Goal: Task Accomplishment & Management: Use online tool/utility

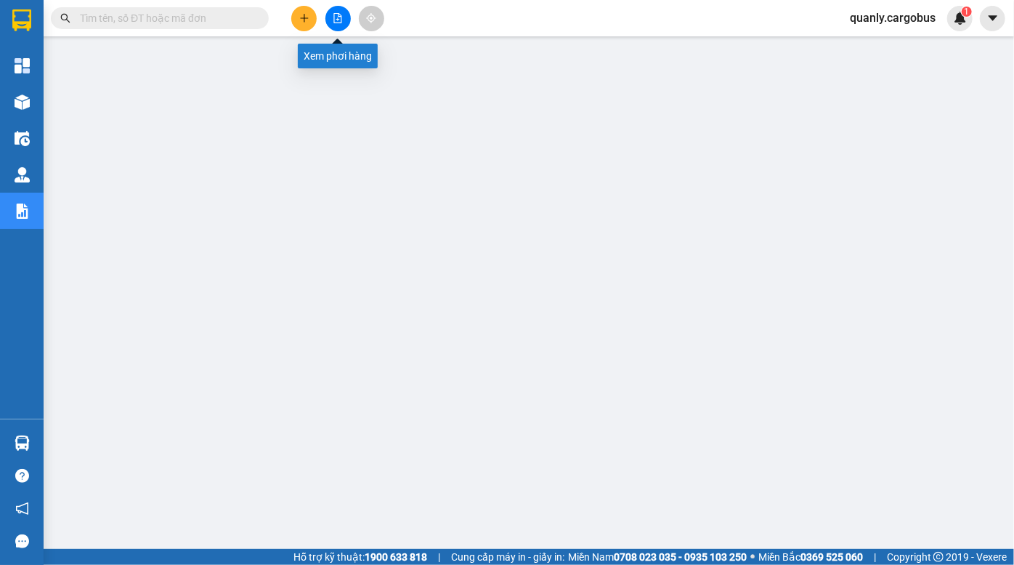
click at [341, 20] on icon "file-add" at bounding box center [338, 18] width 8 height 10
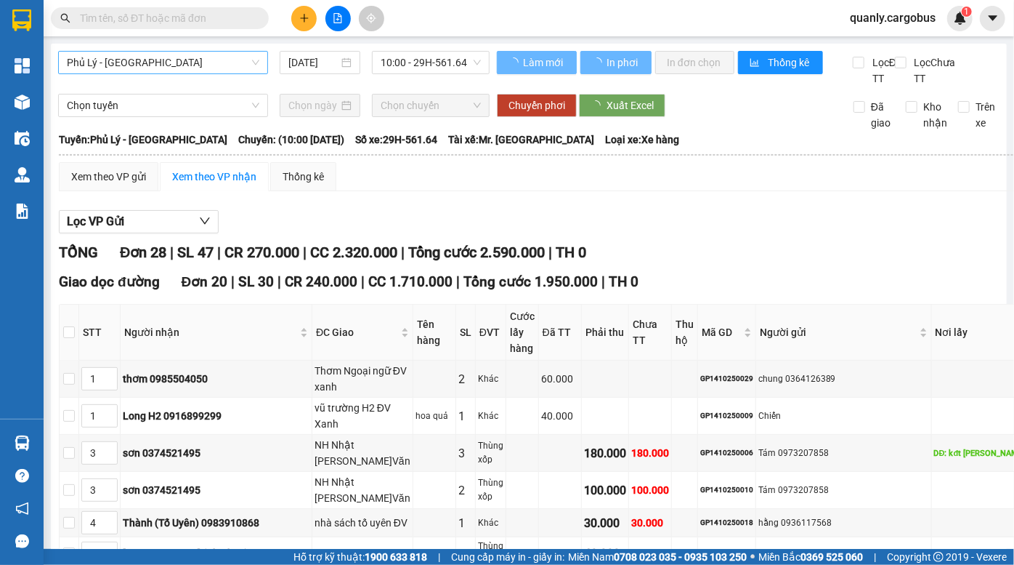
click at [169, 60] on span "Phủ Lý - Hà Nội" at bounding box center [163, 63] width 193 height 22
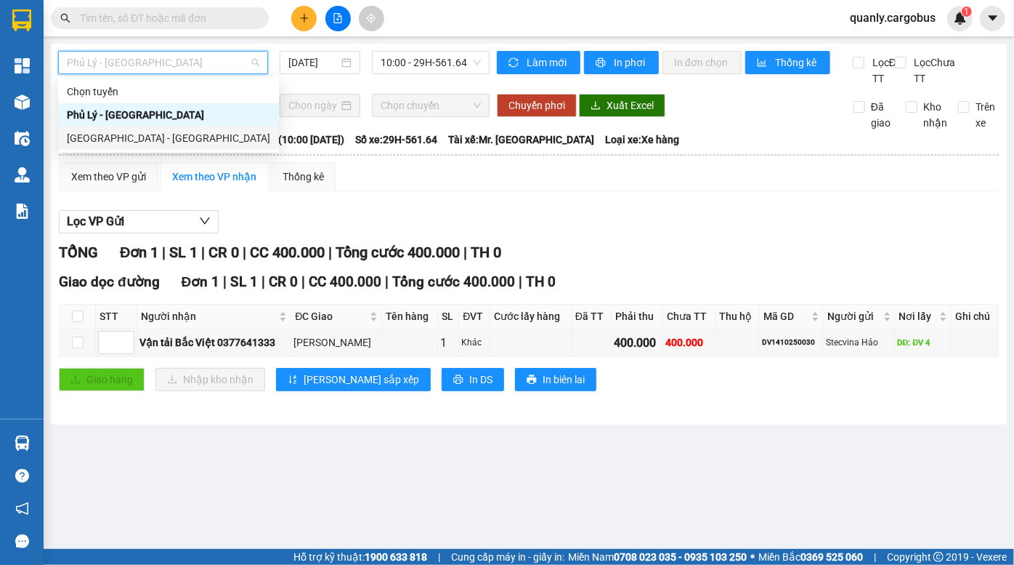
click at [142, 131] on div "Hà Nội - Phủ Lý" at bounding box center [168, 138] width 203 height 16
type input "14/10/2025"
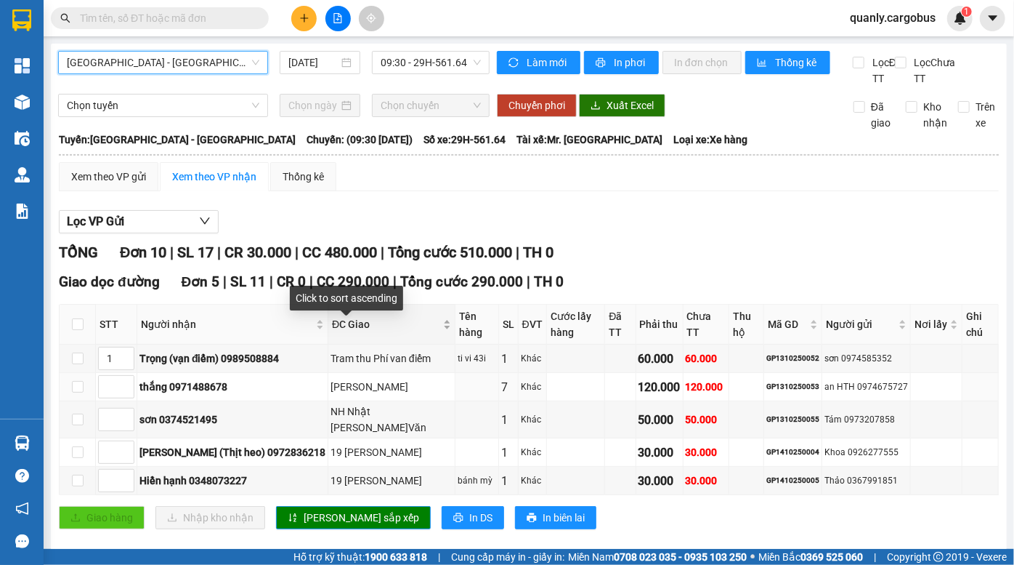
scroll to position [290, 0]
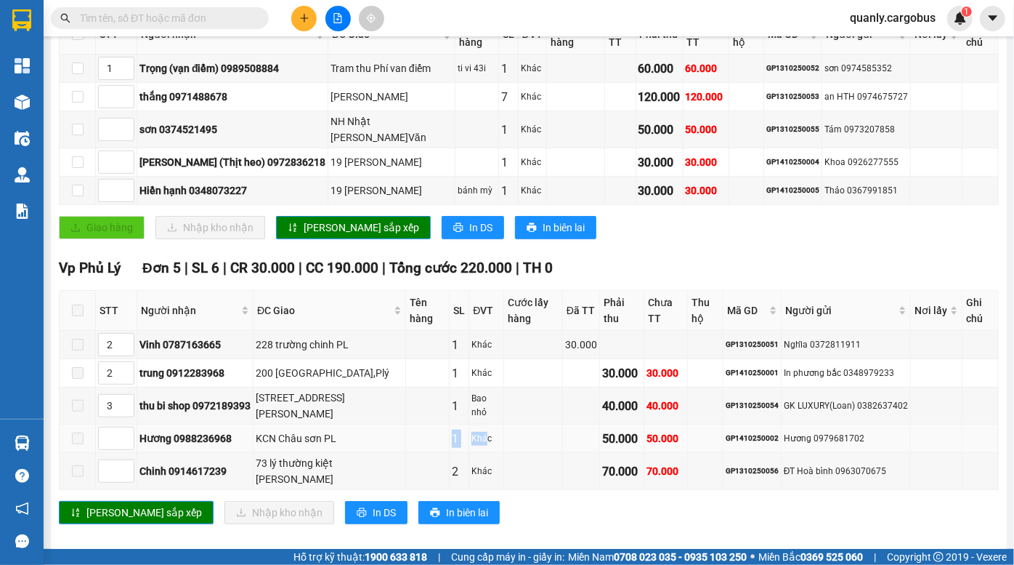
drag, startPoint x: 416, startPoint y: 417, endPoint x: 538, endPoint y: 417, distance: 122.8
click at [509, 424] on tr "Hương 0988236968 KCN Châu sơn PL 1 Khác 50.000 50.000 GP1410250002 Hương 097968…" at bounding box center [529, 438] width 939 height 28
drag, startPoint x: 579, startPoint y: 413, endPoint x: 594, endPoint y: 411, distance: 14.6
click at [594, 424] on tr "Hương 0988236968 KCN Châu sơn PL 1 Khác 50.000 50.000 GP1410250002 Hương 097968…" at bounding box center [529, 438] width 939 height 28
click at [756, 424] on td "GP1410250002" at bounding box center [753, 438] width 58 height 28
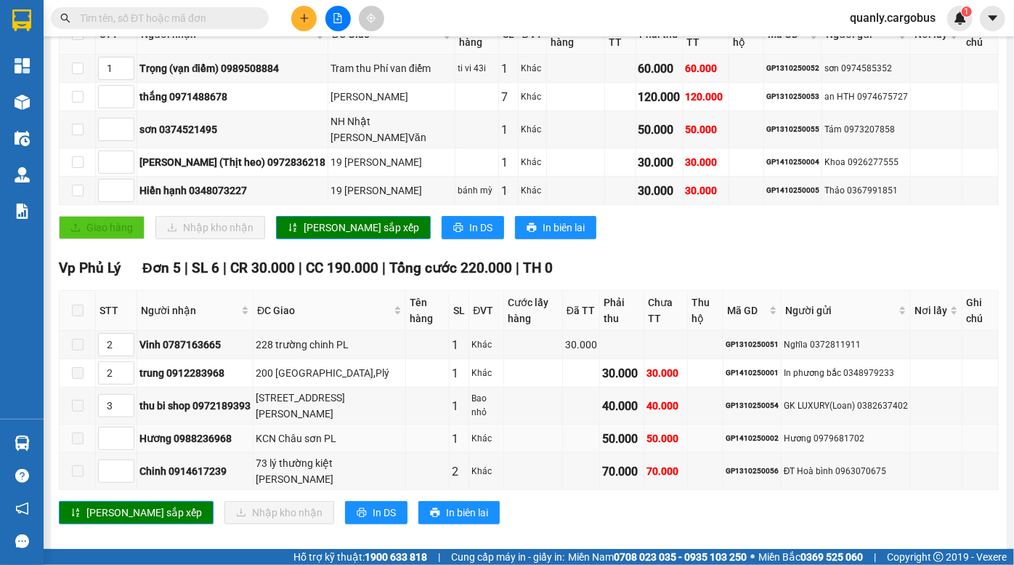
drag, startPoint x: 746, startPoint y: 421, endPoint x: 772, endPoint y: 423, distance: 26.2
click at [769, 432] on div "GP1410250002" at bounding box center [752, 438] width 53 height 12
click at [772, 432] on div "GP1410250002" at bounding box center [752, 438] width 53 height 12
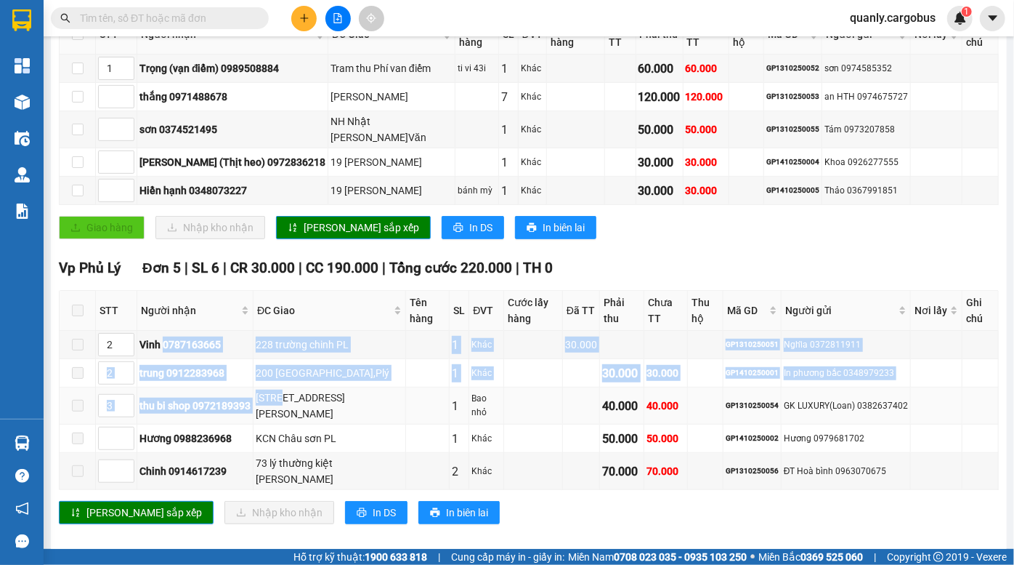
drag, startPoint x: 164, startPoint y: 333, endPoint x: 286, endPoint y: 384, distance: 132.5
click at [286, 384] on tbody "2 Vinh 0787163665 228 trường chinh PL 1 Khác 30.000 GP1310250051 Nghĩa 03728119…" at bounding box center [529, 410] width 939 height 159
click at [288, 391] on div "[STREET_ADDRESS][PERSON_NAME]" at bounding box center [329, 405] width 147 height 32
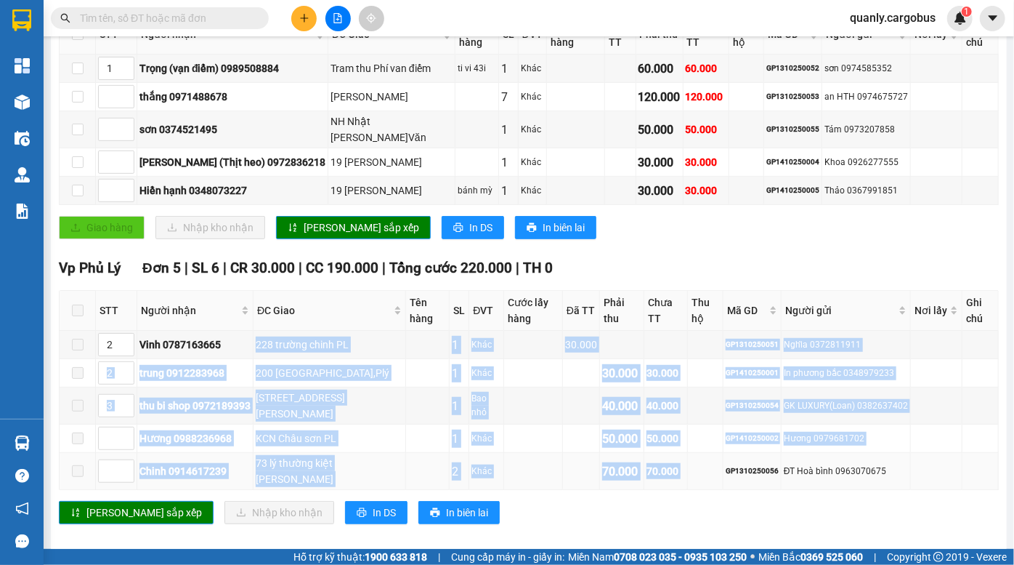
drag, startPoint x: 254, startPoint y: 328, endPoint x: 719, endPoint y: 461, distance: 483.7
click at [719, 461] on tbody "2 Vinh 0787163665 228 trường chinh PL 1 Khác 30.000 GP1310250051 Nghĩa 03728119…" at bounding box center [529, 410] width 939 height 159
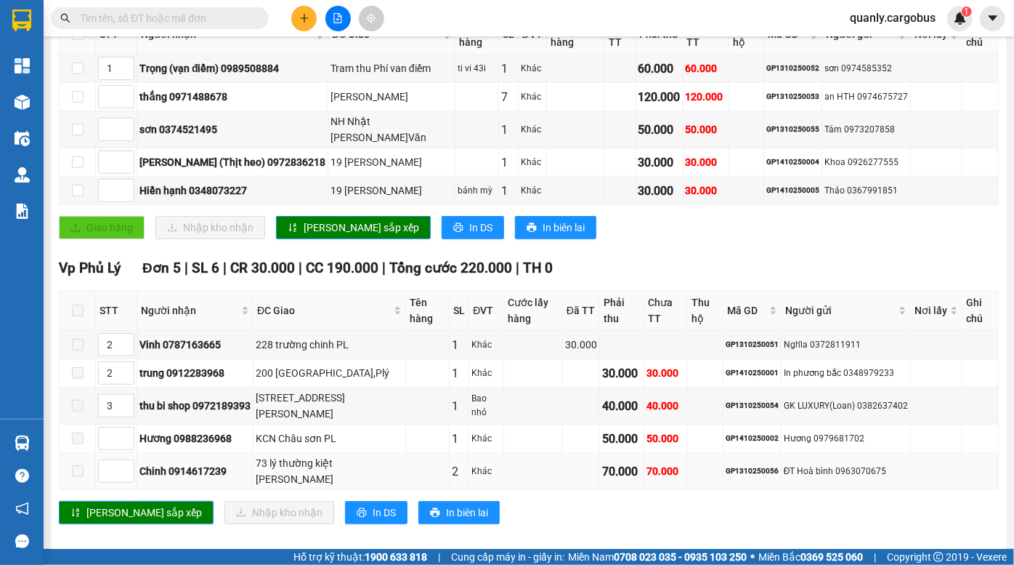
click at [784, 464] on div "ĐT Hoà bình 0963070675" at bounding box center [846, 471] width 124 height 14
drag, startPoint x: 784, startPoint y: 456, endPoint x: 799, endPoint y: 454, distance: 14.7
click at [788, 456] on tr "Chinh 0914617239 73 lý thường kiệt lê hồng phong PL 2 Khác 70.000 70.000 GP1310…" at bounding box center [529, 471] width 939 height 37
click at [800, 464] on div "ĐT Hoà bình 0963070675" at bounding box center [846, 471] width 124 height 14
drag, startPoint x: 740, startPoint y: 454, endPoint x: 827, endPoint y: 458, distance: 86.6
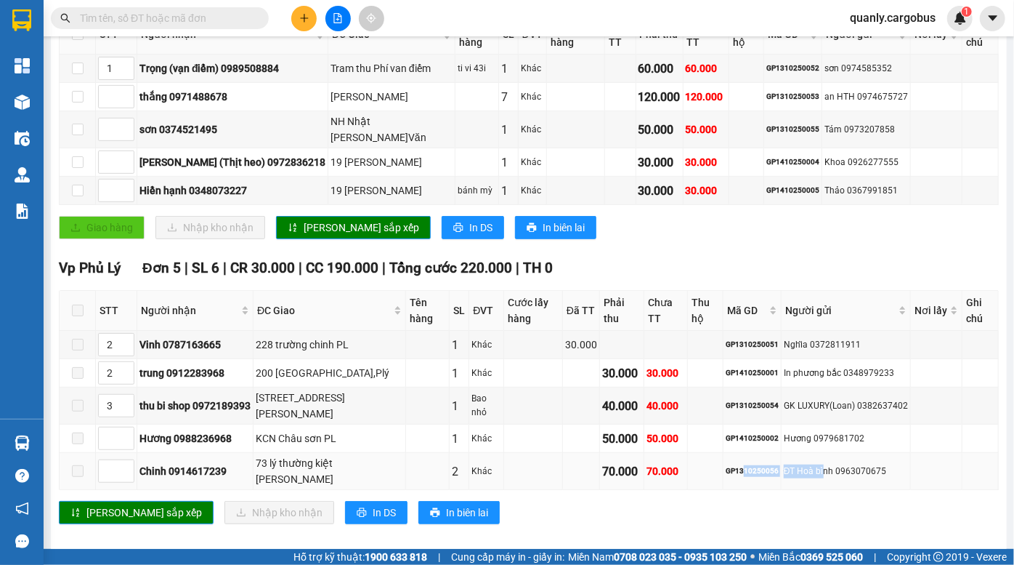
click at [823, 458] on tr "Chinh 0914617239 73 lý thường kiệt lê hồng phong PL 2 Khác 70.000 70.000 GP1310…" at bounding box center [529, 471] width 939 height 37
click at [828, 464] on div "ĐT Hoà bình 0963070675" at bounding box center [846, 471] width 124 height 14
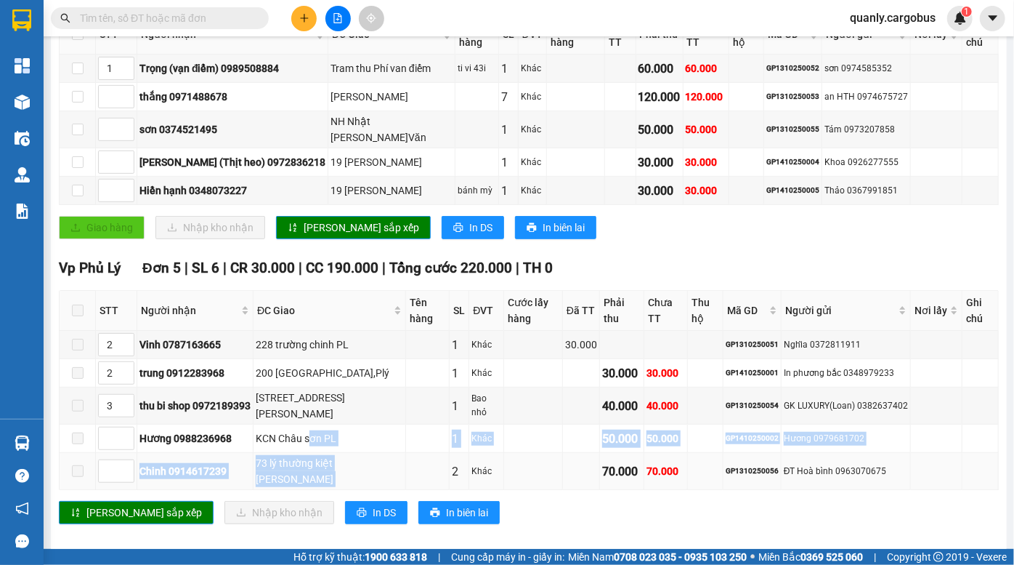
drag, startPoint x: 315, startPoint y: 437, endPoint x: 436, endPoint y: 460, distance: 123.5
click at [428, 460] on tbody "2 Vinh 0787163665 228 trường chinh PL 1 Khác 30.000 GP1310250051 Nghĩa 03728119…" at bounding box center [529, 410] width 939 height 159
click at [439, 458] on td at bounding box center [428, 471] width 44 height 37
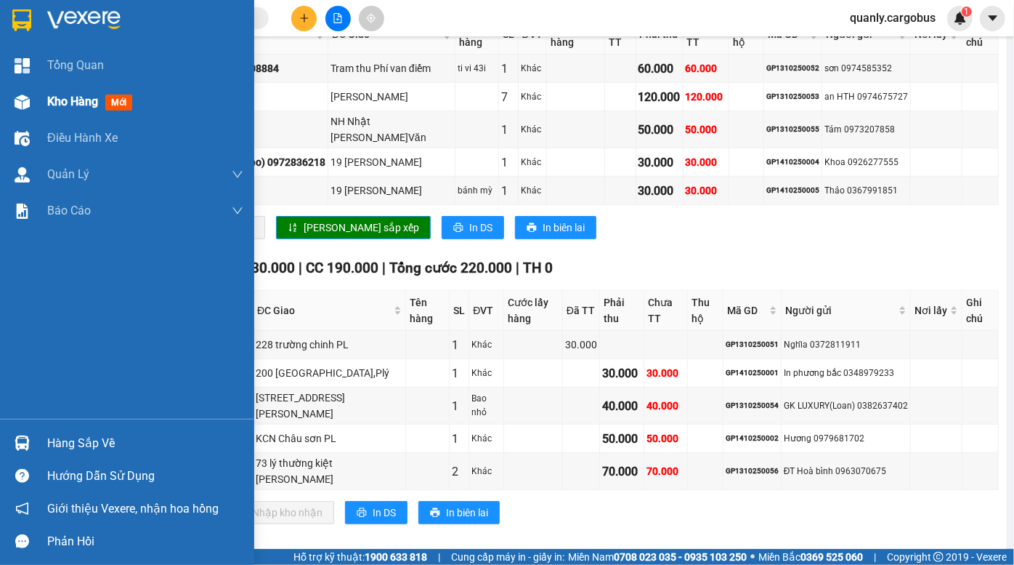
click at [46, 98] on div "Kho hàng mới" at bounding box center [127, 102] width 254 height 36
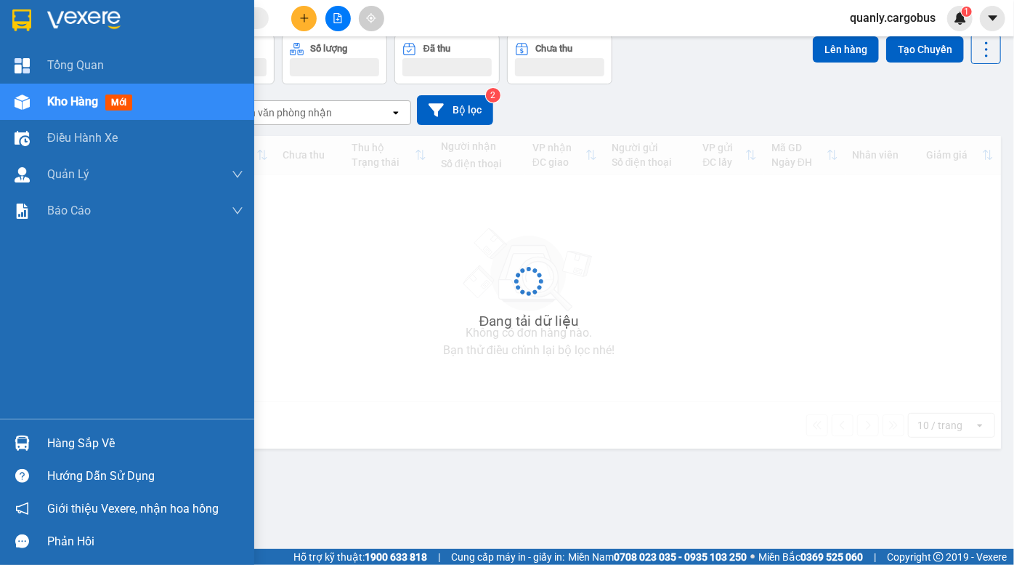
scroll to position [66, 0]
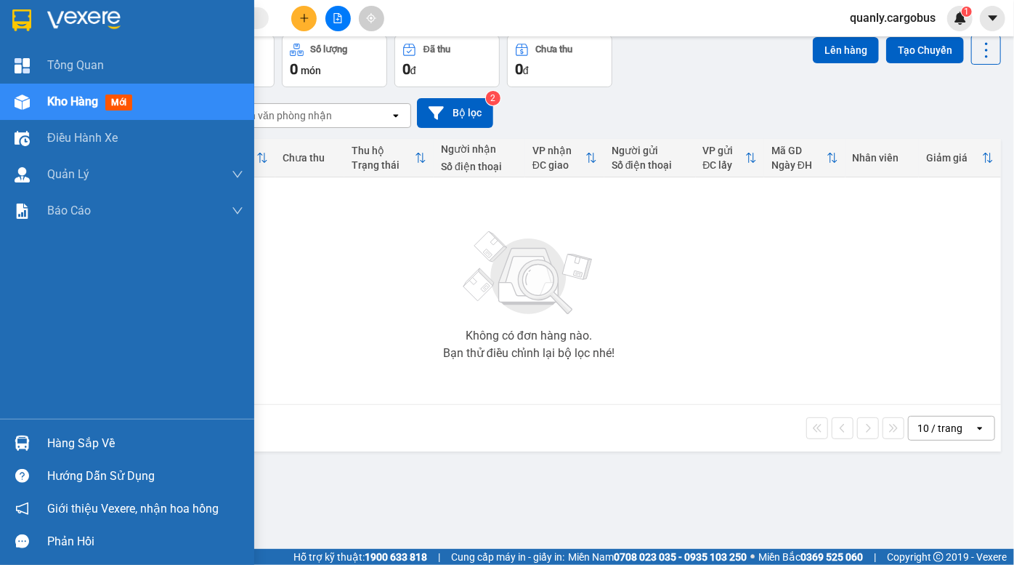
click at [62, 106] on span "Kho hàng" at bounding box center [72, 101] width 51 height 14
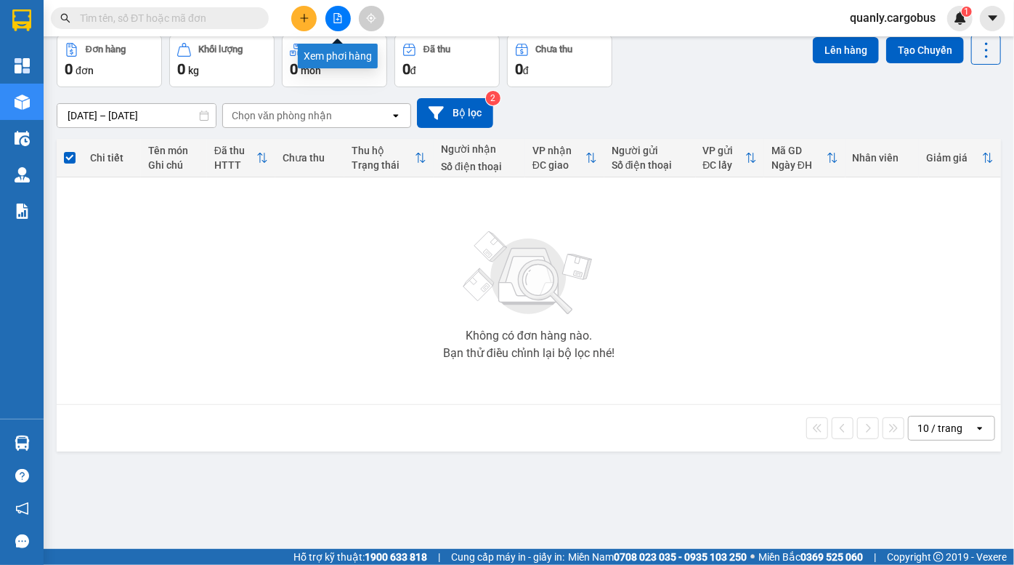
click at [333, 18] on icon "file-add" at bounding box center [338, 18] width 10 height 10
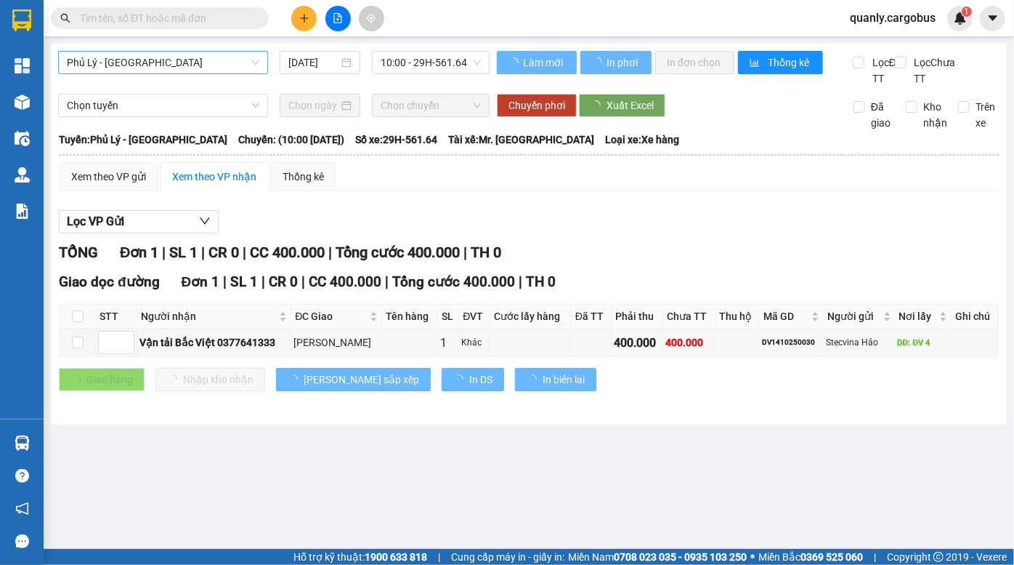
drag, startPoint x: 158, startPoint y: 55, endPoint x: 159, endPoint y: 69, distance: 13.8
click at [158, 56] on span "Phủ Lý - [GEOGRAPHIC_DATA]" at bounding box center [163, 63] width 193 height 22
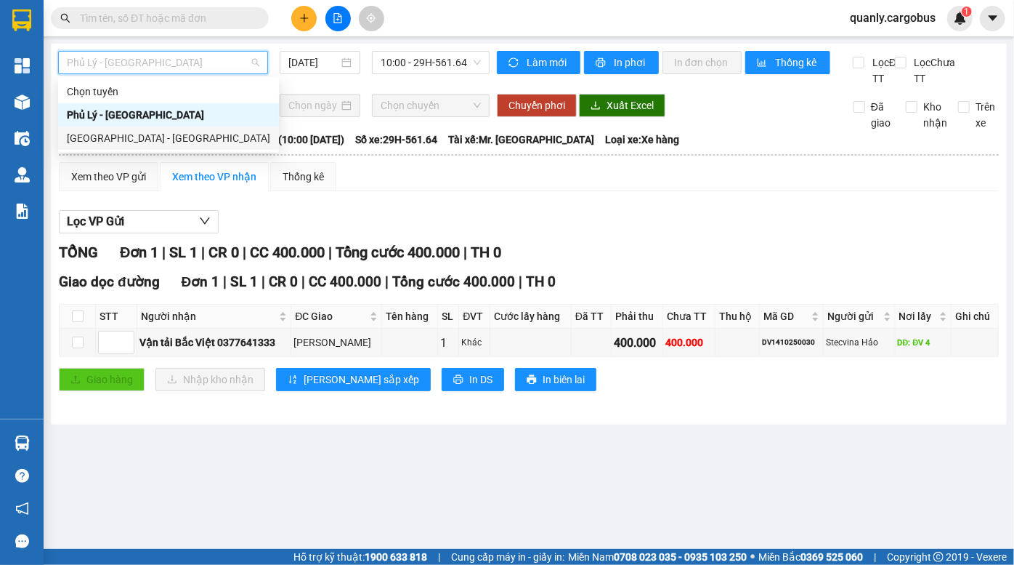
click at [169, 145] on div "[GEOGRAPHIC_DATA] - [GEOGRAPHIC_DATA]" at bounding box center [168, 138] width 203 height 16
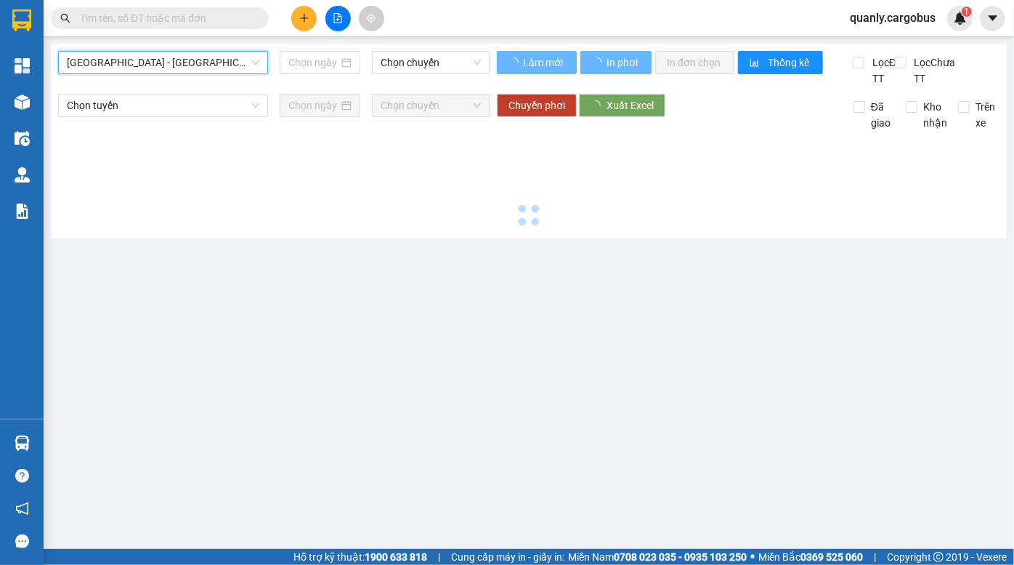
type input "[DATE]"
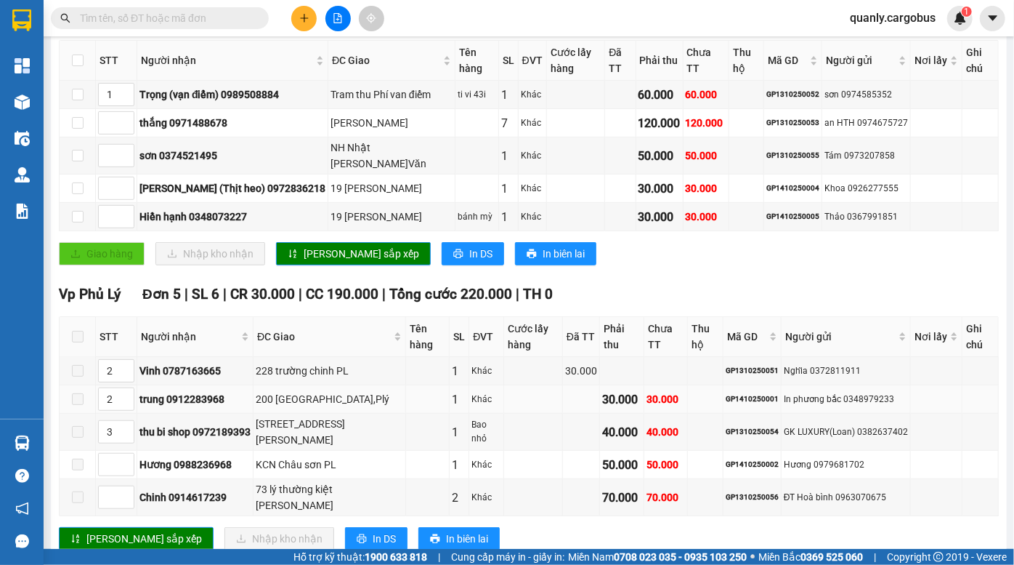
scroll to position [290, 0]
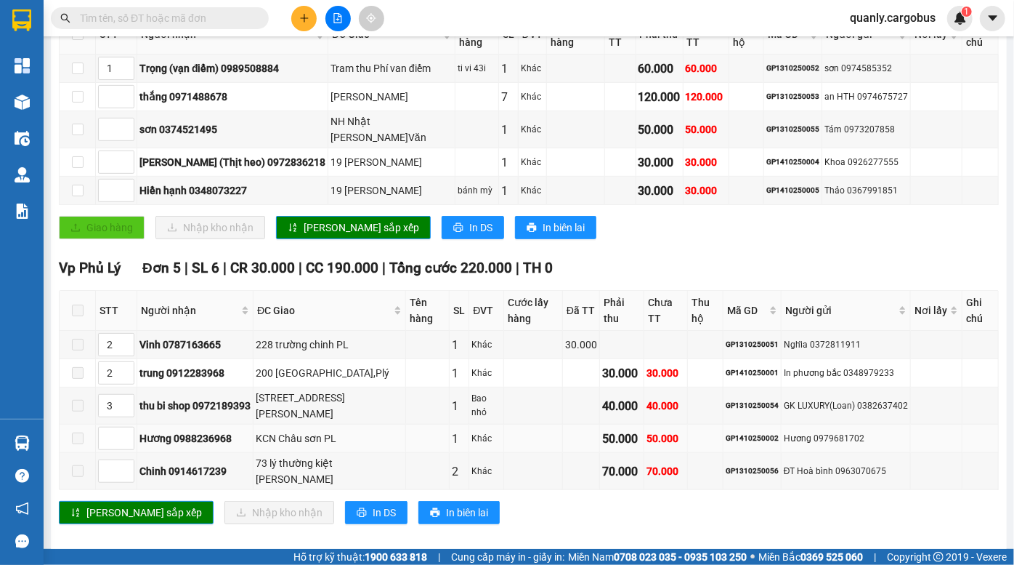
click at [763, 432] on div "GP1410250002" at bounding box center [752, 438] width 53 height 12
copy div "GP1410250002"
click at [122, 11] on input "text" at bounding box center [165, 18] width 171 height 16
paste input "GP1410250002"
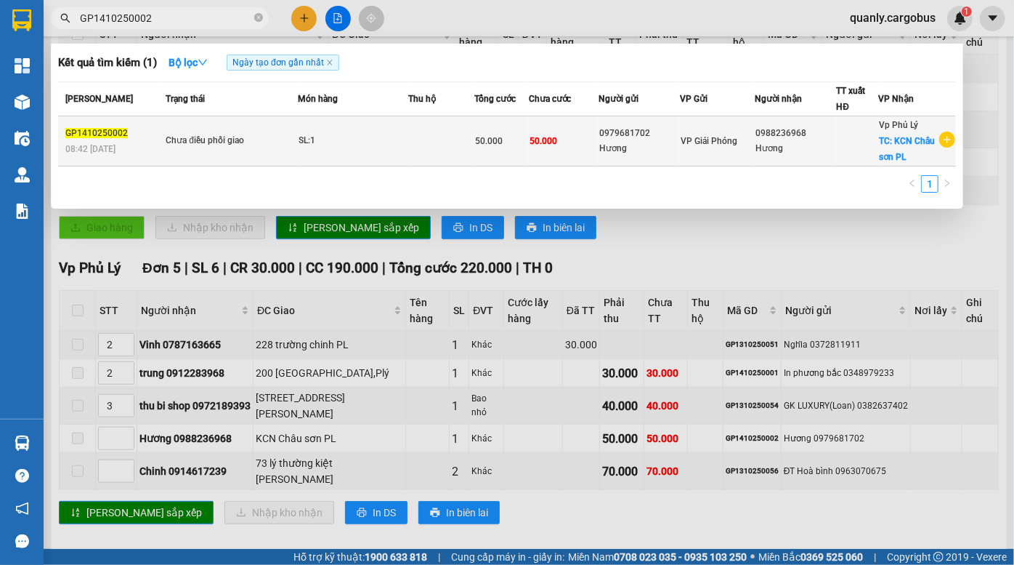
type input "GP1410250002"
click at [635, 137] on div "0979681702" at bounding box center [639, 133] width 81 height 15
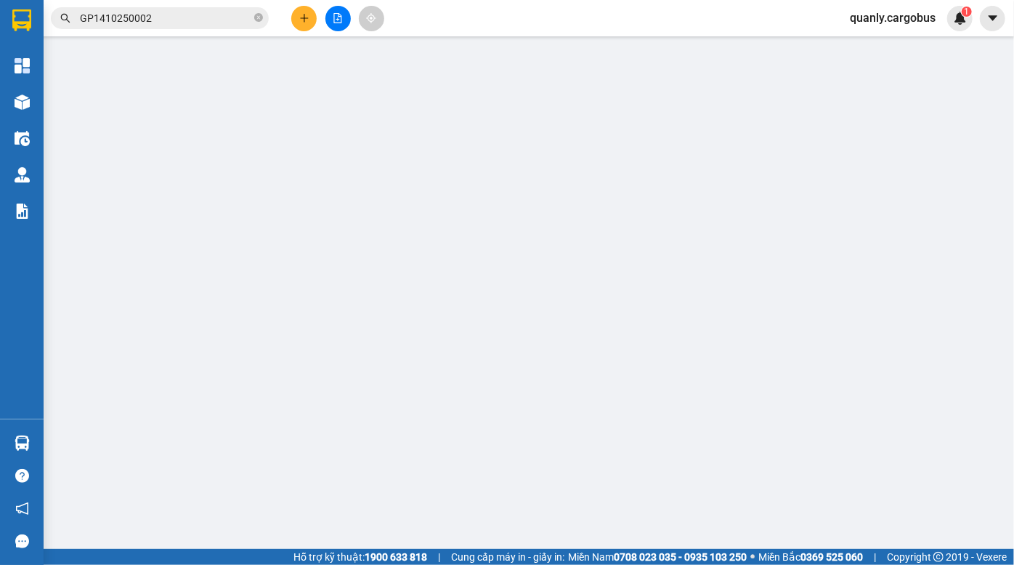
type input "0988236968"
type input "Hương"
checkbox input "true"
type input "KCN Châu sơn PL"
type input "0979681702"
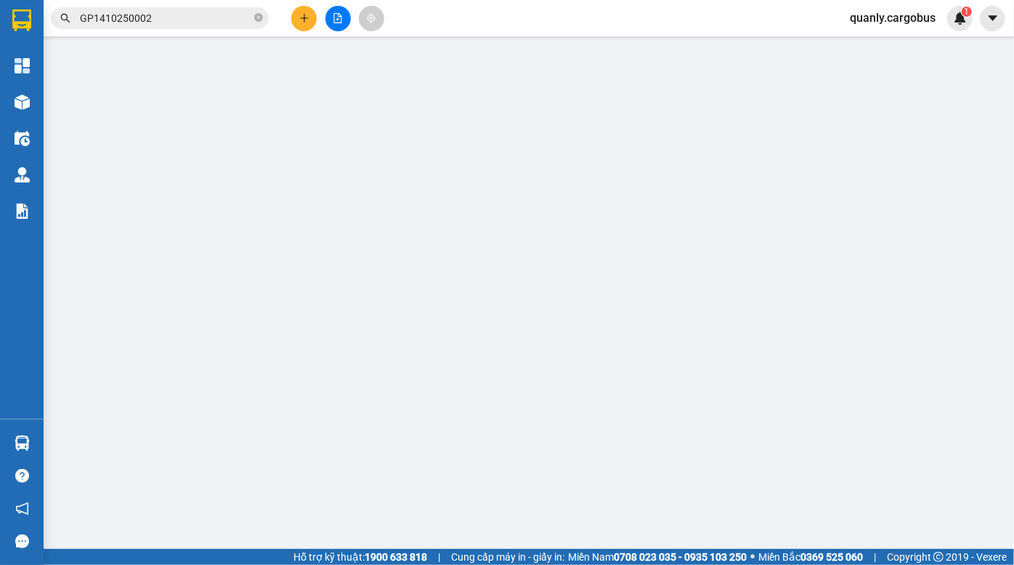
type input "Hương"
type input "0"
type input "50.000"
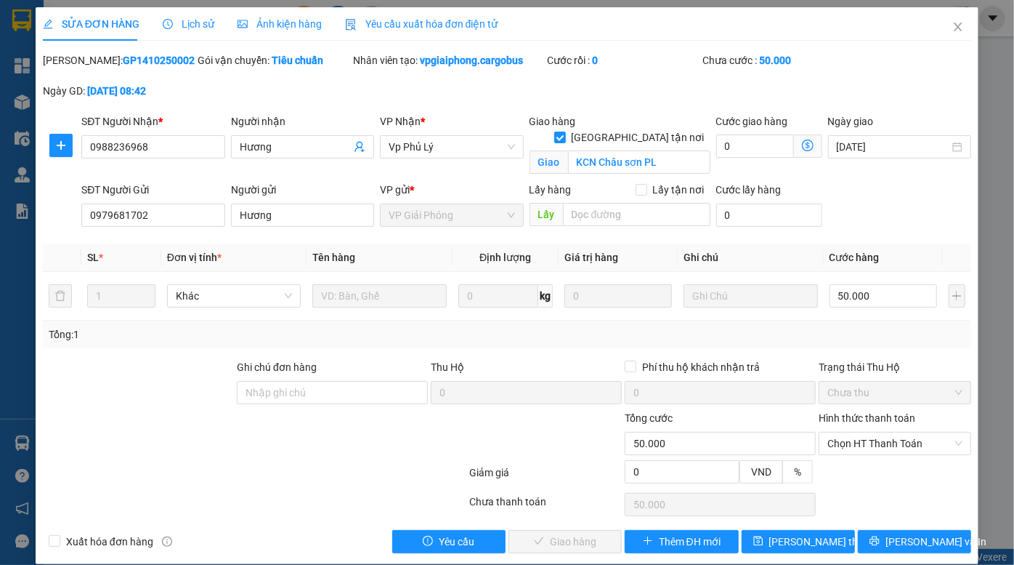
click at [306, 28] on span "Ảnh kiện hàng" at bounding box center [280, 24] width 84 height 12
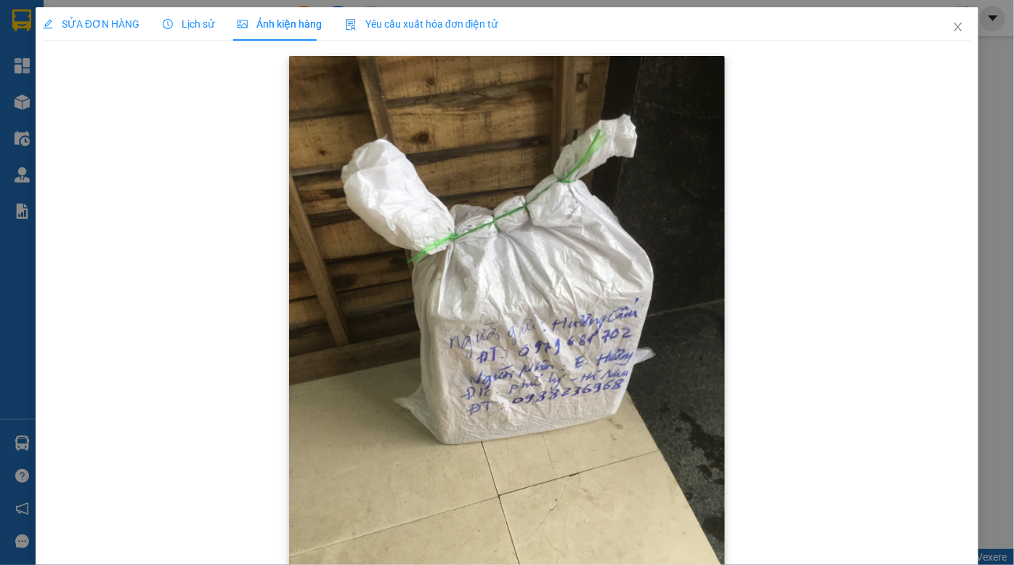
click at [613, 368] on img at bounding box center [507, 346] width 436 height 581
click at [580, 405] on img at bounding box center [507, 346] width 436 height 581
click at [953, 29] on icon "close" at bounding box center [959, 27] width 12 height 12
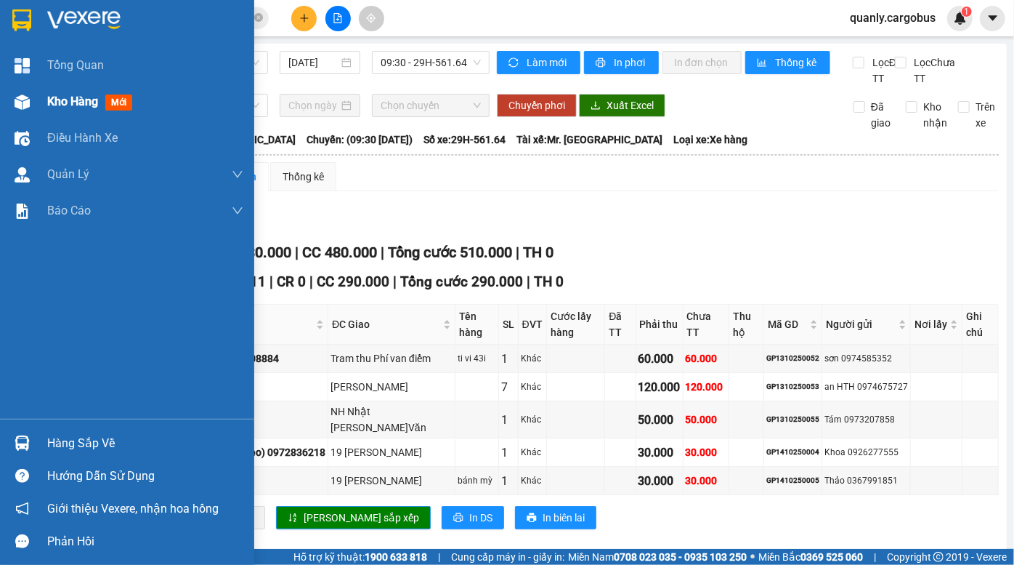
click at [26, 91] on div at bounding box center [21, 101] width 25 height 25
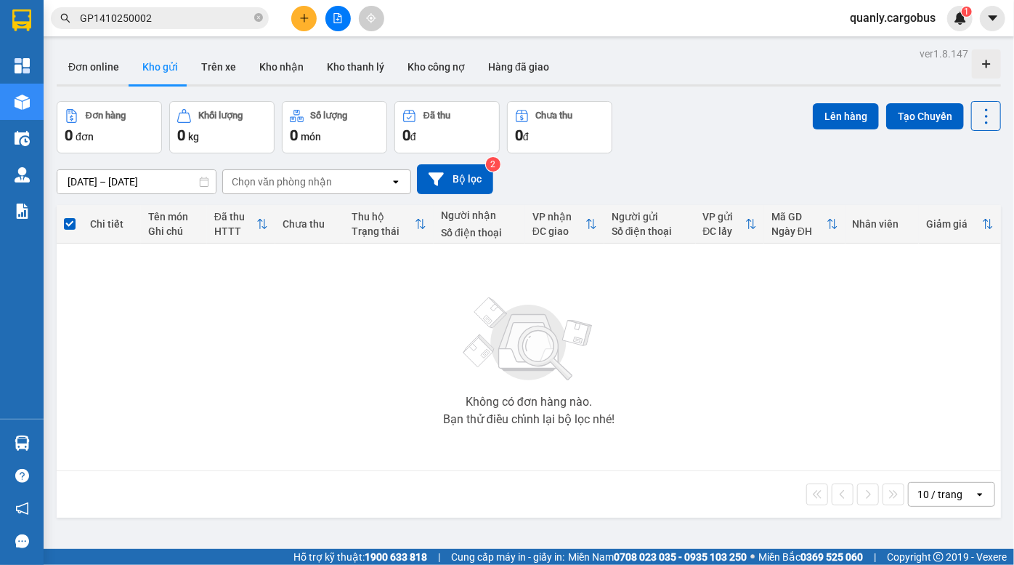
click at [682, 52] on div "Đơn online Kho gửi Trên xe Kho nhận Kho thanh lý Kho công nợ Hàng đã giao" at bounding box center [529, 68] width 945 height 39
click at [675, 143] on div "Đơn hàng 0 đơn Khối lượng 0 kg Số lượng 0 món Đã thu 0 đ Chưa thu 0 đ Lên hàng …" at bounding box center [529, 127] width 945 height 52
drag, startPoint x: 342, startPoint y: 20, endPoint x: 245, endPoint y: 42, distance: 99.8
click at [341, 21] on icon "file-add" at bounding box center [338, 18] width 10 height 10
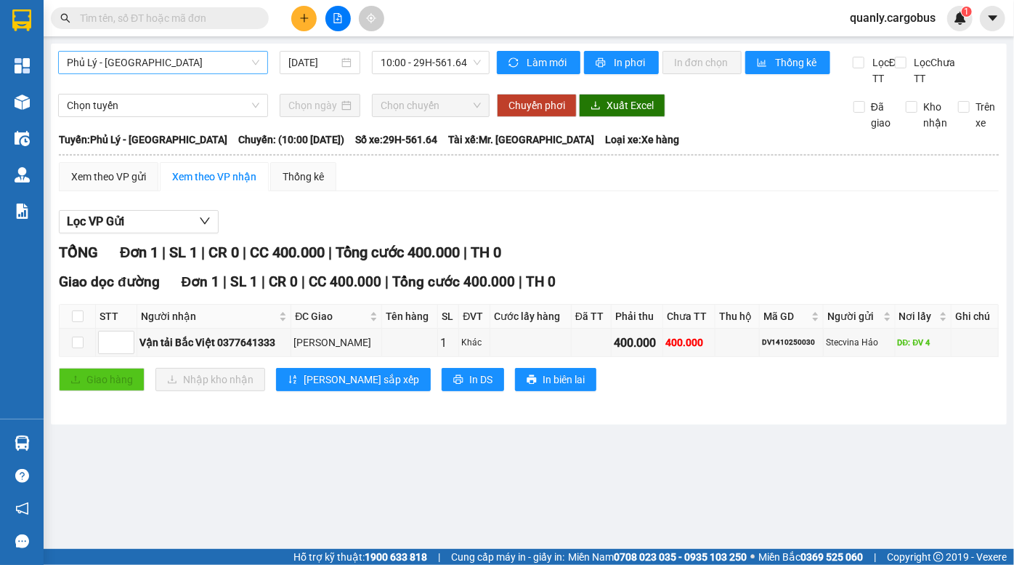
click at [168, 71] on span "Phủ Lý - Hà Nội" at bounding box center [163, 63] width 193 height 22
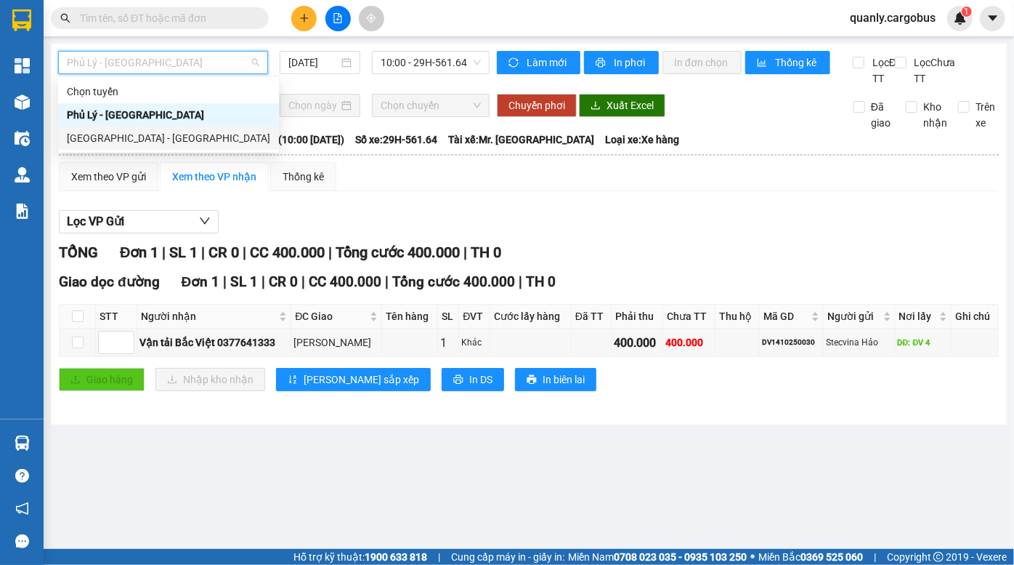
click at [145, 137] on div "Hà Nội - Phủ Lý" at bounding box center [168, 138] width 203 height 16
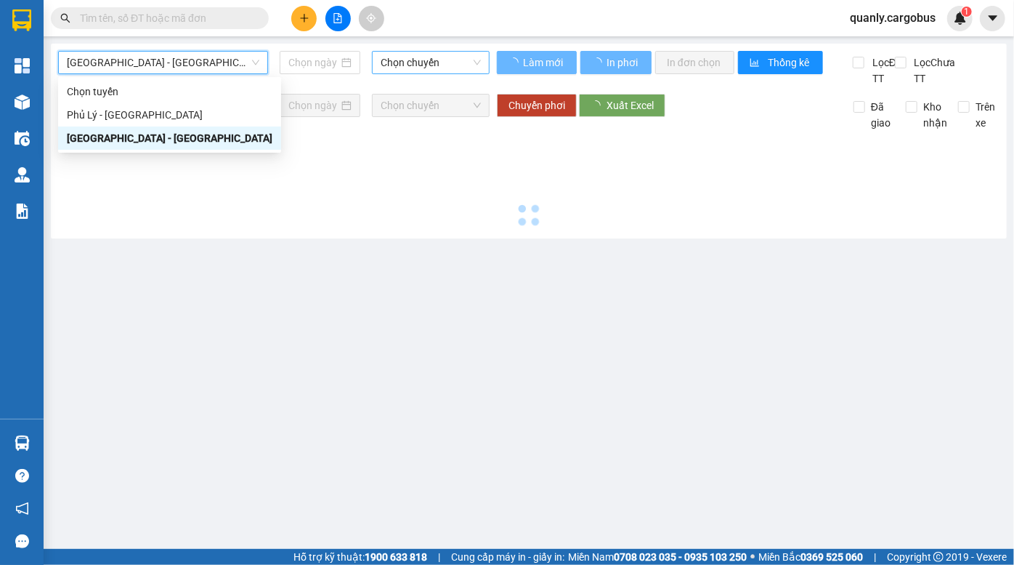
type input "14/10/2025"
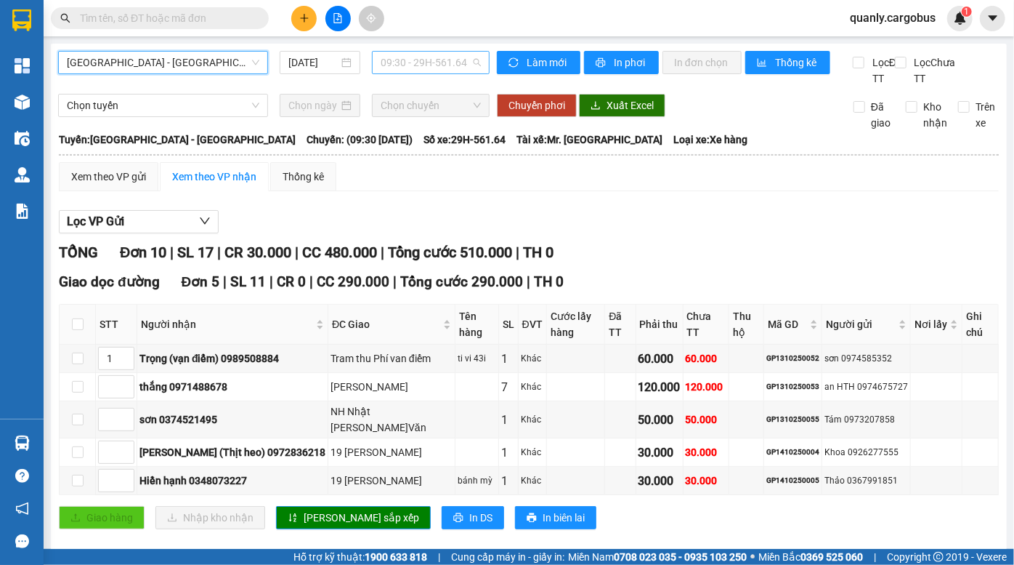
click at [397, 68] on span "09:30 - 29H-561.64" at bounding box center [431, 63] width 100 height 22
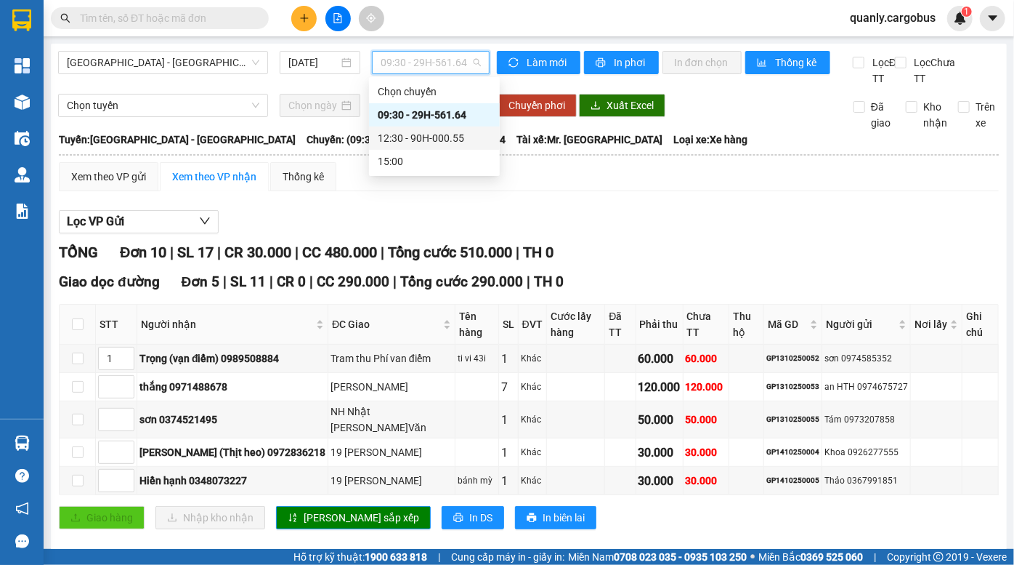
click at [434, 138] on div "12:30 - 90H-000.55" at bounding box center [434, 138] width 113 height 16
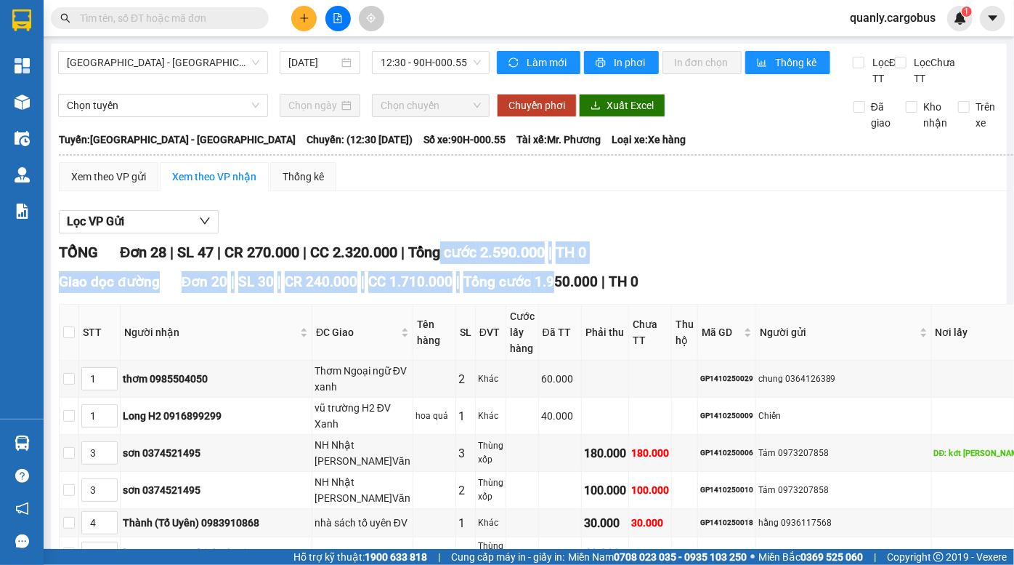
drag, startPoint x: 455, startPoint y: 270, endPoint x: 546, endPoint y: 302, distance: 96.0
click at [546, 290] on span "Tổng cước 1.950.000" at bounding box center [531, 281] width 134 height 17
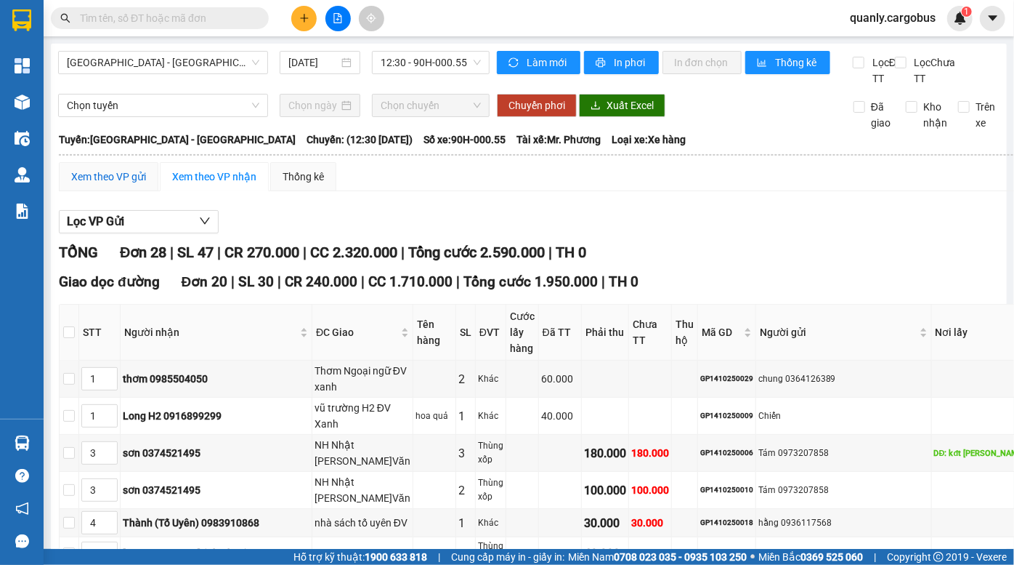
click at [109, 185] on div "Xem theo VP gửi" at bounding box center [108, 177] width 75 height 16
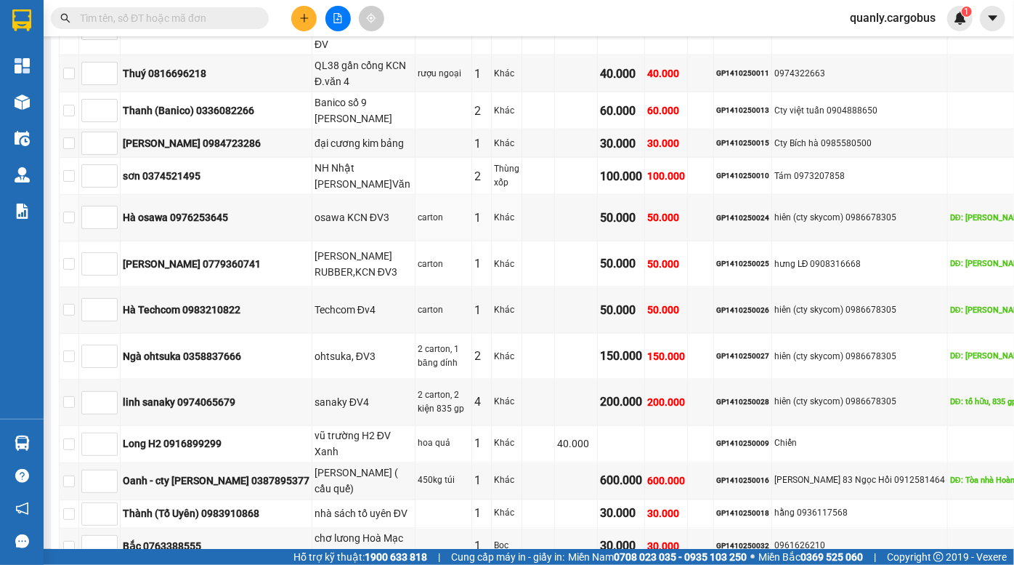
scroll to position [1123, 0]
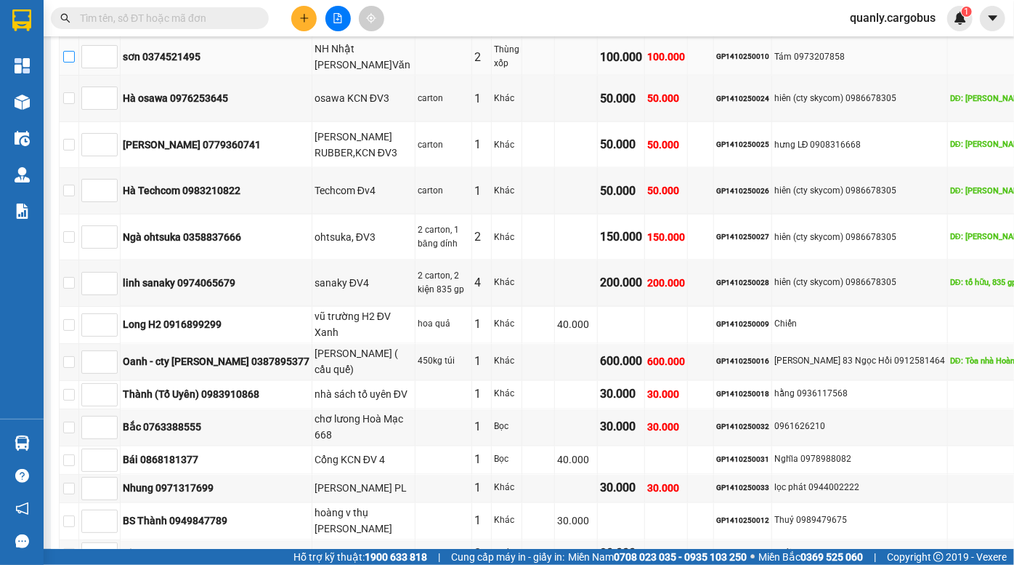
click at [65, 62] on input "checkbox" at bounding box center [69, 57] width 12 height 12
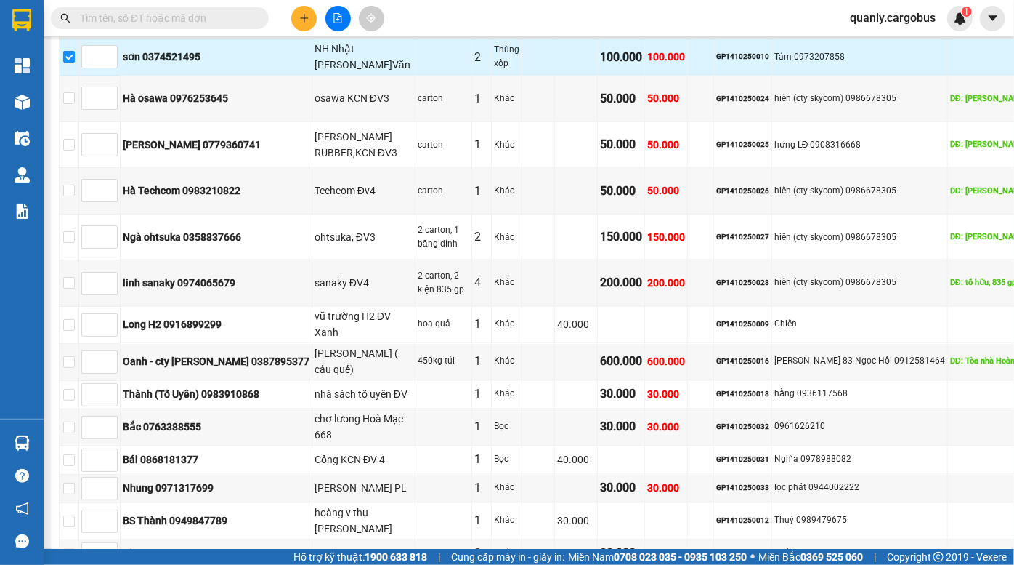
click at [63, 62] on input "checkbox" at bounding box center [69, 57] width 12 height 12
checkbox input "false"
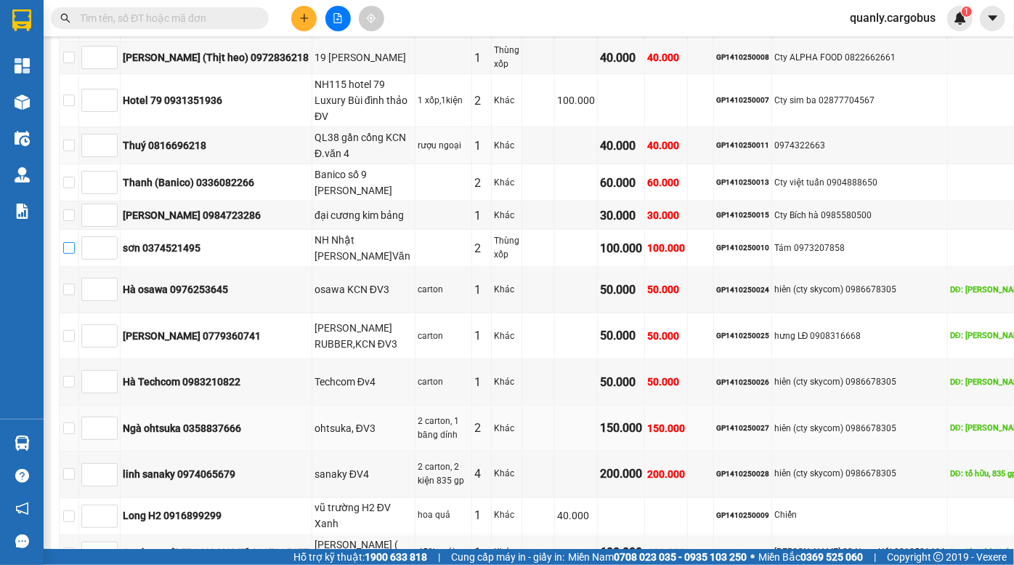
scroll to position [865, 0]
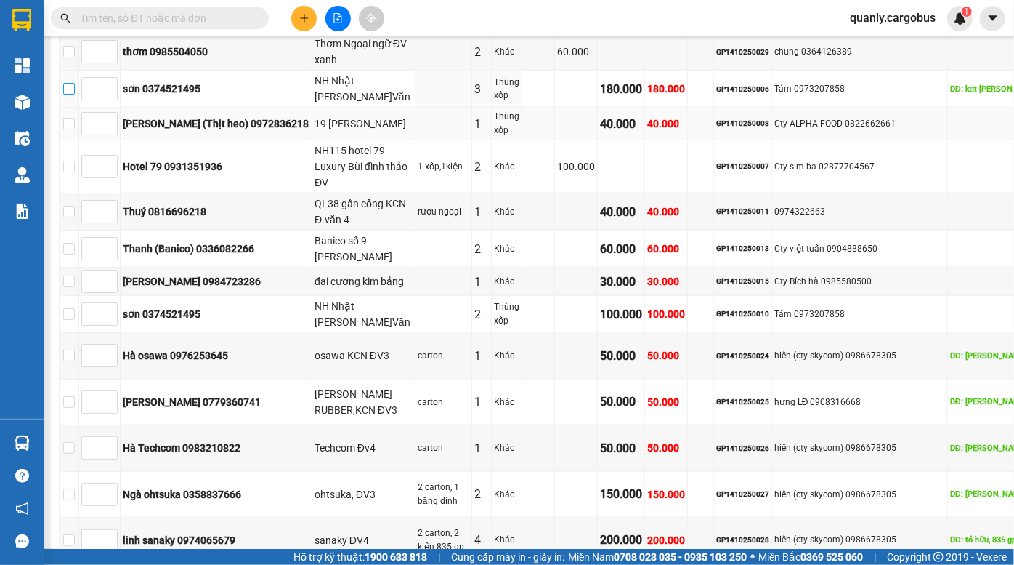
click at [70, 94] on input "checkbox" at bounding box center [69, 89] width 12 height 12
checkbox input "true"
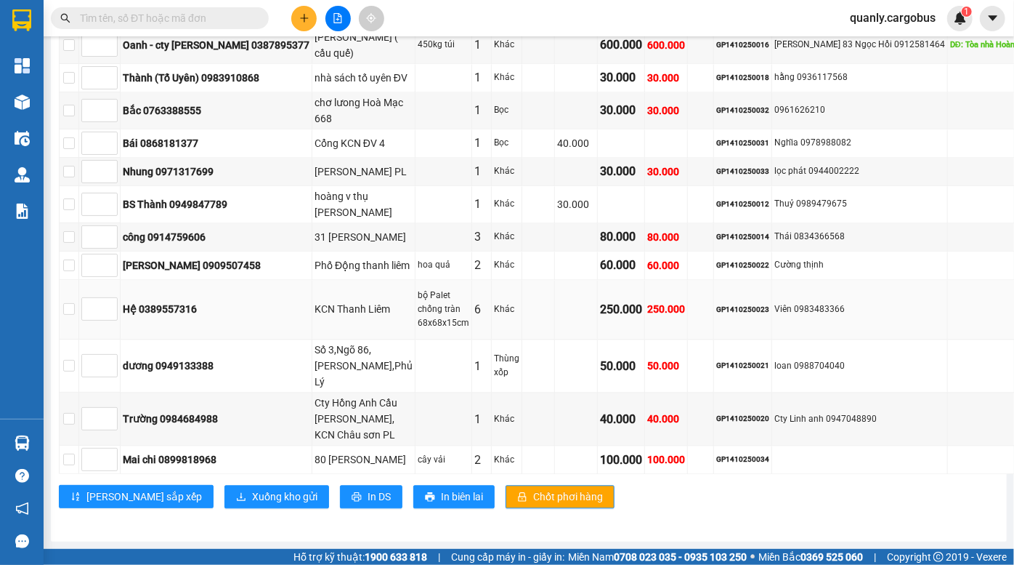
scroll to position [1790, 0]
click at [252, 488] on span "Xuống kho gửi" at bounding box center [284, 496] width 65 height 16
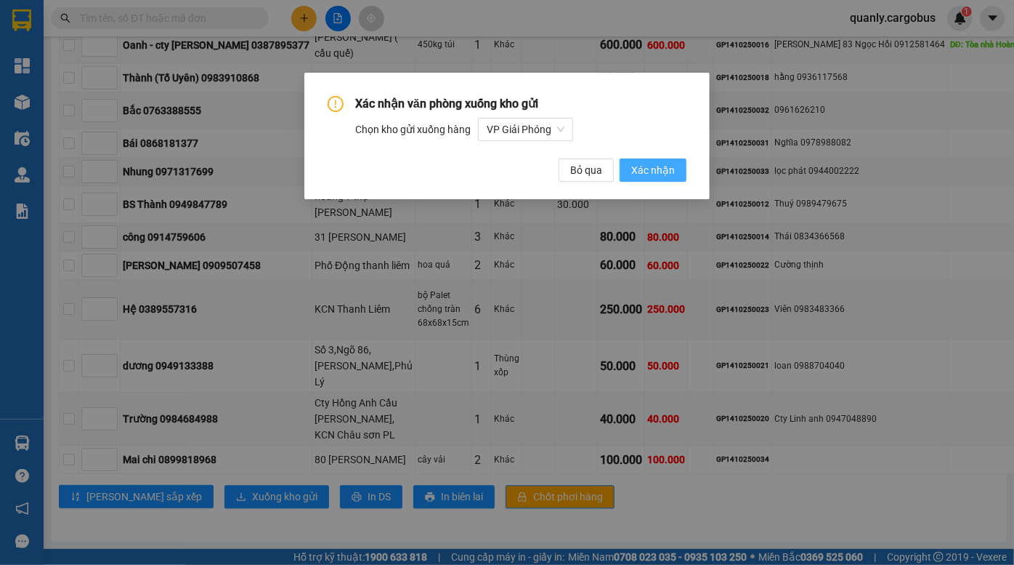
click at [652, 175] on span "Xác nhận" at bounding box center [653, 170] width 44 height 16
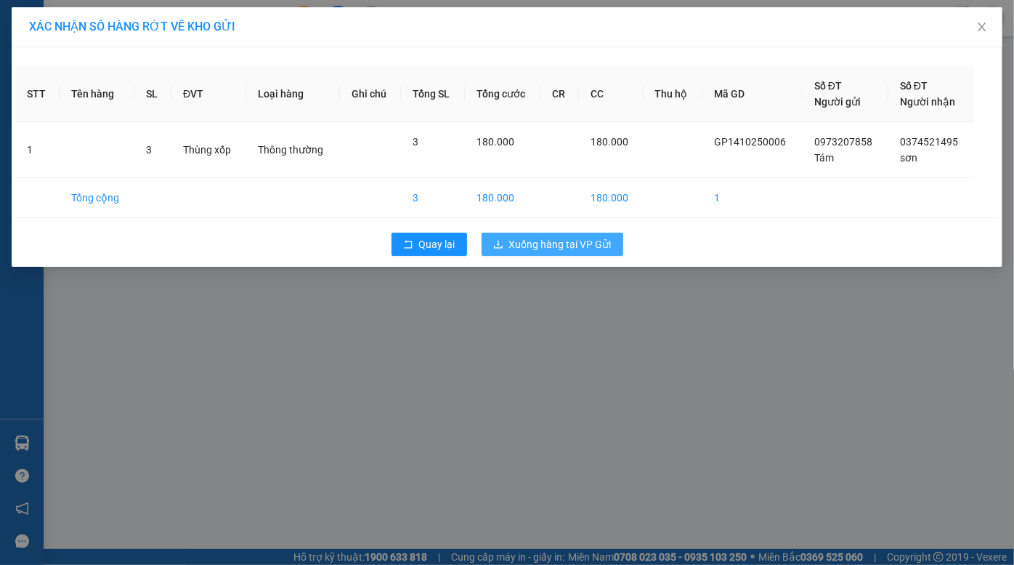
click at [546, 241] on span "Xuống hàng tại VP Gửi" at bounding box center [560, 244] width 102 height 16
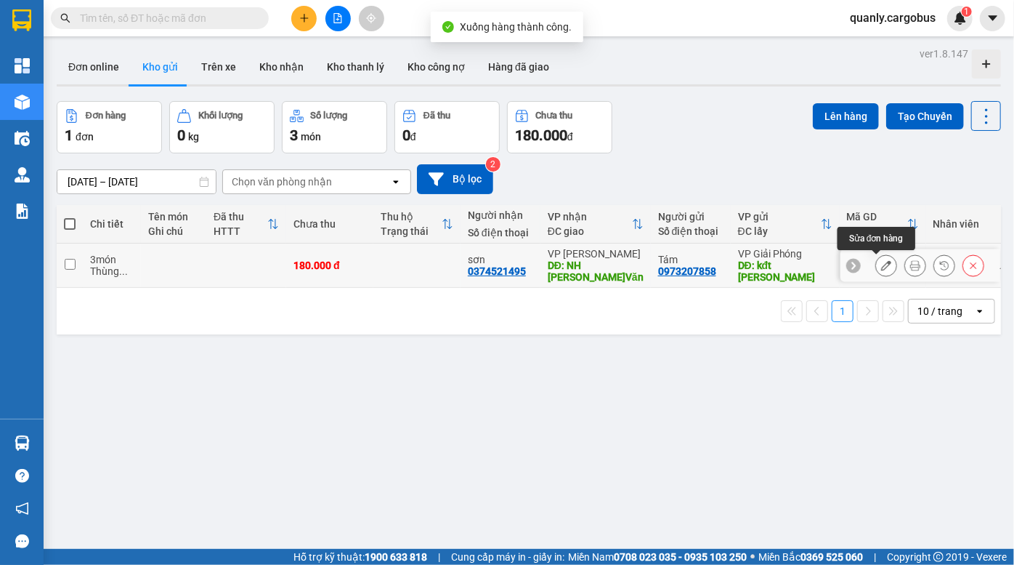
click at [876, 267] on button at bounding box center [886, 265] width 20 height 25
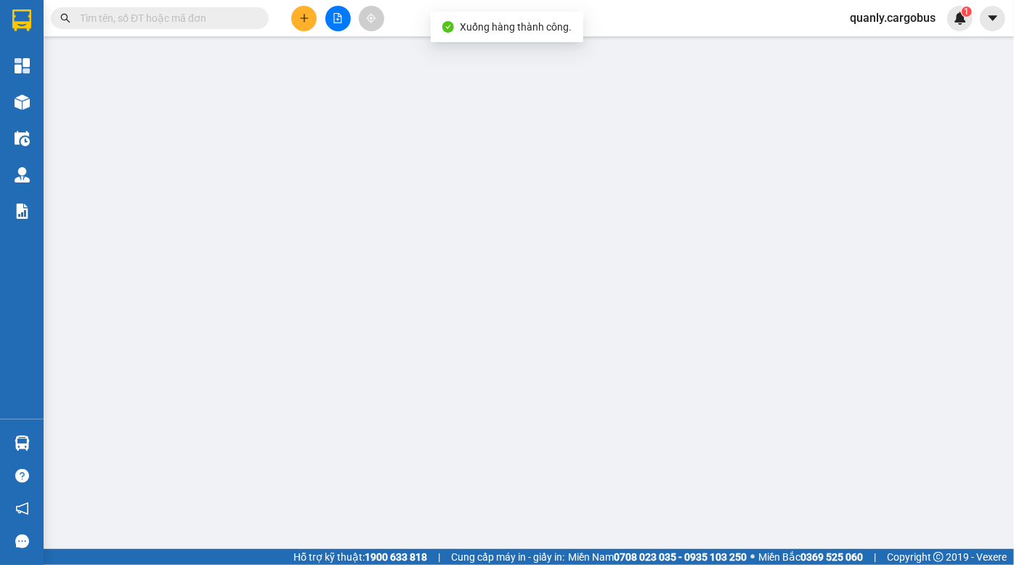
type input "0374521495"
type input "sơn"
type input "NH Nhật [PERSON_NAME]Văn"
type input "0973207858"
type input "Tám"
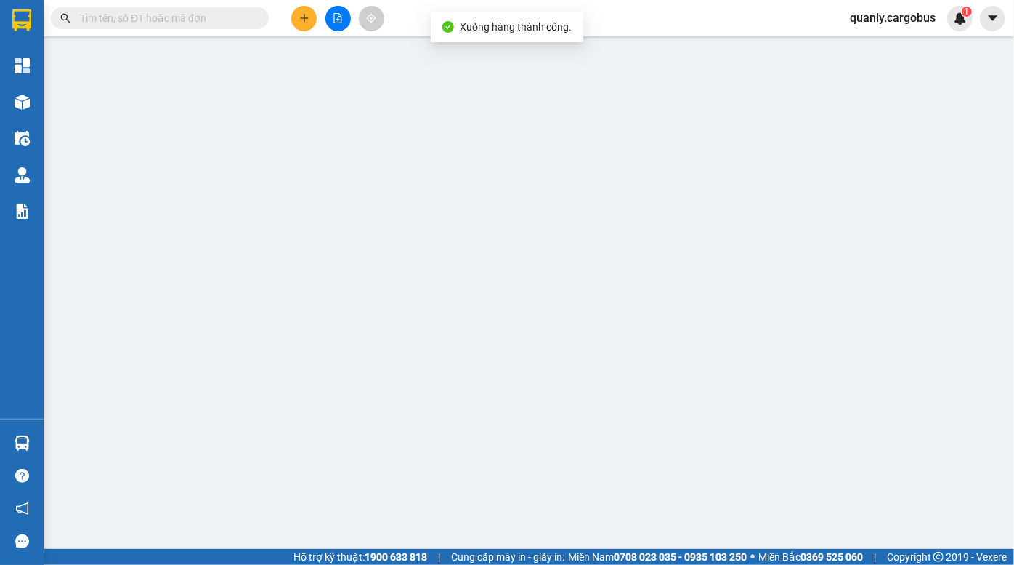
type input "kđt louis"
type input "0"
type input "180.000"
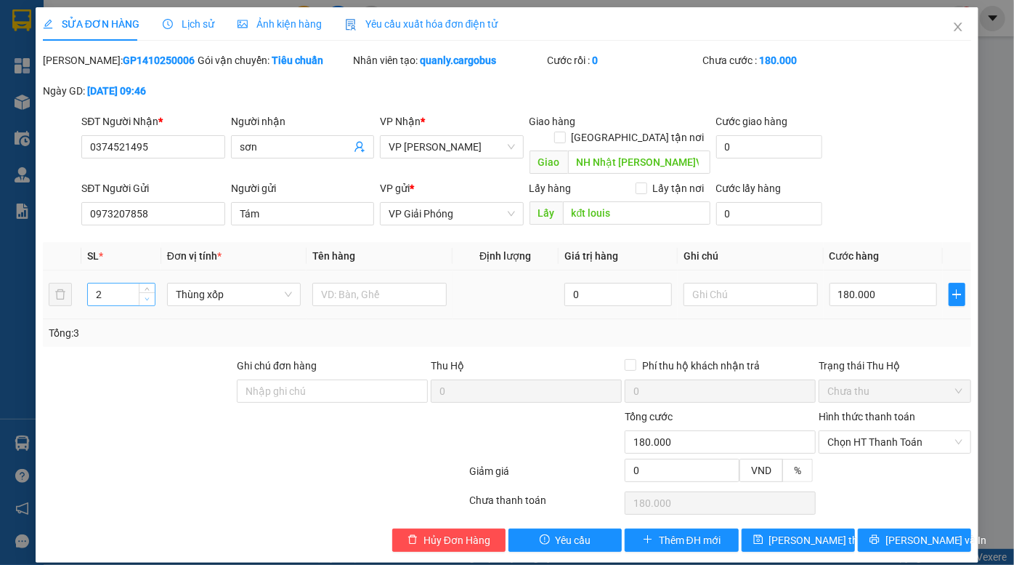
click at [141, 292] on span "Decrease Value" at bounding box center [147, 298] width 16 height 13
type input "1"
click at [141, 292] on span "Decrease Value" at bounding box center [147, 298] width 16 height 13
click at [897, 283] on input "180.000" at bounding box center [884, 294] width 108 height 23
type input "6"
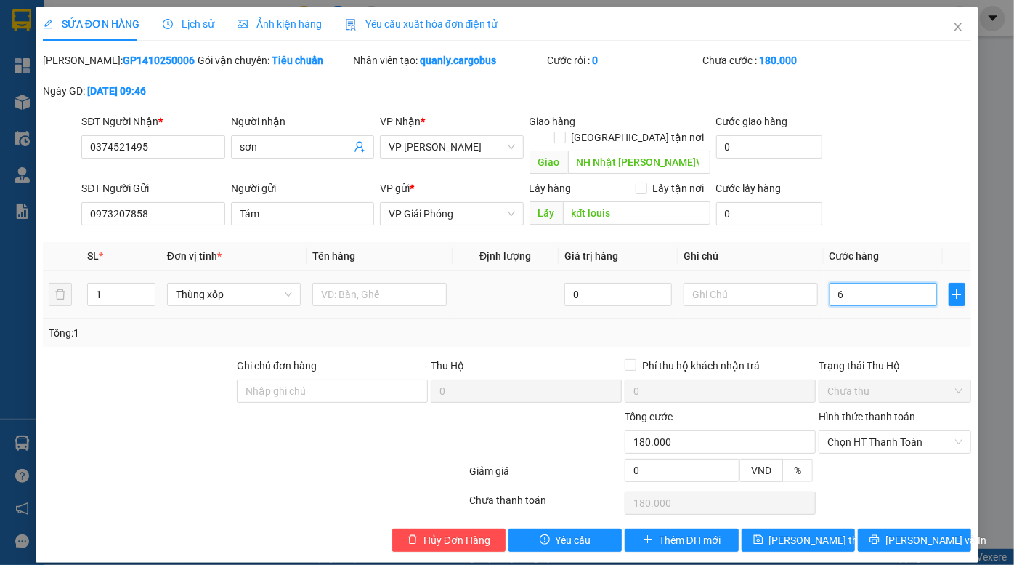
type input "6"
type input "60"
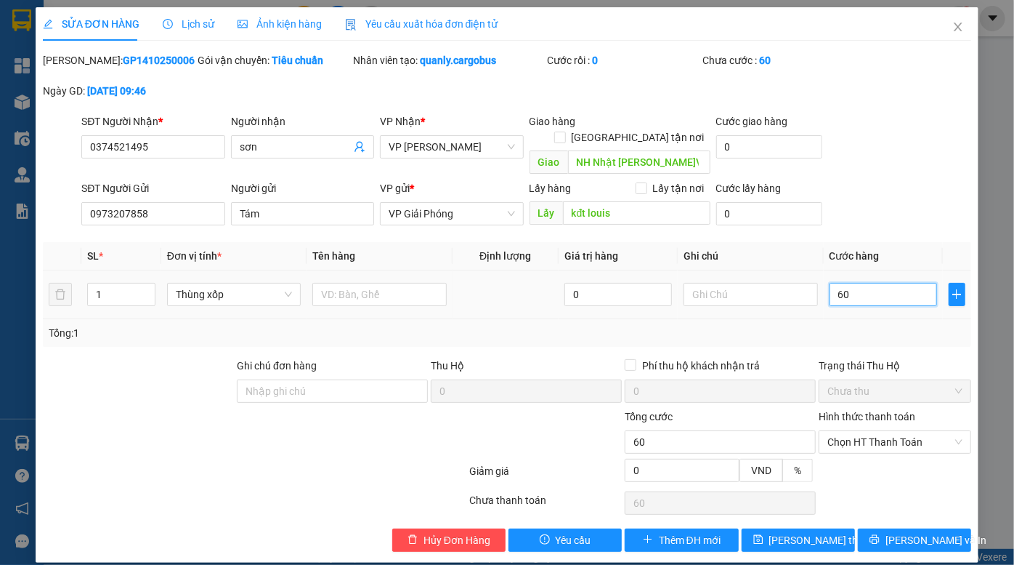
type input "600"
type input "6.000"
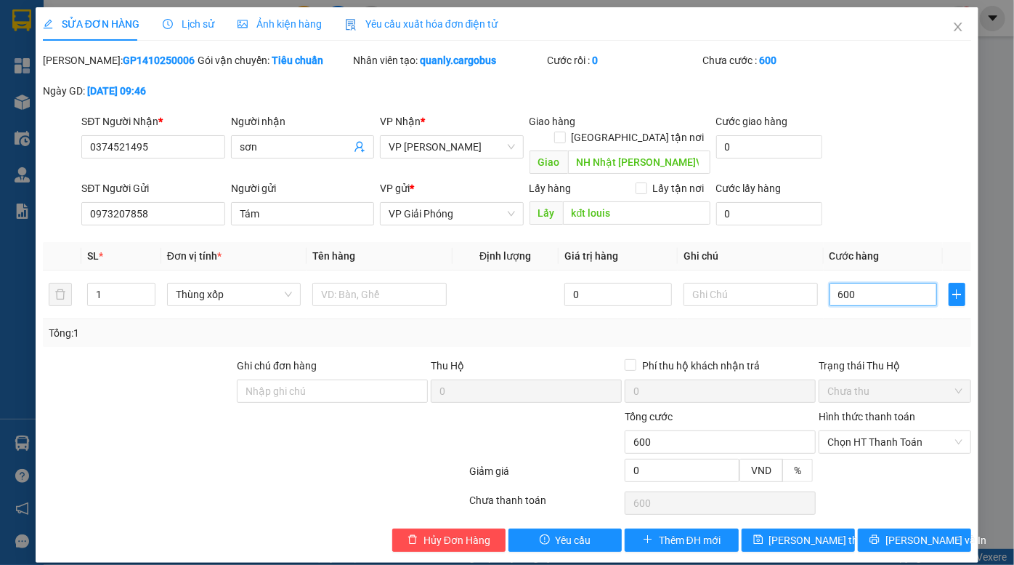
type input "6.000"
type input "60.000"
click at [812, 533] on button "Lưu thay đổi" at bounding box center [798, 539] width 113 height 23
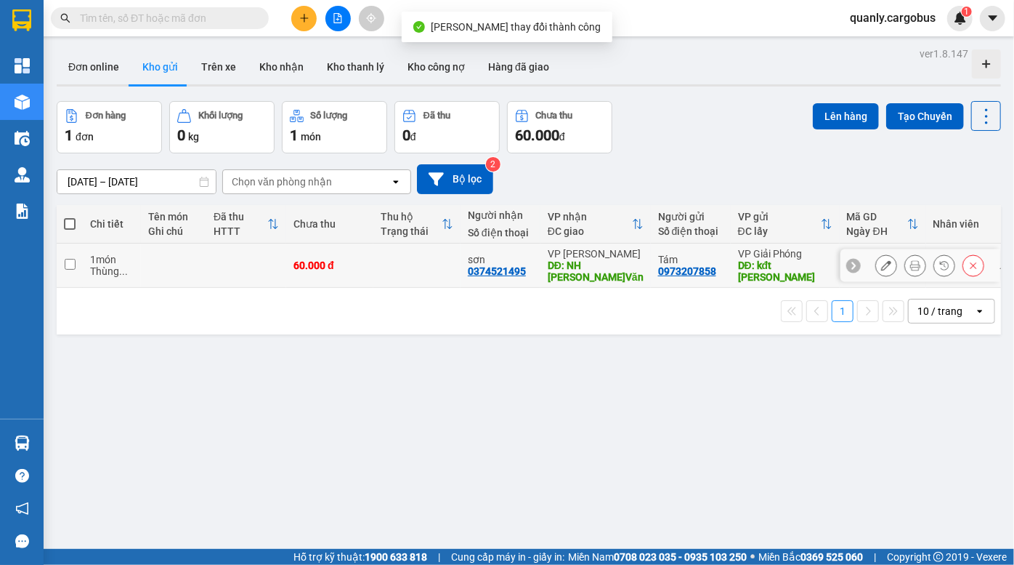
click at [300, 262] on div "60.000 đ" at bounding box center [330, 265] width 73 height 12
checkbox input "true"
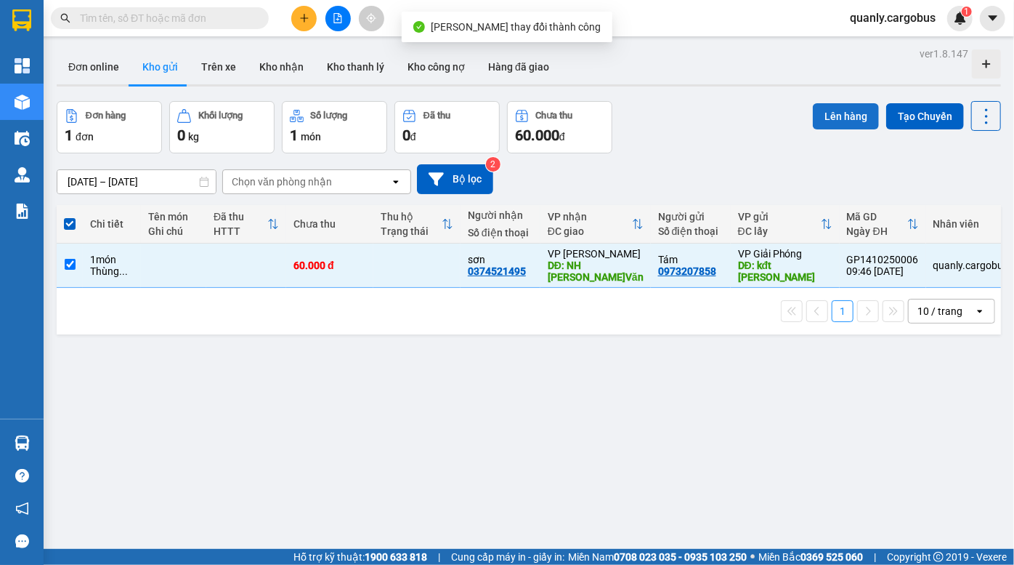
click at [836, 118] on button "Lên hàng" at bounding box center [846, 116] width 66 height 26
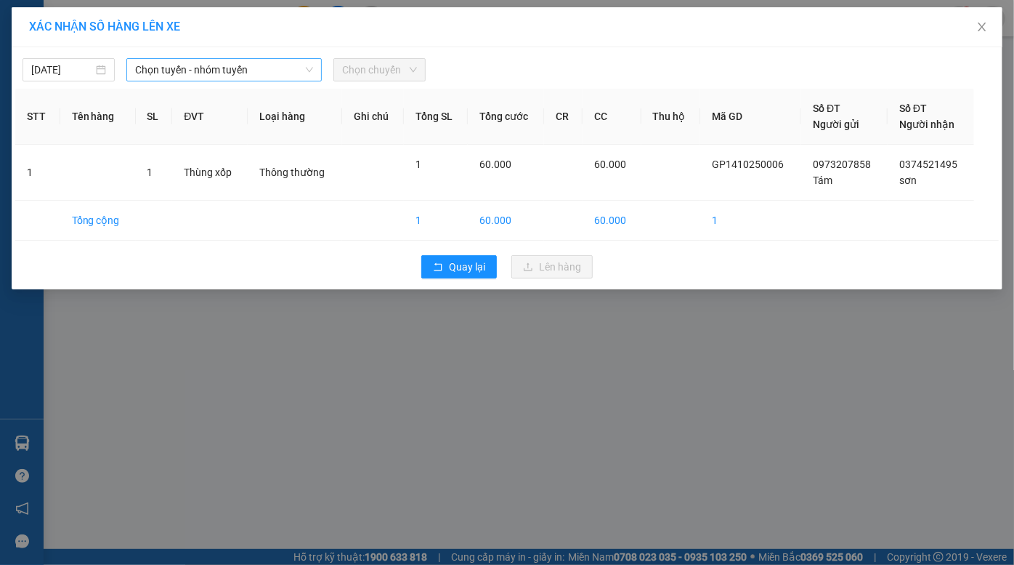
click at [231, 63] on span "Chọn tuyến - nhóm tuyến" at bounding box center [224, 70] width 179 height 22
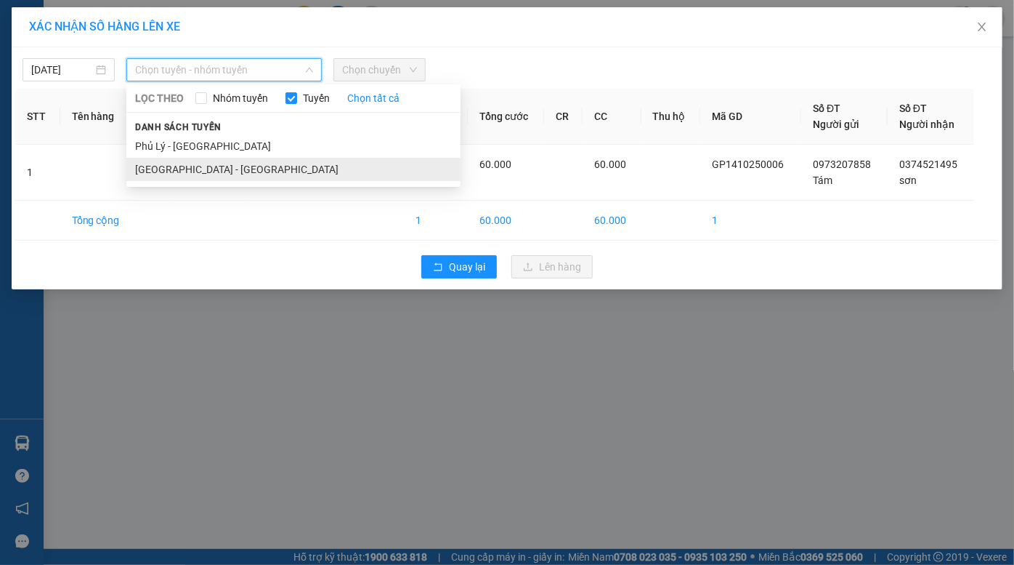
click at [188, 164] on li "[GEOGRAPHIC_DATA] - [GEOGRAPHIC_DATA]" at bounding box center [293, 169] width 334 height 23
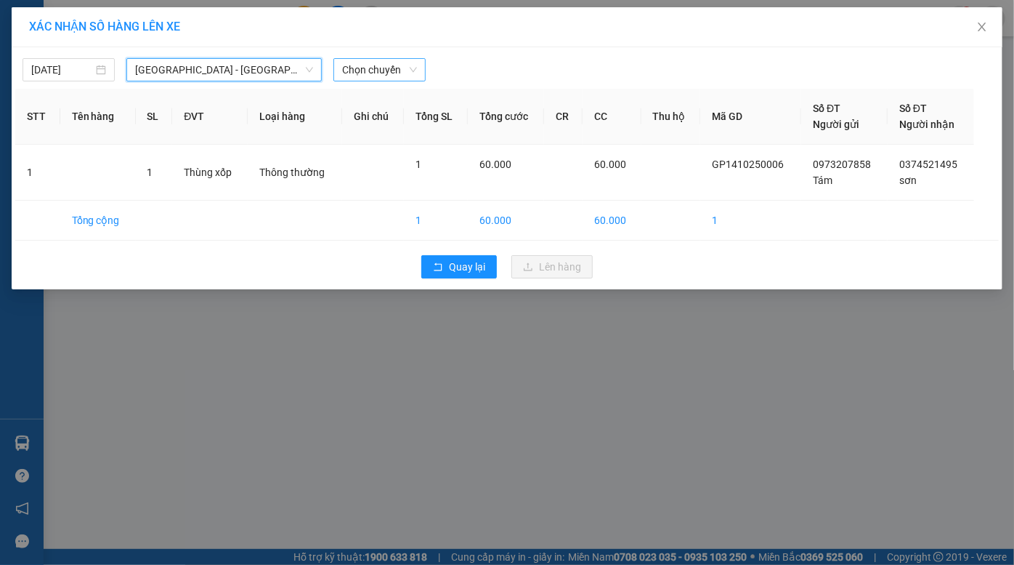
click at [372, 70] on span "Chọn chuyến" at bounding box center [379, 70] width 75 height 22
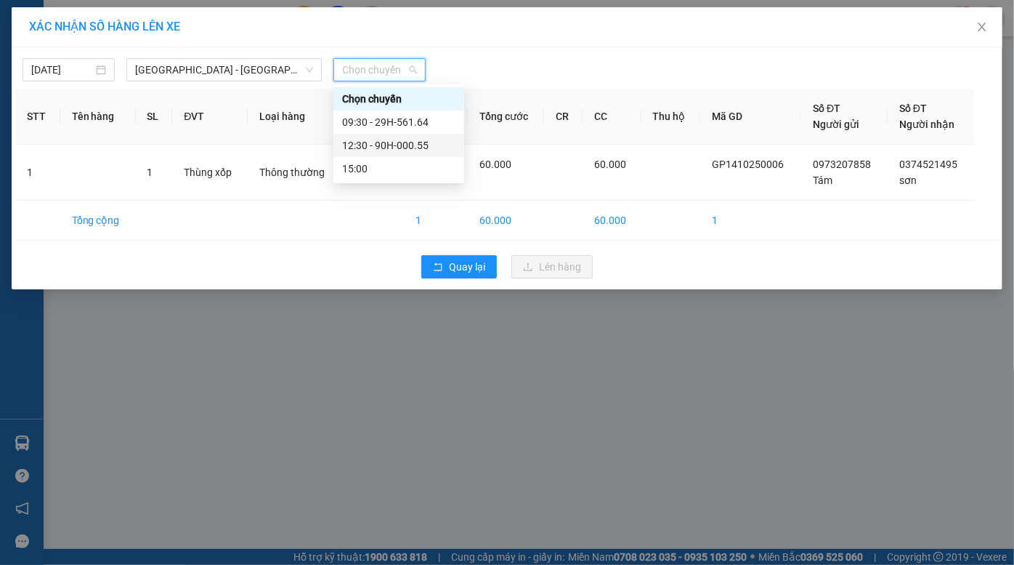
click at [381, 145] on div "12:30 - 90H-000.55" at bounding box center [398, 145] width 113 height 16
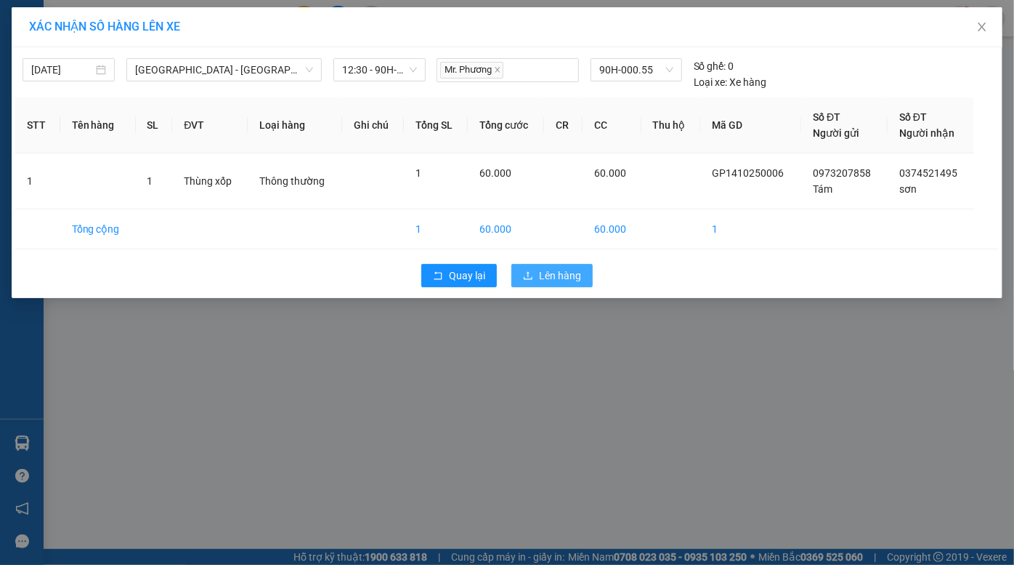
click at [567, 277] on span "Lên hàng" at bounding box center [560, 275] width 42 height 16
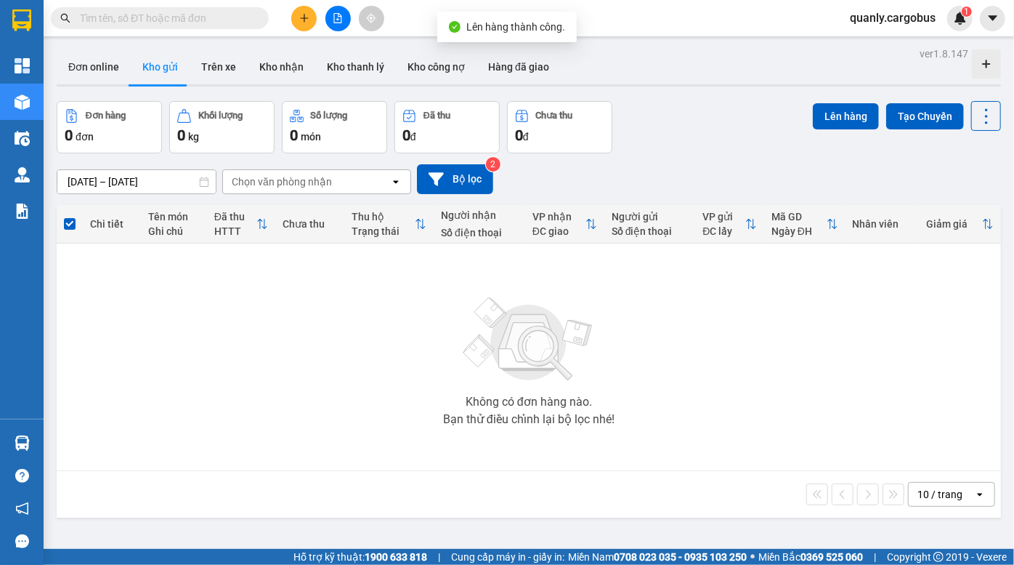
click at [661, 145] on div "Đơn hàng 0 đơn Khối lượng 0 kg Số lượng 0 món Đã thu 0 đ Chưa thu 0 đ Lên hàng …" at bounding box center [529, 127] width 945 height 52
click at [733, 328] on div "Không có đơn hàng nào. Bạn thử điều chỉnh lại bộ lọc nhé!" at bounding box center [529, 357] width 930 height 218
click at [665, 76] on div "Đơn online Kho gửi Trên xe Kho nhận Kho thanh lý Kho công nợ Hàng đã giao" at bounding box center [529, 68] width 945 height 39
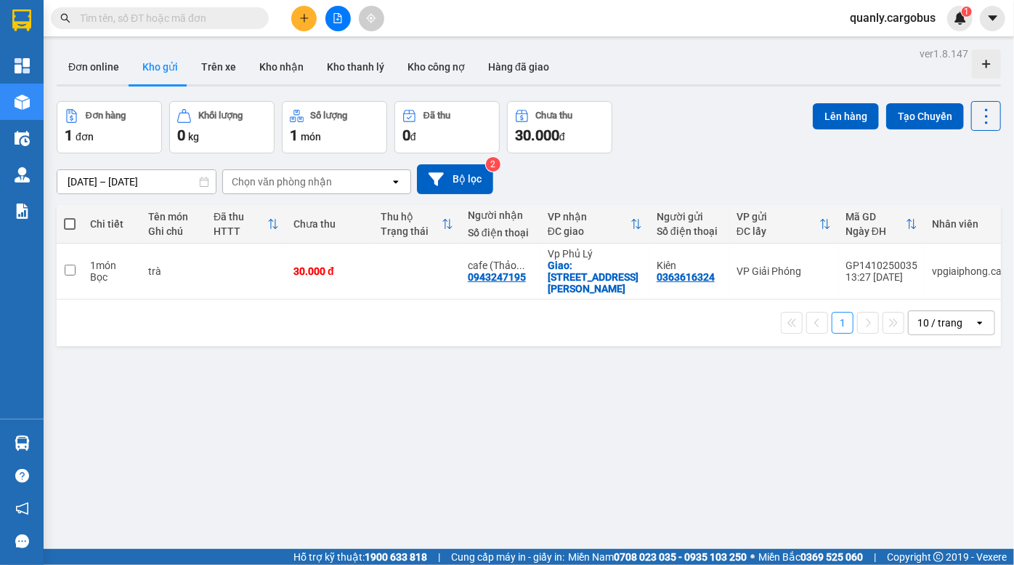
drag, startPoint x: 693, startPoint y: 91, endPoint x: 675, endPoint y: 80, distance: 21.2
click at [690, 88] on div "ver 1.8.147 Đơn online Kho gửi Trên xe Kho nhận Kho thanh lý Kho công nợ Hàng đ…" at bounding box center [529, 326] width 956 height 565
click at [662, 76] on div "Đơn online Kho gửi Trên xe Kho nhận Kho thanh lý Kho công nợ Hàng đã giao" at bounding box center [529, 68] width 945 height 39
click at [663, 82] on div "Đơn online Kho gửi Trên xe Kho nhận Kho thanh lý Kho công nợ Hàng đã giao" at bounding box center [529, 68] width 945 height 39
click at [665, 60] on div "Đơn online Kho gửi Trên xe Kho nhận Kho thanh lý Kho công nợ Hàng đã giao" at bounding box center [529, 68] width 945 height 39
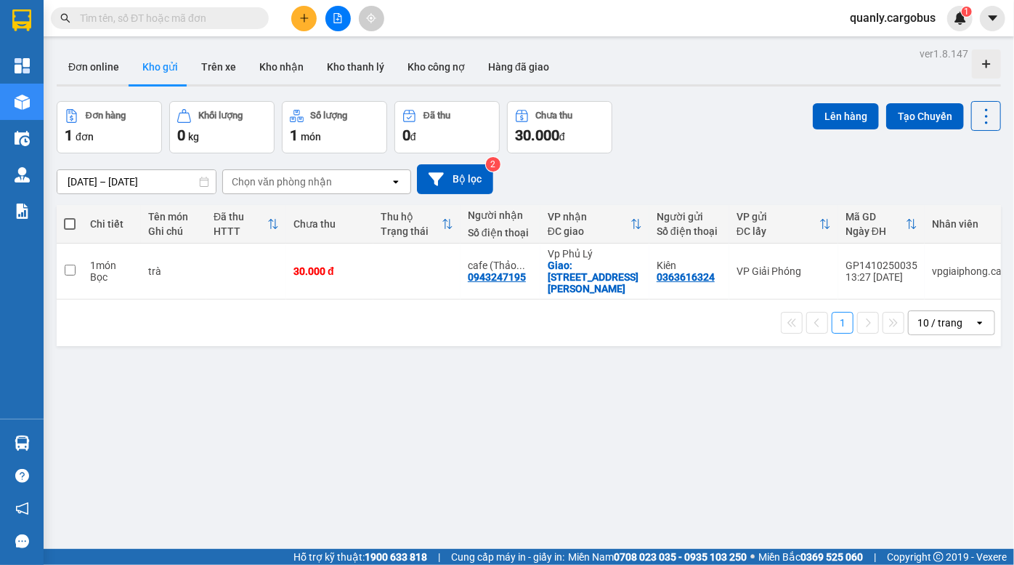
click at [704, 142] on div "Đơn hàng 1 đơn Khối lượng 0 kg Số lượng 1 món Đã thu 0 đ Chưa thu 30.000 đ Lên …" at bounding box center [529, 127] width 945 height 52
click at [718, 92] on div "ver 1.8.147 Đơn online Kho gửi Trên xe Kho nhận Kho thanh lý Kho công nợ Hàng đ…" at bounding box center [529, 326] width 956 height 565
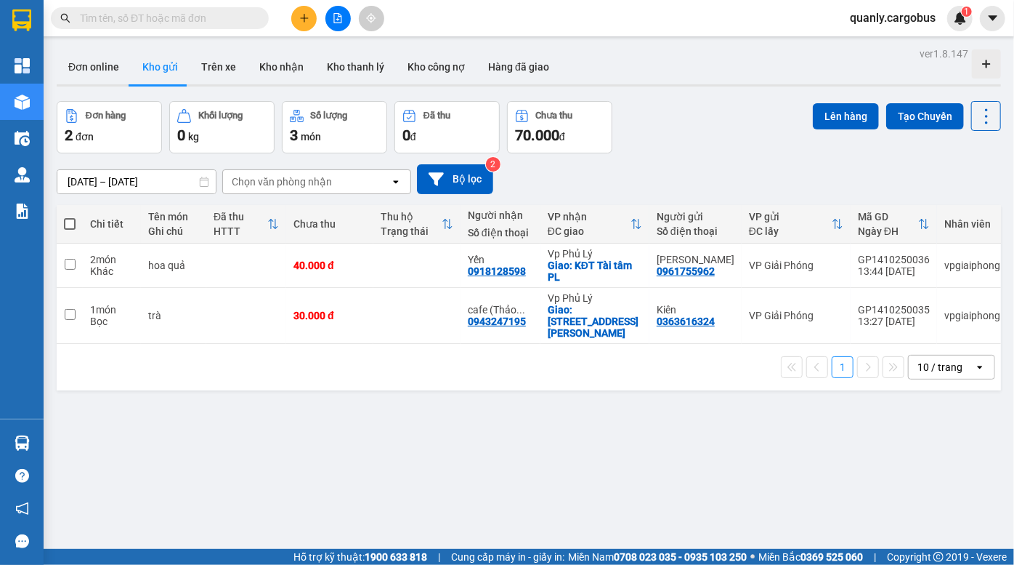
drag, startPoint x: 700, startPoint y: 108, endPoint x: 691, endPoint y: 105, distance: 9.7
click at [698, 107] on div "Đơn hàng 2 đơn Khối lượng 0 kg Số lượng 3 món Đã thu 0 đ Chưa thu 70.000 đ Lên …" at bounding box center [529, 127] width 945 height 52
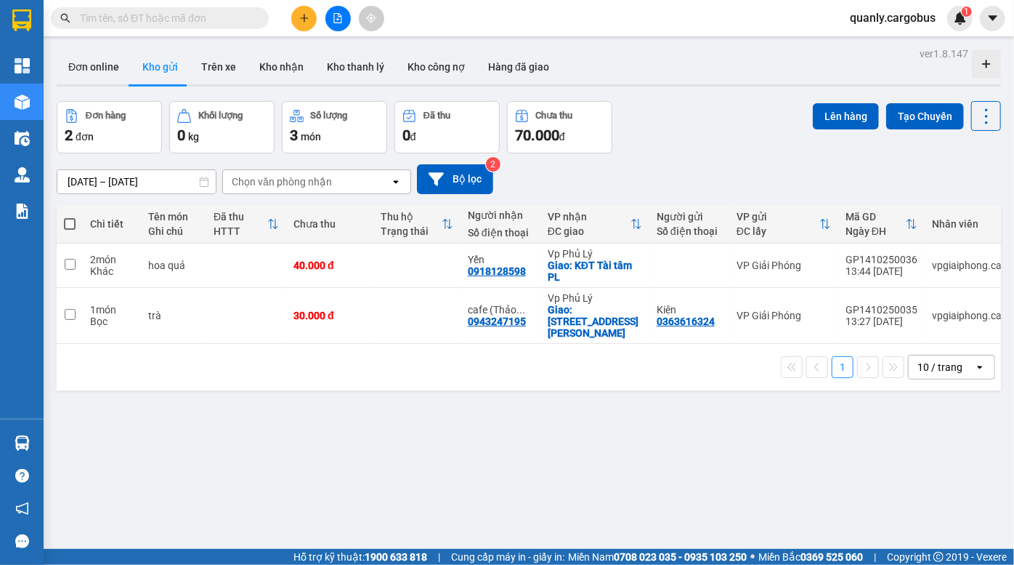
click at [661, 65] on div "Đơn online Kho gửi Trên xe Kho nhận Kho thanh lý Kho công nợ Hàng đã giao" at bounding box center [529, 68] width 945 height 39
click at [602, 393] on div "ver 1.8.147 Đơn online Kho gửi Trên xe Kho nhận Kho thanh lý Kho công nợ Hàng đ…" at bounding box center [529, 326] width 956 height 565
click at [732, 198] on div "12/10/2025 – 14/10/2025 Press the down arrow key to interact with the calendar …" at bounding box center [529, 179] width 945 height 52
click at [729, 462] on div "ver 1.8.147 Đơn online Kho gửi Trên xe Kho nhận Kho thanh lý Kho công nợ Hàng đ…" at bounding box center [529, 326] width 956 height 565
click at [164, 12] on input "text" at bounding box center [165, 18] width 171 height 16
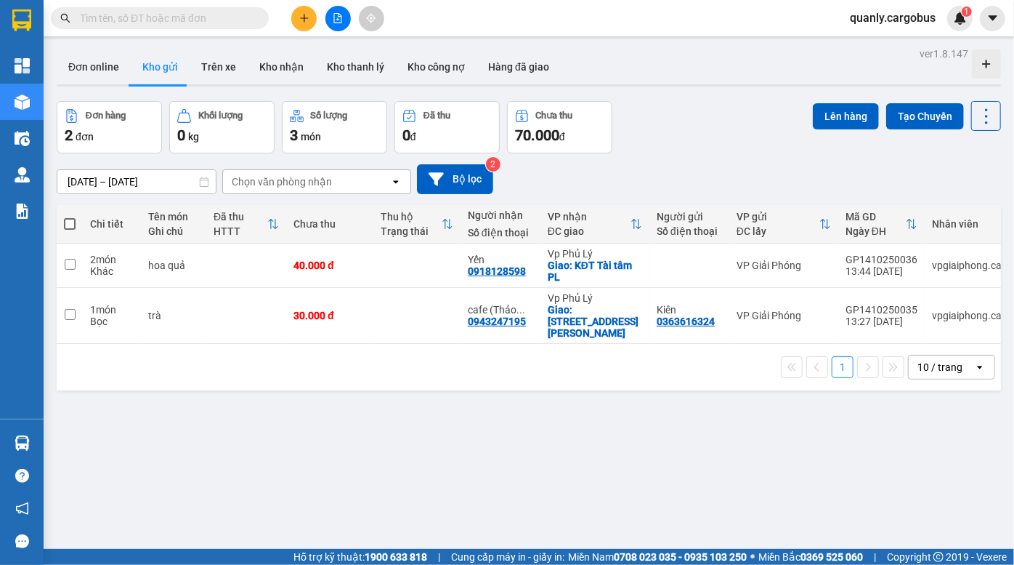
paste input "939-369-986"
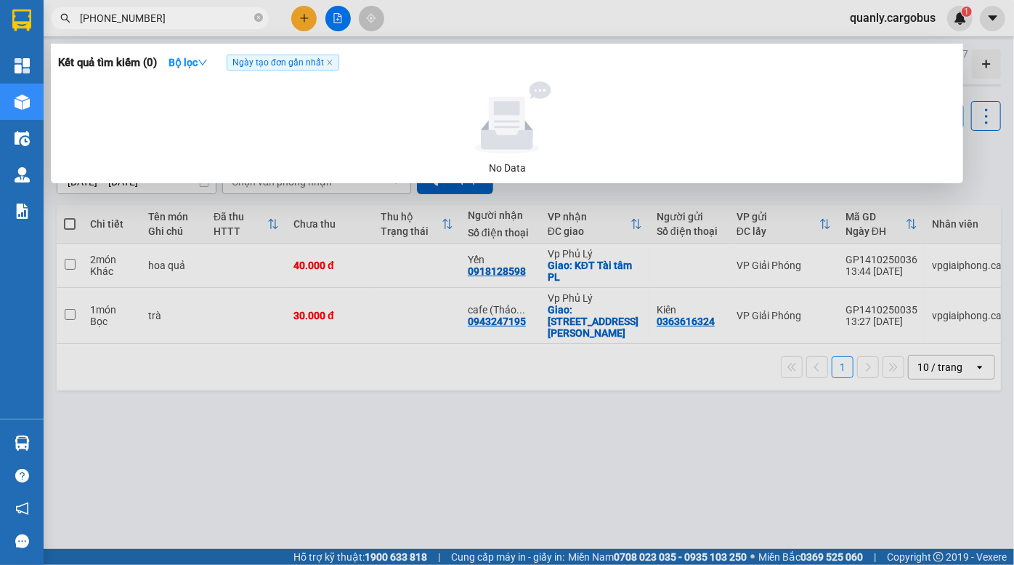
click at [102, 20] on input "939-369-986" at bounding box center [165, 18] width 171 height 16
click at [116, 18] on input "939369-986" at bounding box center [165, 18] width 171 height 16
click at [80, 16] on input "939369986" at bounding box center [165, 18] width 171 height 16
type input "0939369986"
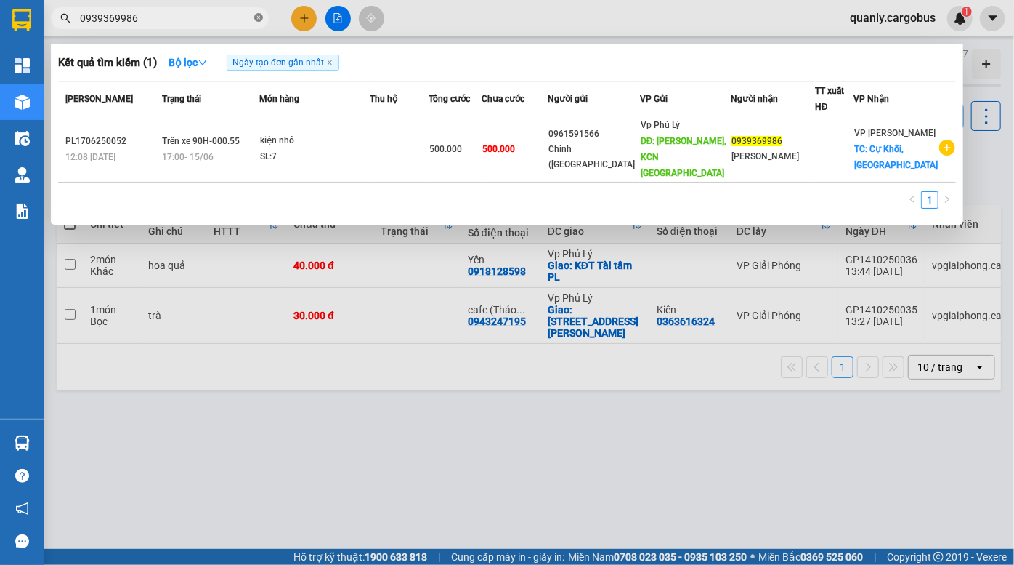
click at [259, 19] on icon "close-circle" at bounding box center [258, 17] width 9 height 9
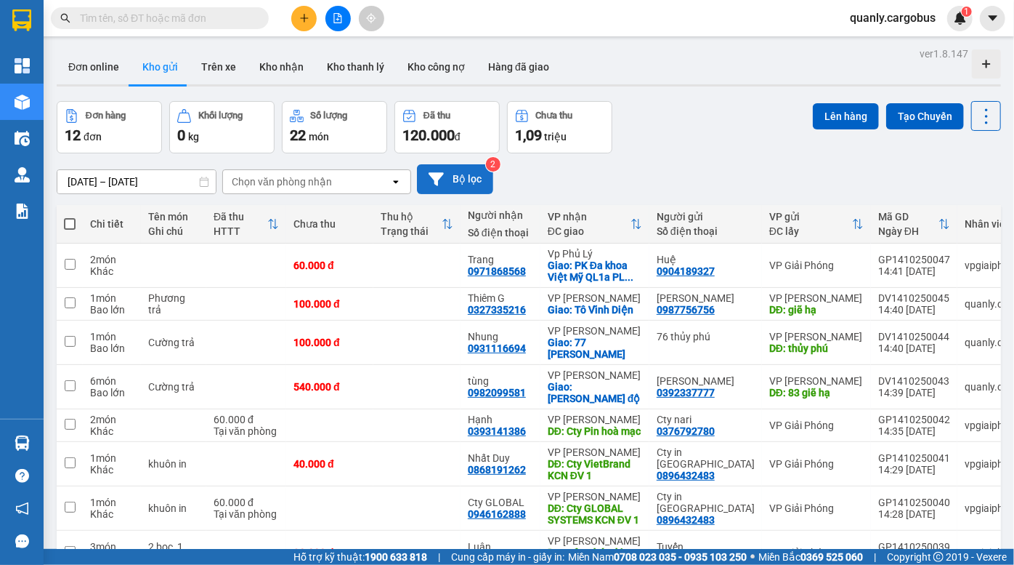
click at [464, 174] on button "Bộ lọc" at bounding box center [455, 179] width 76 height 30
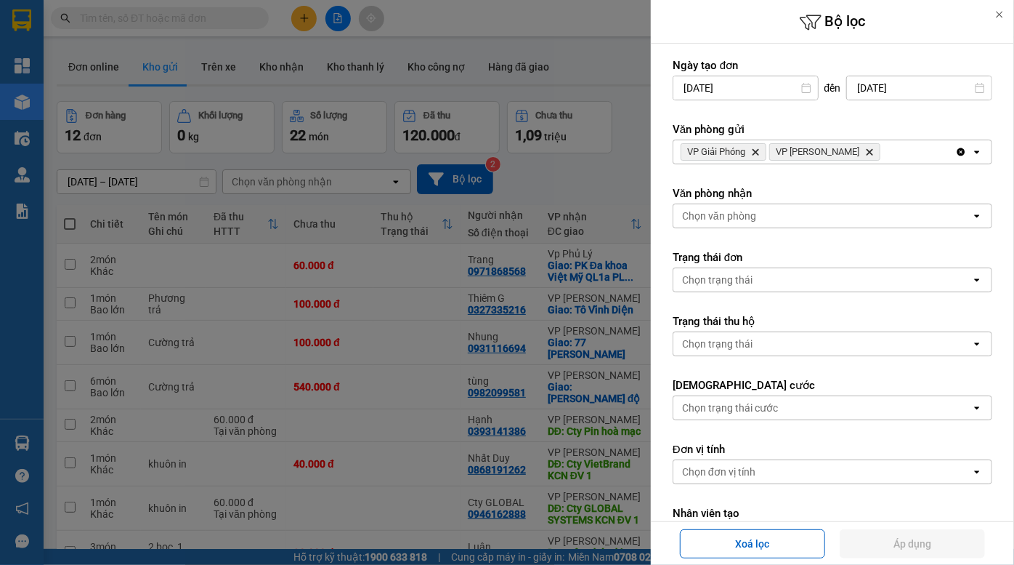
drag, startPoint x: 751, startPoint y: 150, endPoint x: 758, endPoint y: 151, distance: 7.3
click at [754, 151] on span "VP Giải Phóng Delete" at bounding box center [724, 151] width 86 height 17
click at [758, 151] on icon "VP Giải Phóng, close by backspace" at bounding box center [756, 152] width 7 height 7
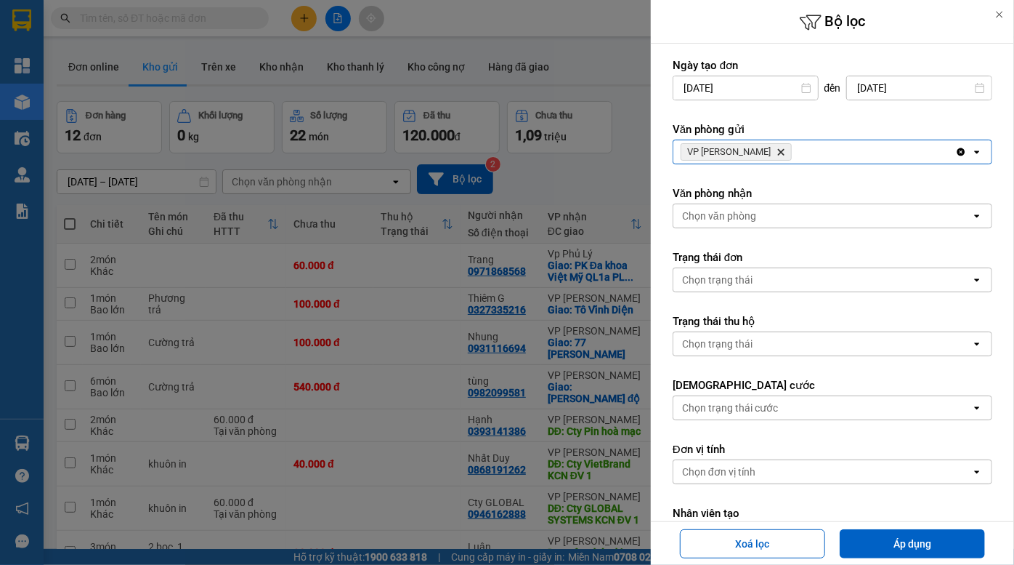
click at [799, 150] on div "VP [PERSON_NAME]" at bounding box center [815, 151] width 282 height 23
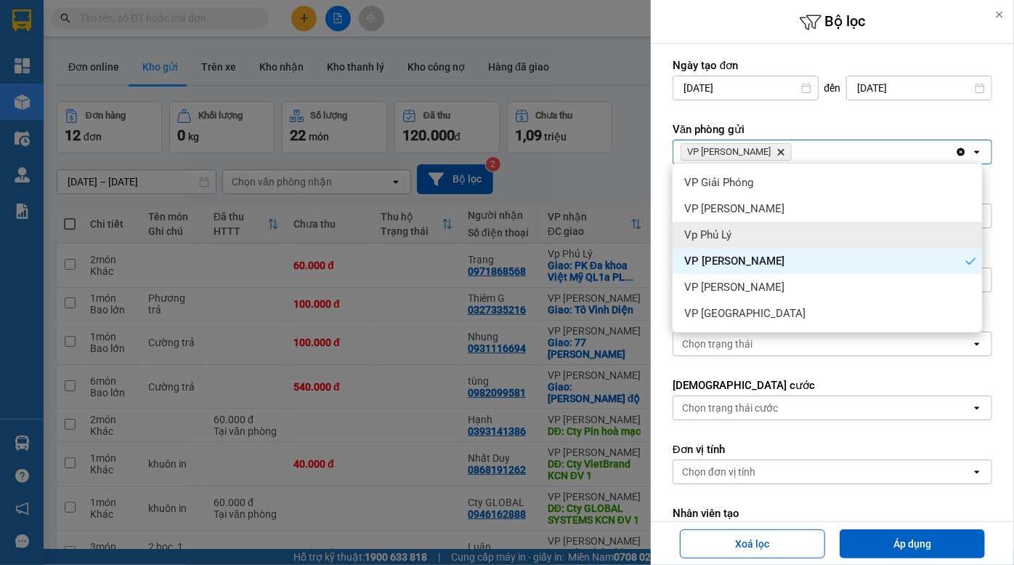
click at [735, 227] on div "Vp Phủ Lý" at bounding box center [828, 235] width 310 height 26
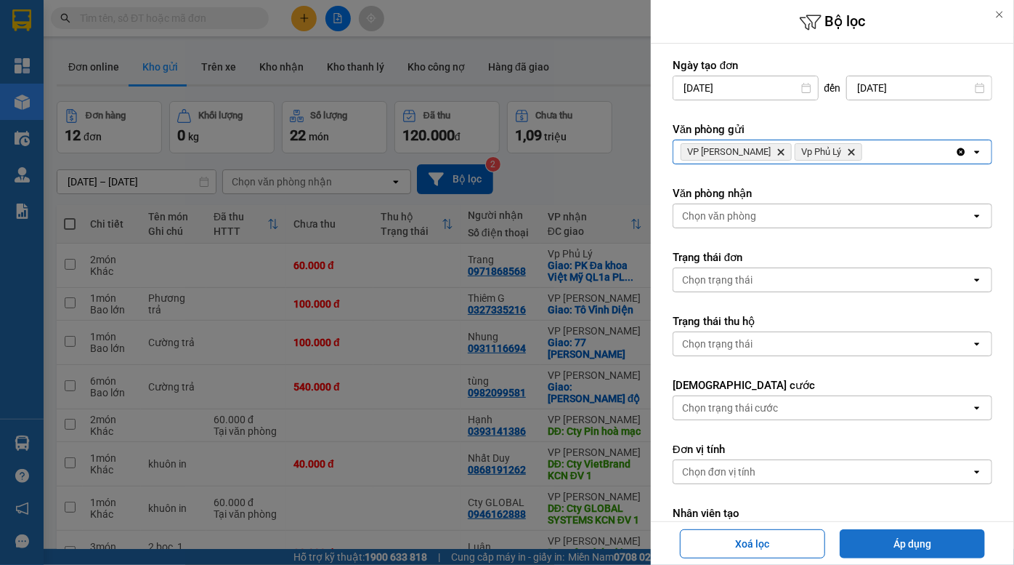
click at [929, 543] on button "Áp dụng" at bounding box center [912, 543] width 145 height 29
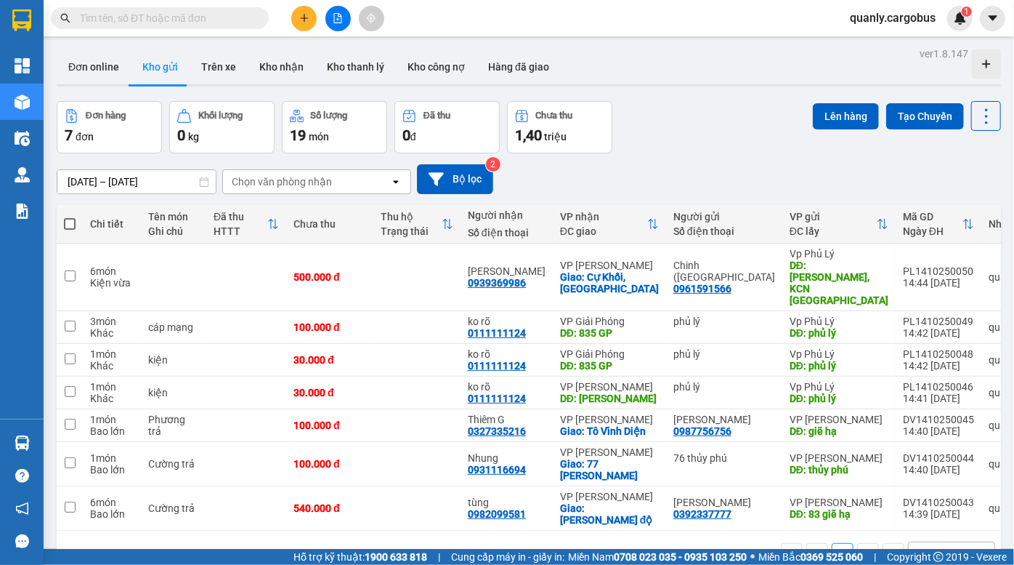
click at [65, 225] on span at bounding box center [70, 224] width 12 height 12
click at [70, 217] on input "checkbox" at bounding box center [70, 217] width 0 height 0
checkbox input "true"
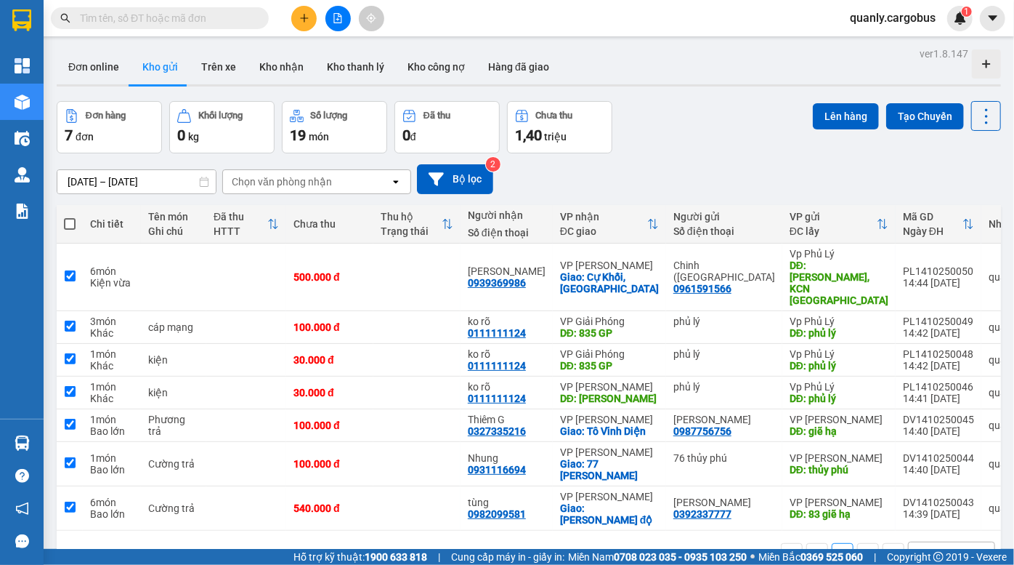
checkbox input "true"
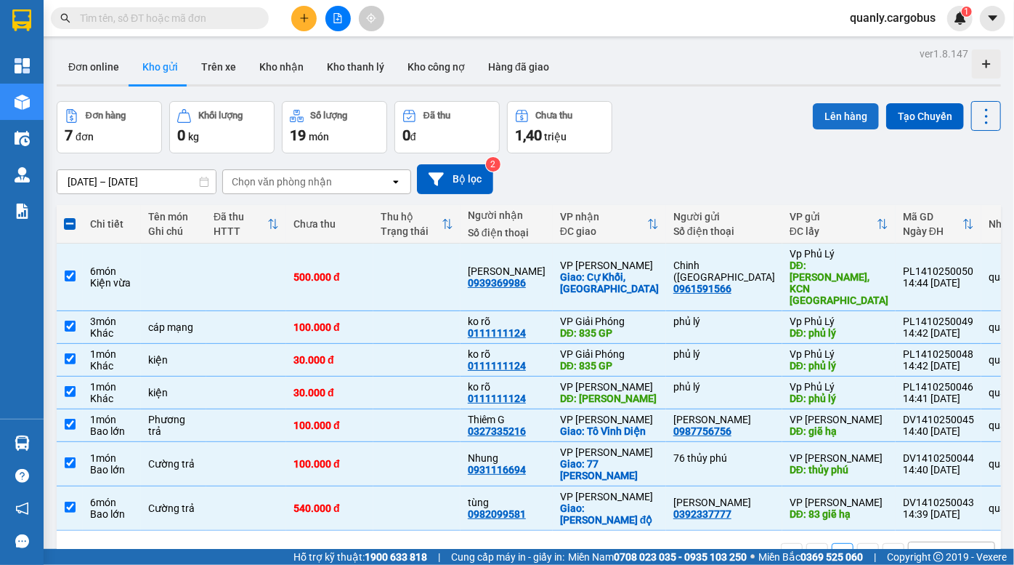
click at [834, 124] on button "Lên hàng" at bounding box center [846, 116] width 66 height 26
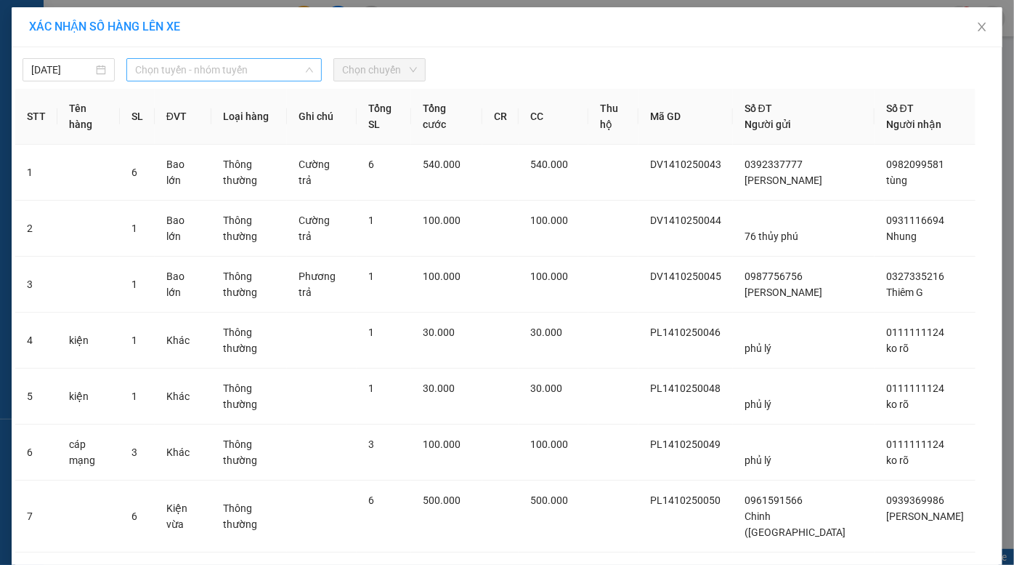
click at [174, 65] on span "Chọn tuyến - nhóm tuyến" at bounding box center [224, 70] width 179 height 22
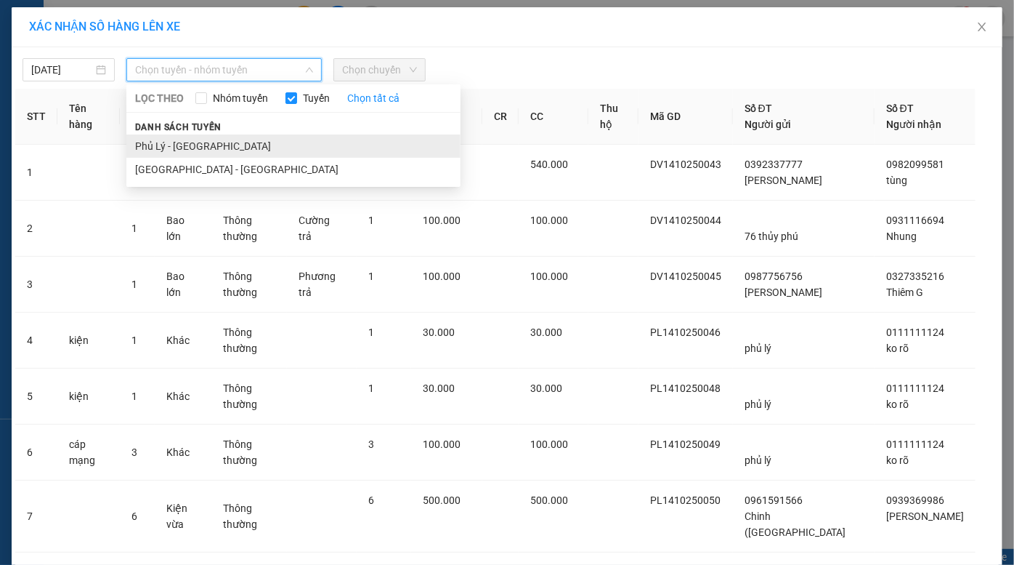
click at [195, 142] on li "Phủ Lý - [GEOGRAPHIC_DATA]" at bounding box center [293, 145] width 334 height 23
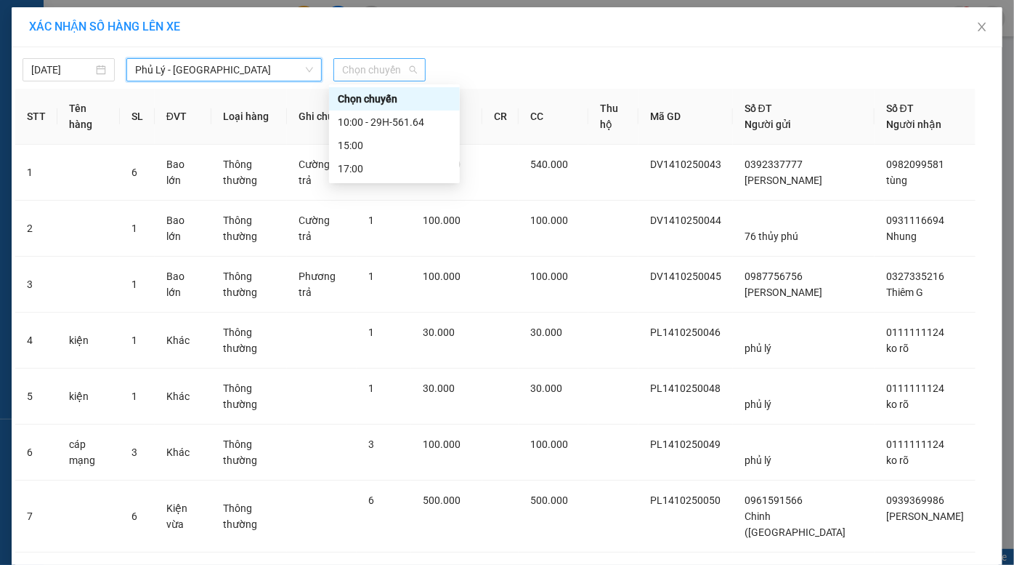
click at [384, 70] on span "Chọn chuyến" at bounding box center [379, 70] width 75 height 22
click at [391, 118] on div "10:00 - 29H-561.64" at bounding box center [394, 122] width 113 height 16
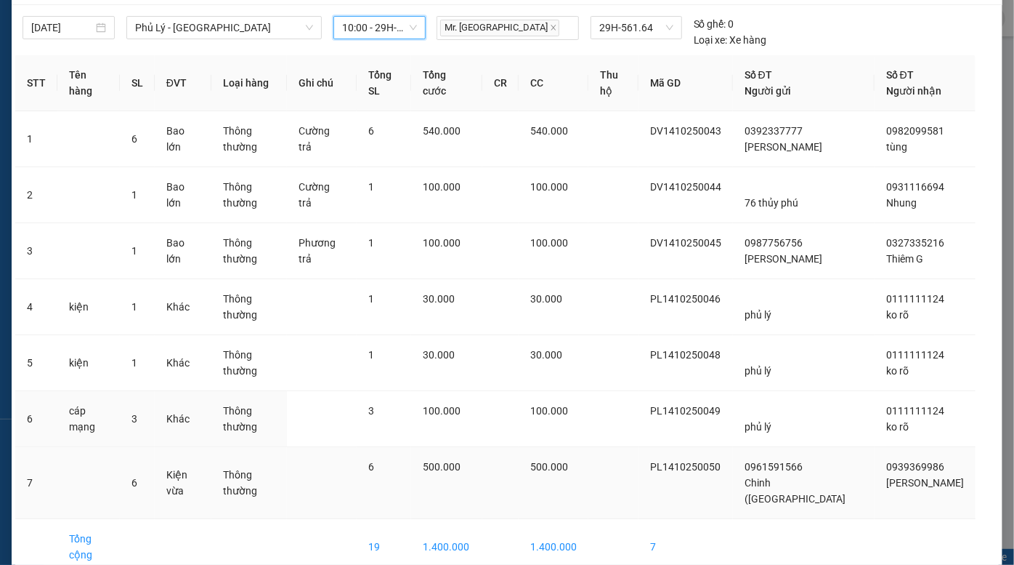
scroll to position [86, 0]
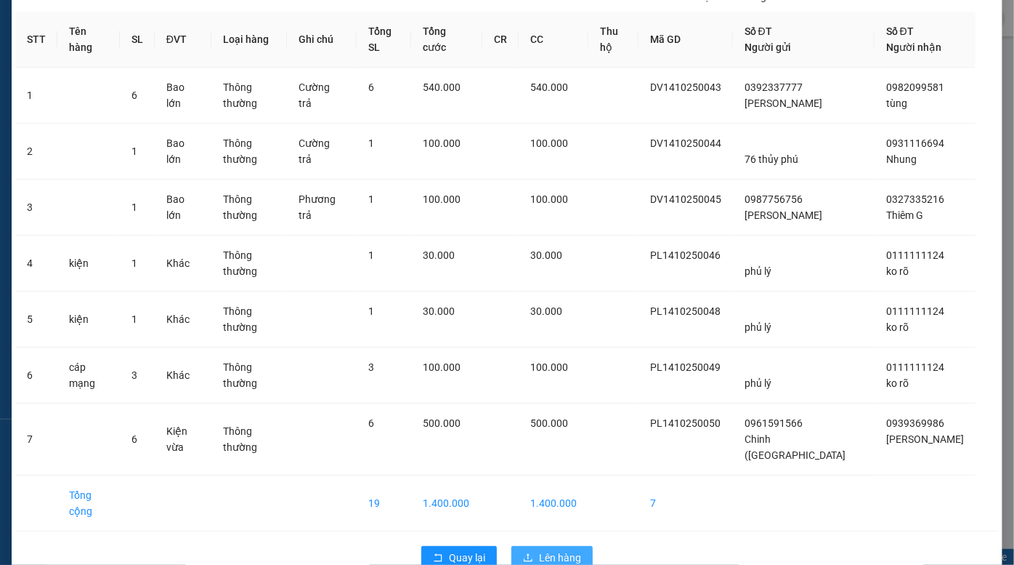
click at [559, 549] on span "Lên hàng" at bounding box center [560, 557] width 42 height 16
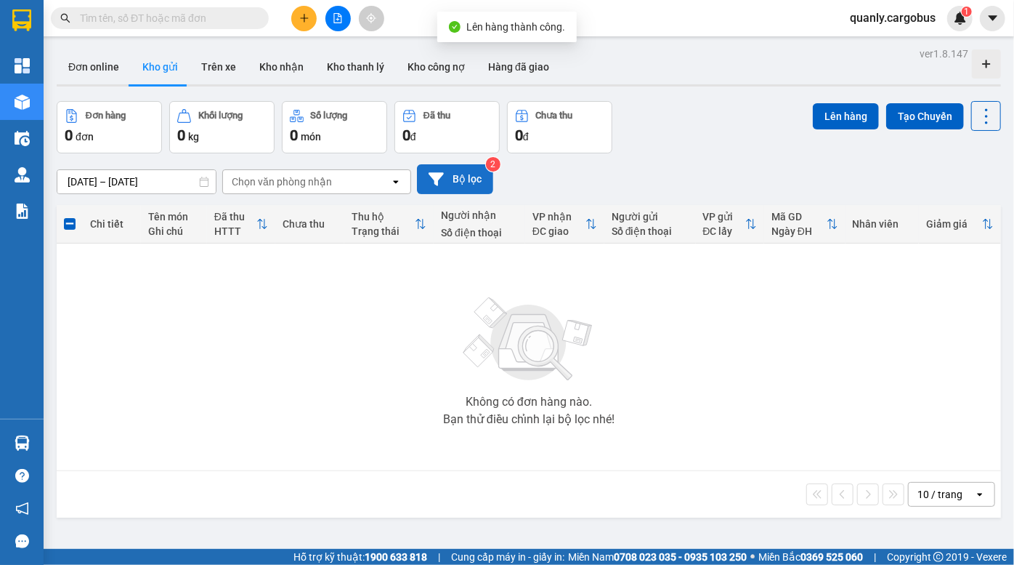
click at [458, 184] on button "Bộ lọc" at bounding box center [455, 179] width 76 height 30
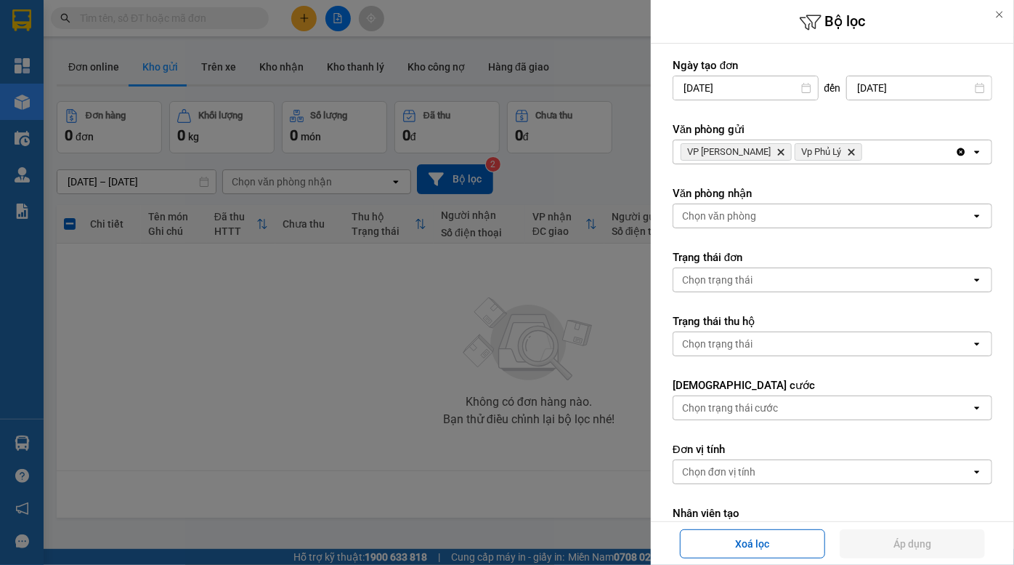
click at [778, 149] on icon "VP Đồng Văn, close by backspace" at bounding box center [781, 152] width 7 height 7
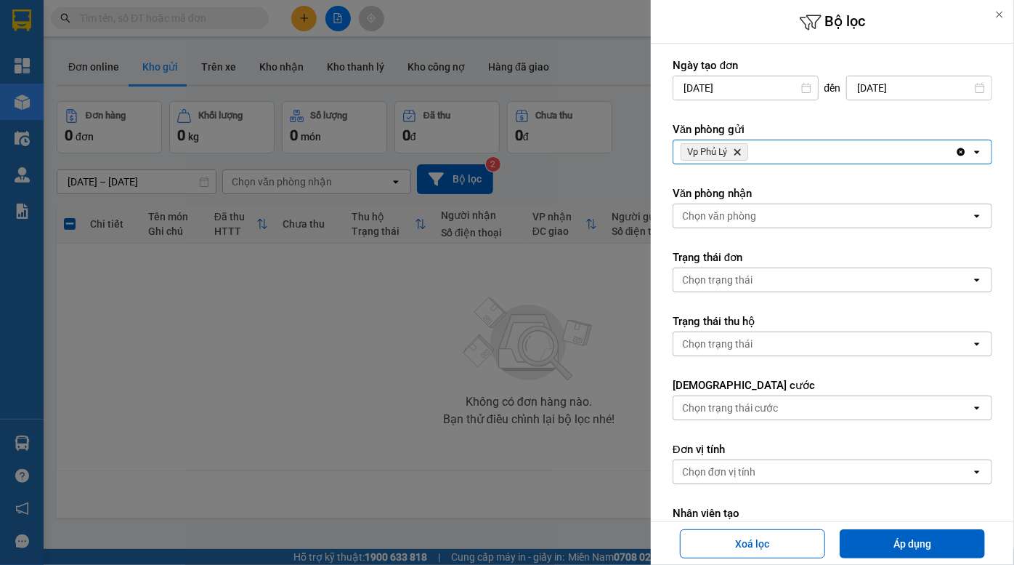
click at [736, 153] on icon "Delete" at bounding box center [737, 151] width 9 height 9
click at [726, 153] on div "Chọn văn phòng" at bounding box center [719, 152] width 74 height 15
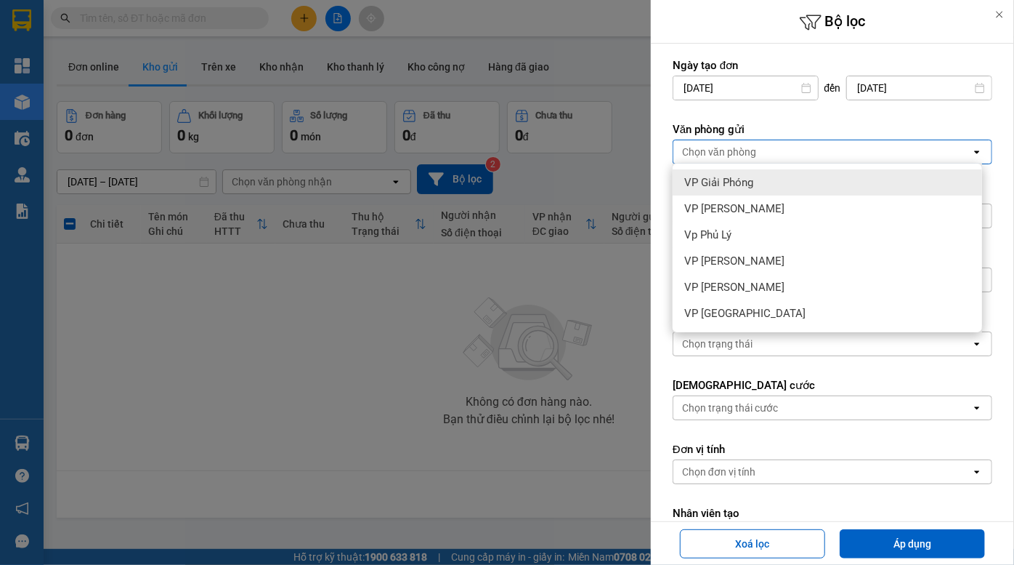
click at [737, 177] on span "VP Giải Phóng" at bounding box center [718, 182] width 69 height 15
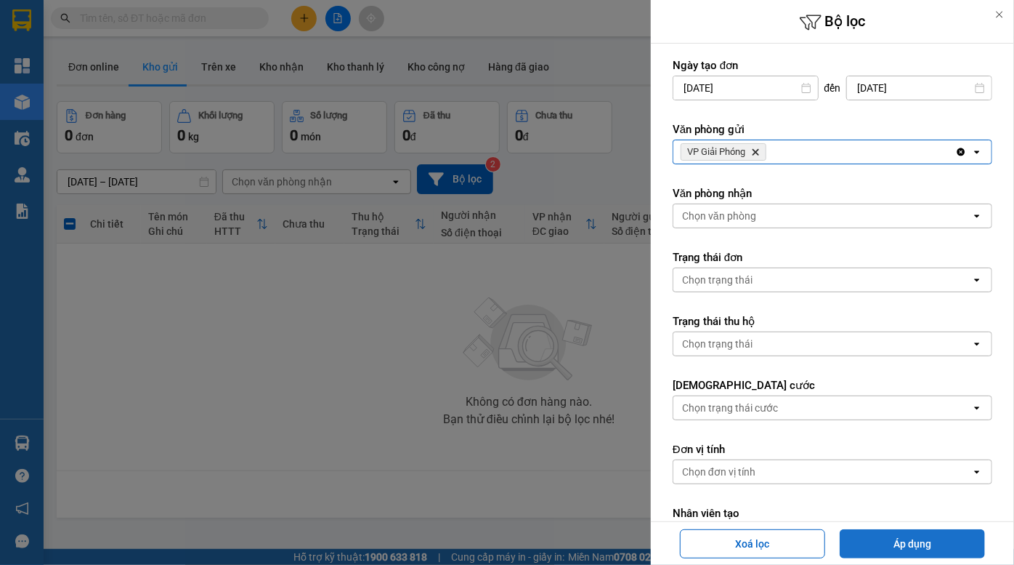
click at [927, 545] on button "Áp dụng" at bounding box center [912, 543] width 145 height 29
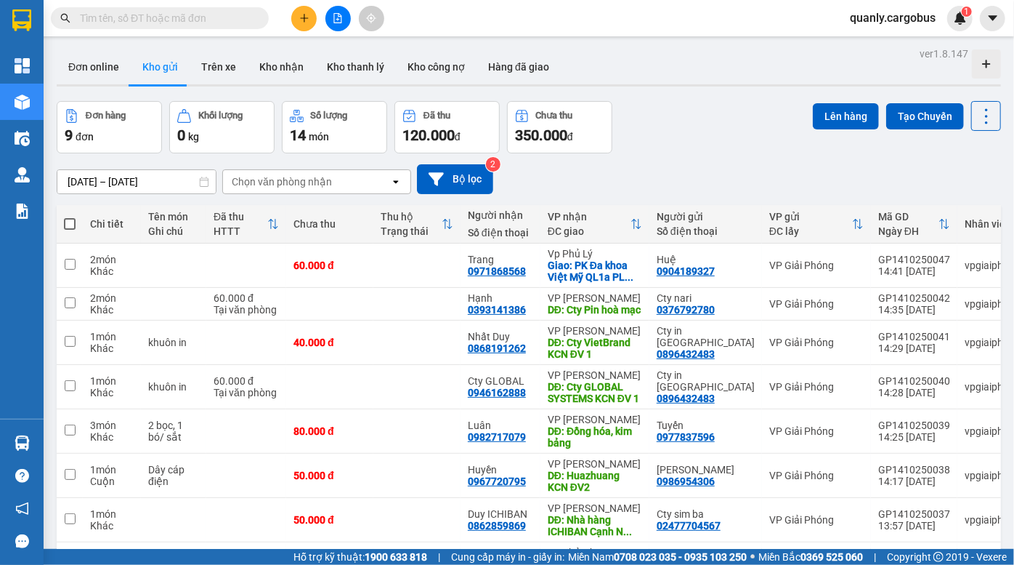
click at [754, 142] on div "Đơn hàng 9 đơn Khối lượng 0 kg Số lượng 14 món Đã thu 120.000 đ Chưa thu 350.00…" at bounding box center [529, 127] width 945 height 52
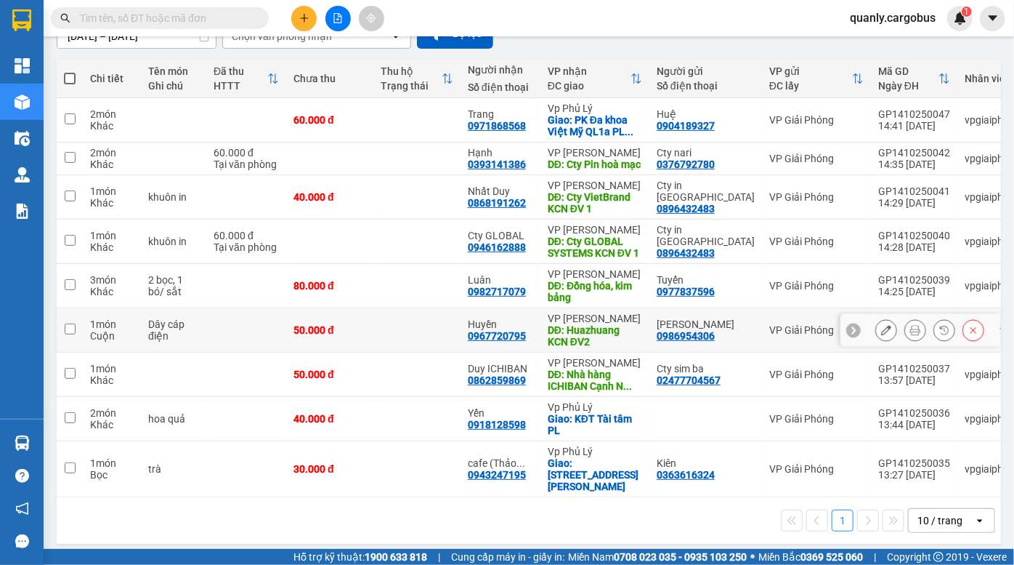
scroll to position [157, 0]
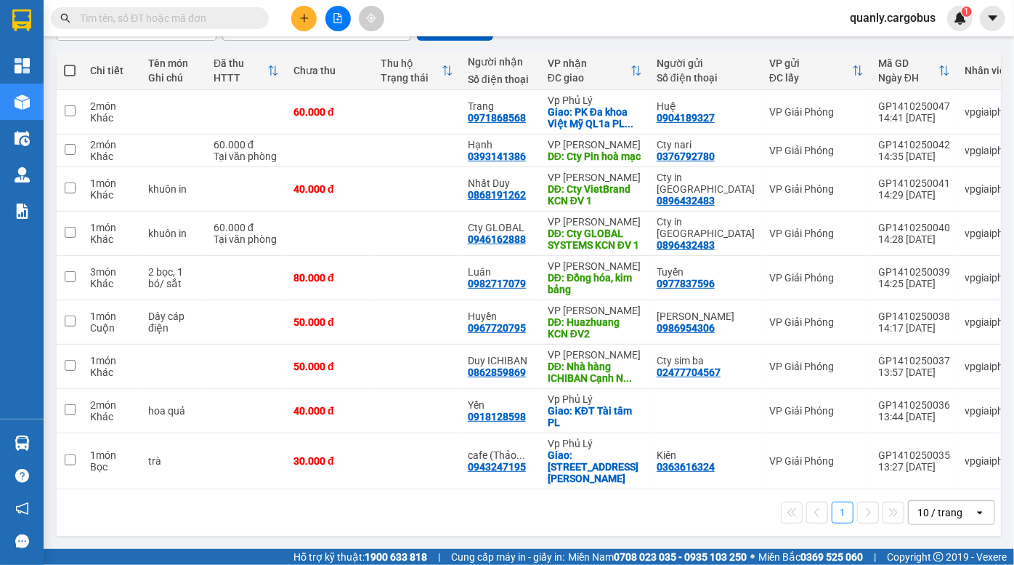
click at [600, 508] on div "1 10 / trang open" at bounding box center [528, 512] width 933 height 25
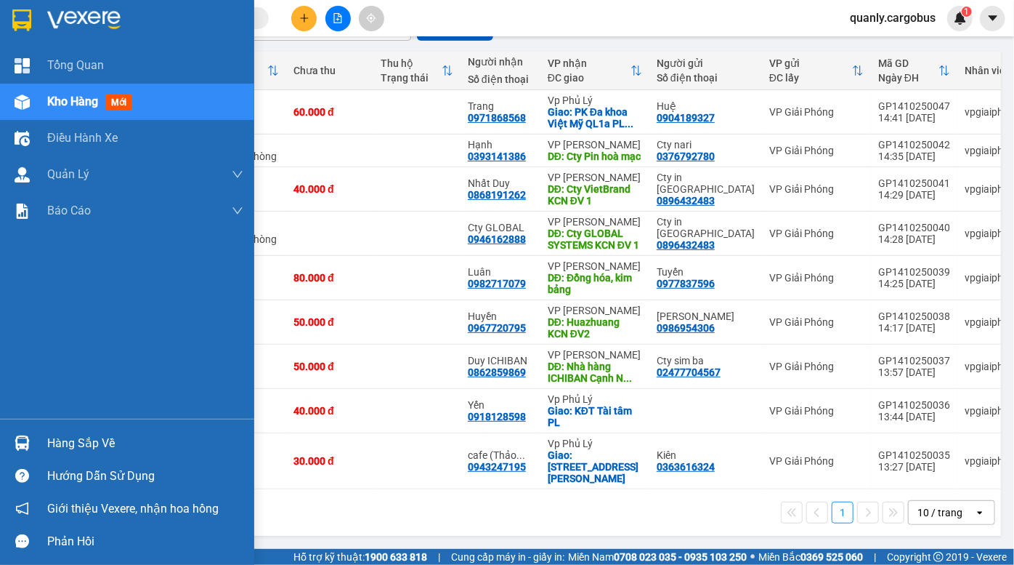
click at [27, 100] on img at bounding box center [22, 101] width 15 height 15
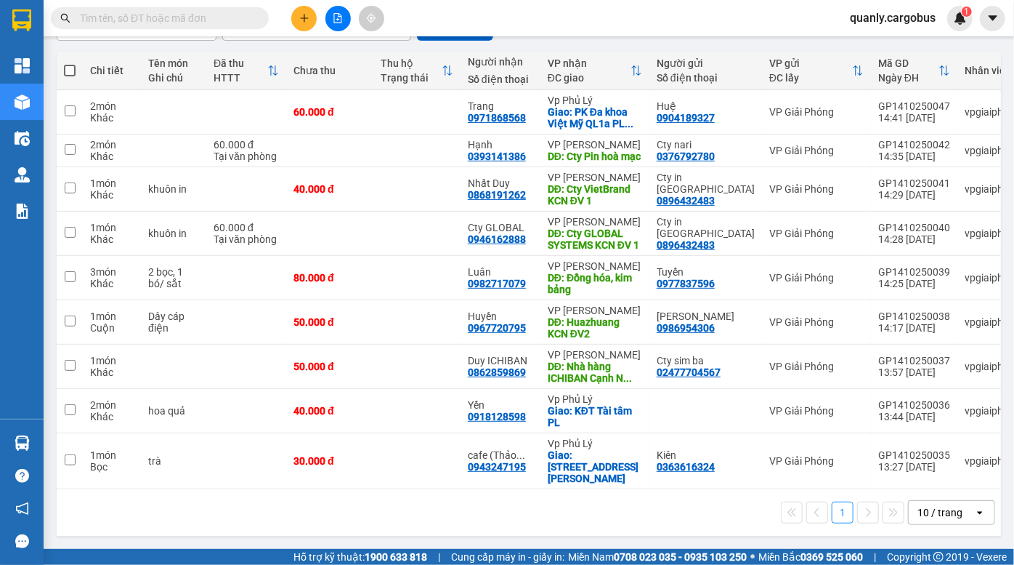
click at [73, 65] on span at bounding box center [70, 71] width 12 height 12
click at [70, 63] on input "checkbox" at bounding box center [70, 63] width 0 height 0
checkbox input "true"
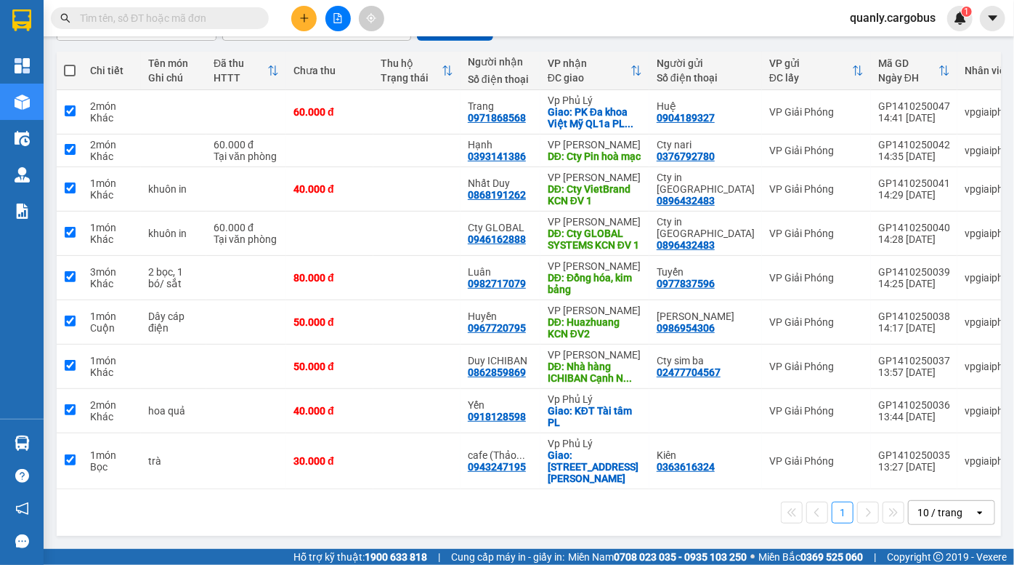
checkbox input "true"
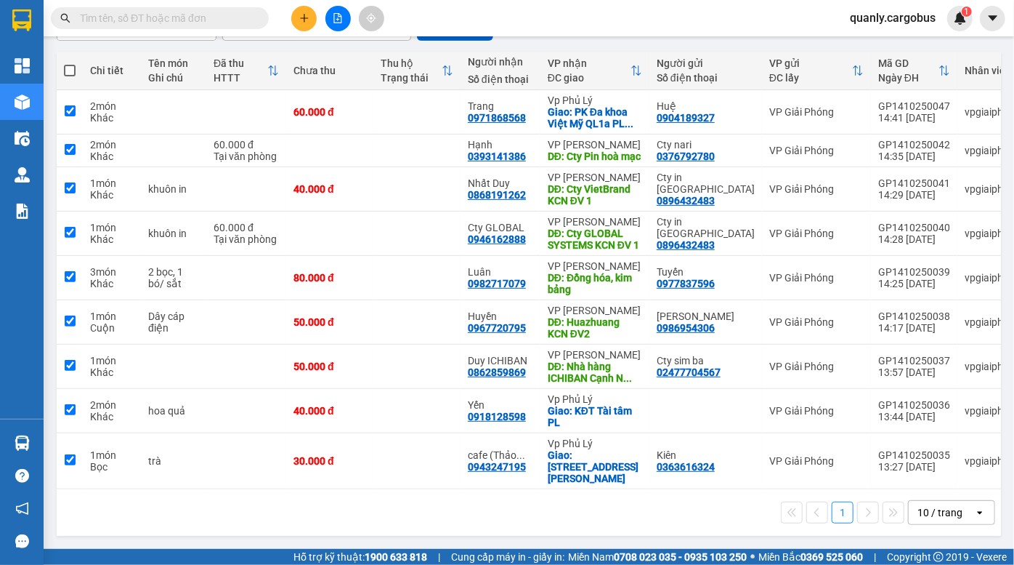
checkbox input "true"
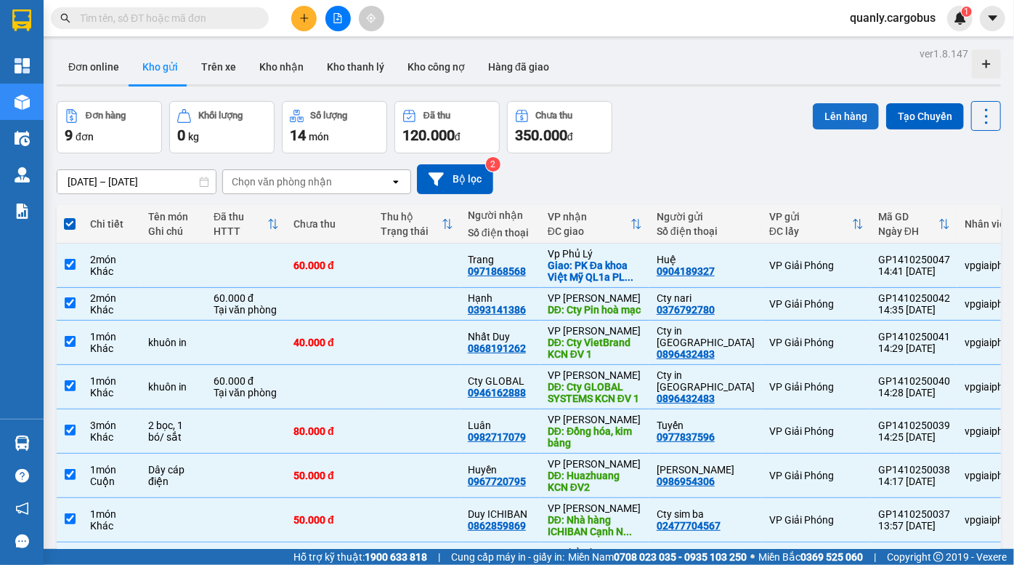
click at [835, 118] on button "Lên hàng" at bounding box center [846, 116] width 66 height 26
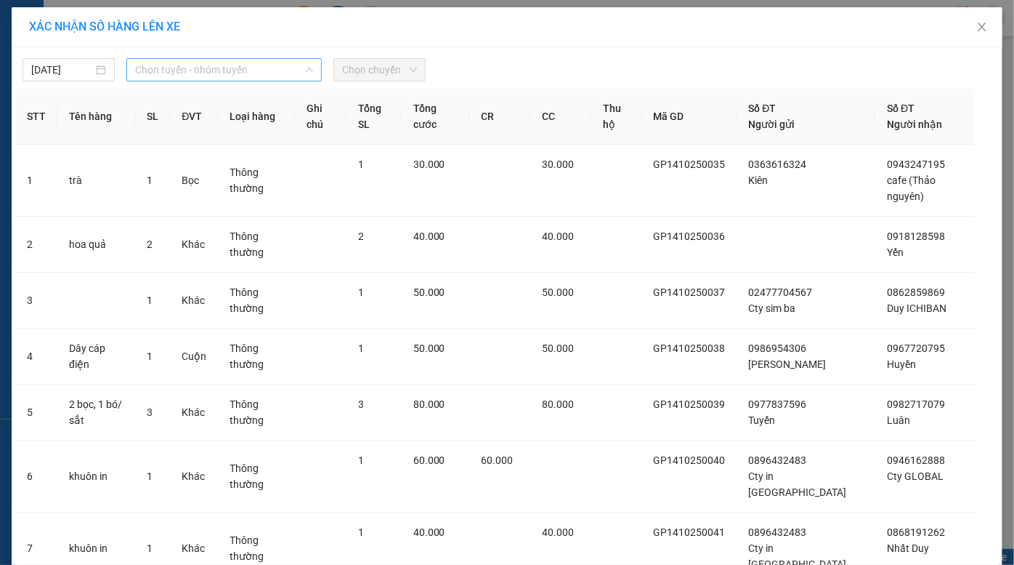
click at [187, 59] on span "Chọn tuyến - nhóm tuyến" at bounding box center [224, 70] width 179 height 22
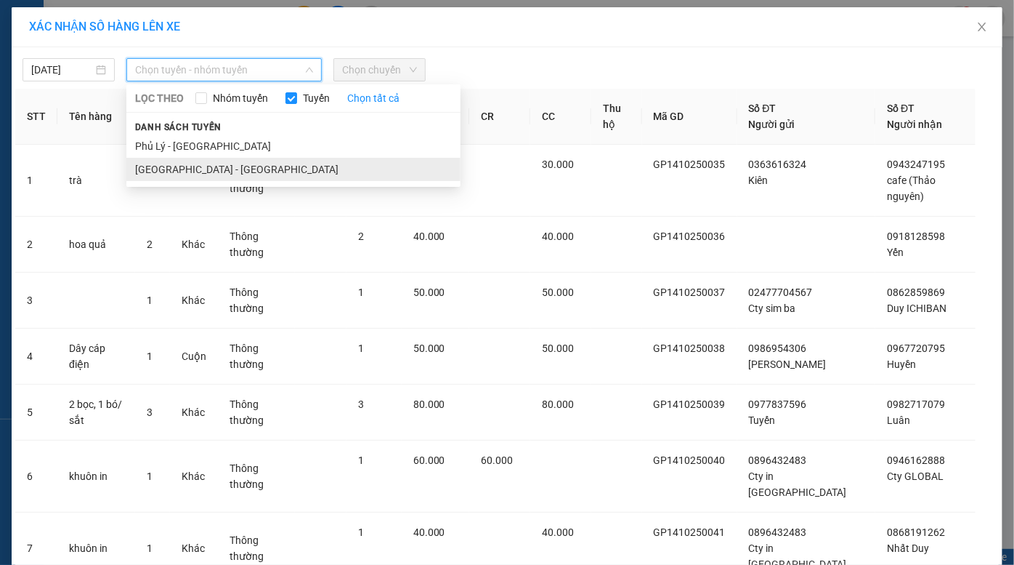
click at [200, 166] on li "[GEOGRAPHIC_DATA] - [GEOGRAPHIC_DATA]" at bounding box center [293, 169] width 334 height 23
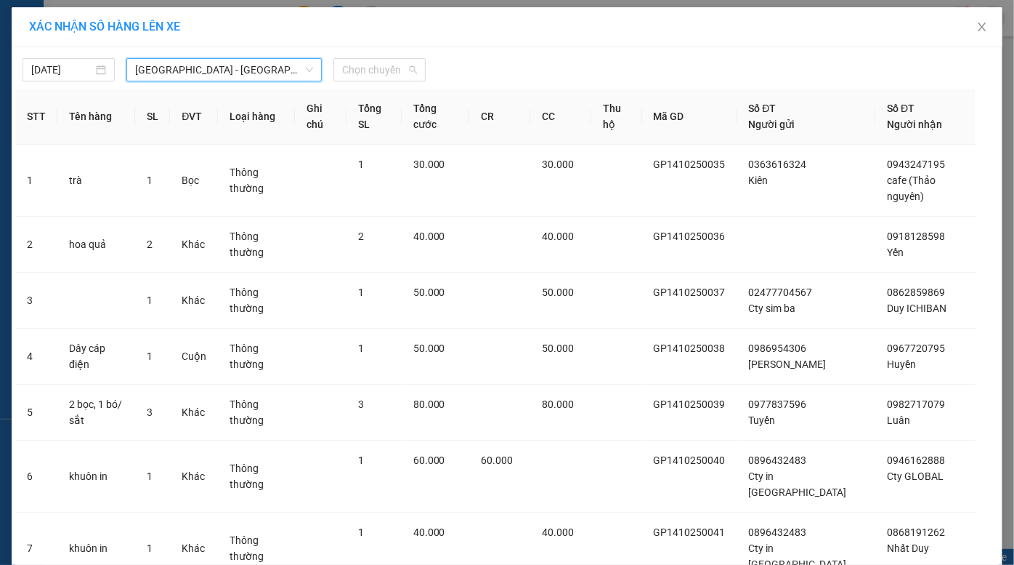
drag, startPoint x: 363, startPoint y: 68, endPoint x: 372, endPoint y: 106, distance: 38.9
click at [363, 69] on span "Chọn chuyến" at bounding box center [379, 70] width 75 height 22
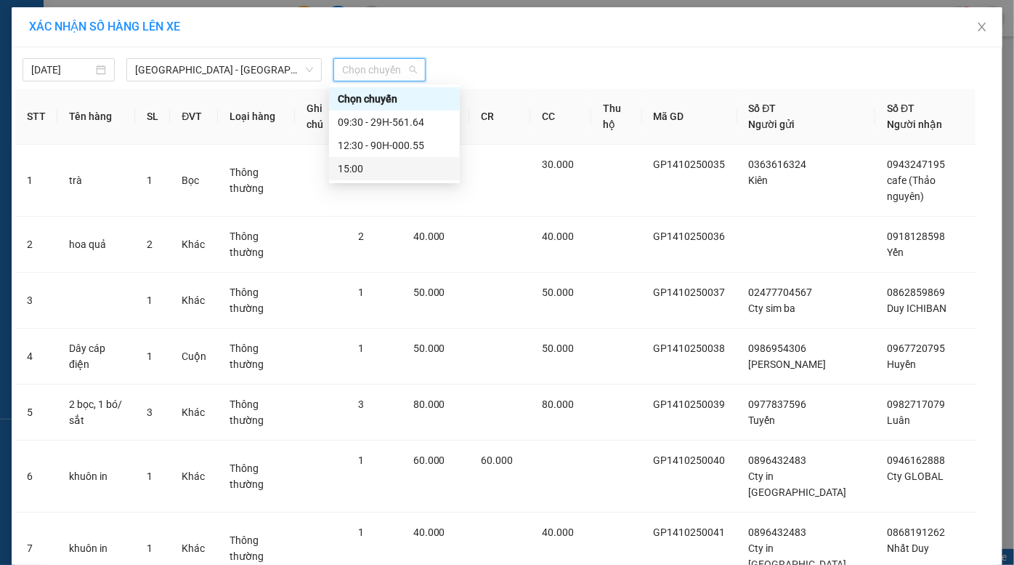
click at [394, 159] on div "15:00" at bounding box center [394, 168] width 131 height 23
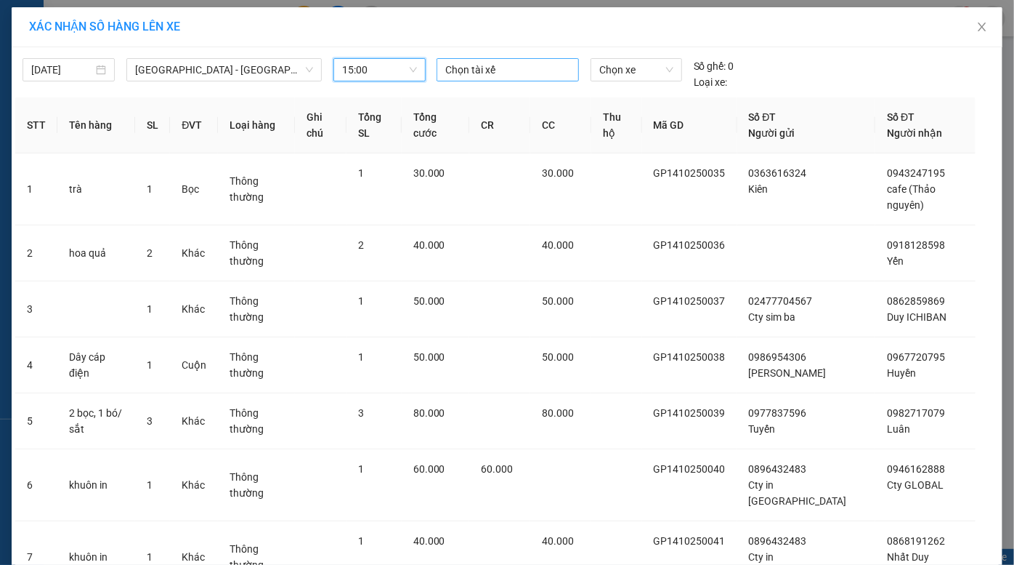
click at [487, 73] on div at bounding box center [507, 69] width 135 height 17
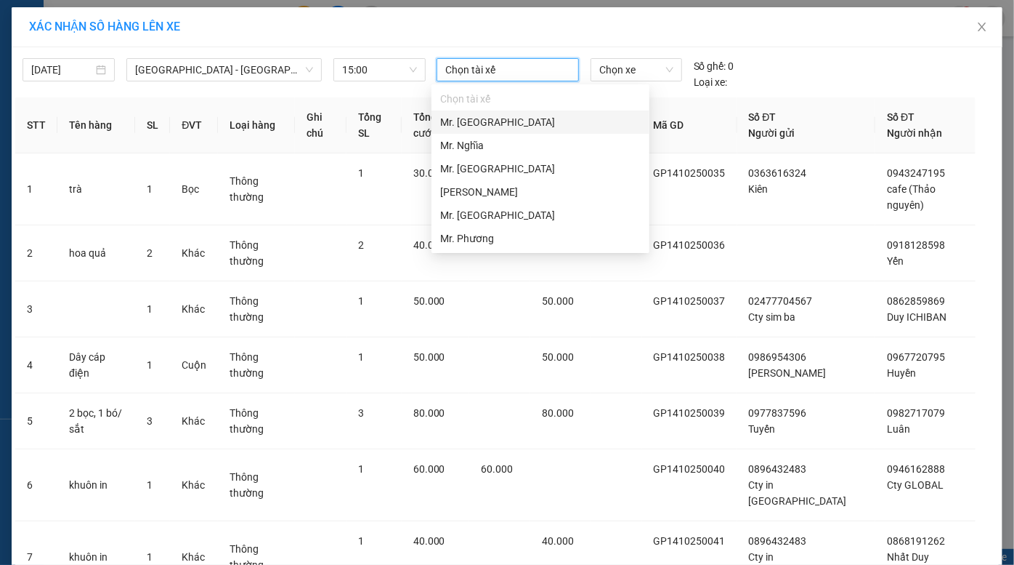
click at [494, 127] on div "Mr. [GEOGRAPHIC_DATA]" at bounding box center [540, 122] width 201 height 16
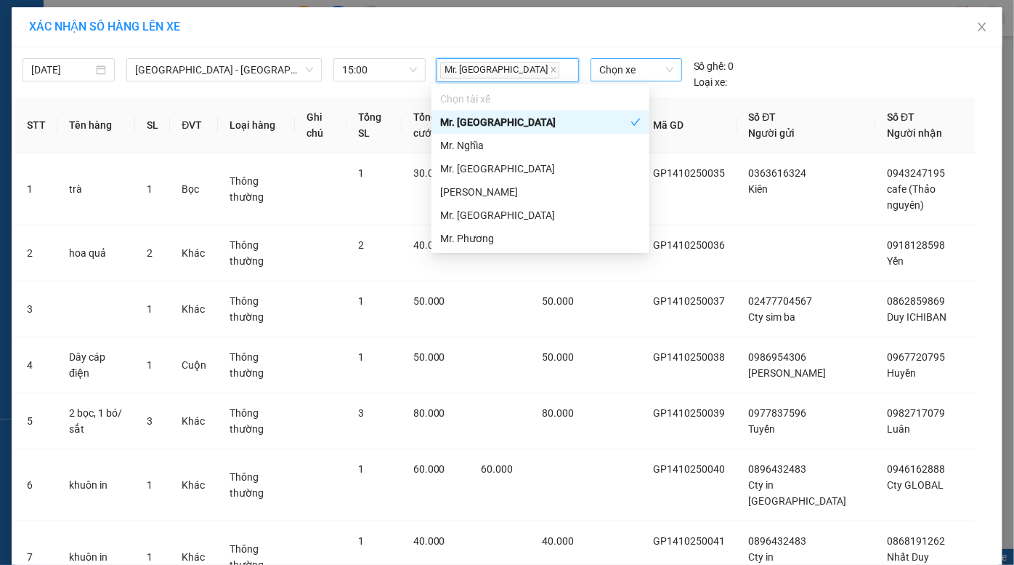
click at [602, 70] on span "Chọn xe" at bounding box center [636, 70] width 74 height 22
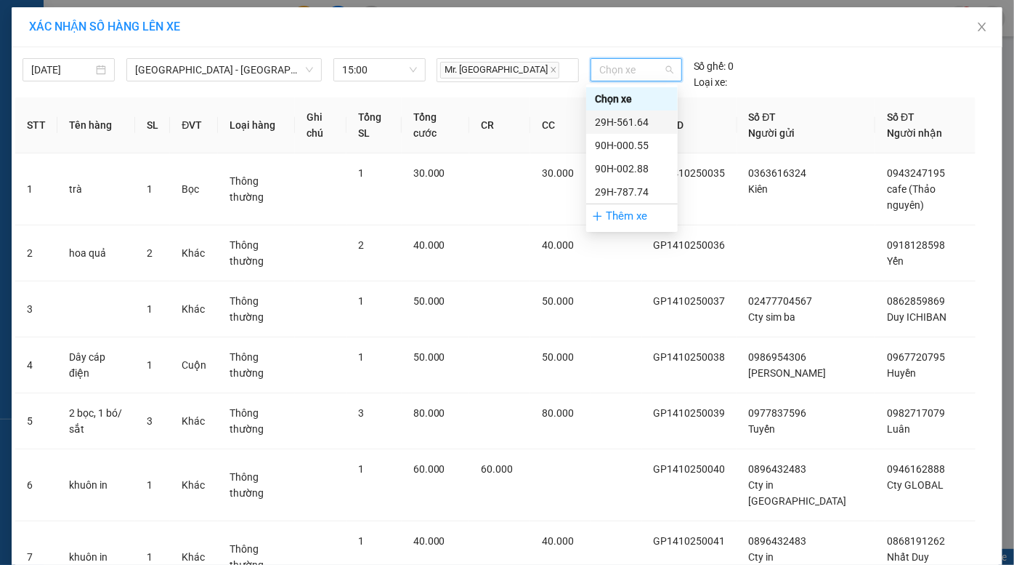
click at [613, 125] on div "29H-561.64" at bounding box center [632, 122] width 74 height 16
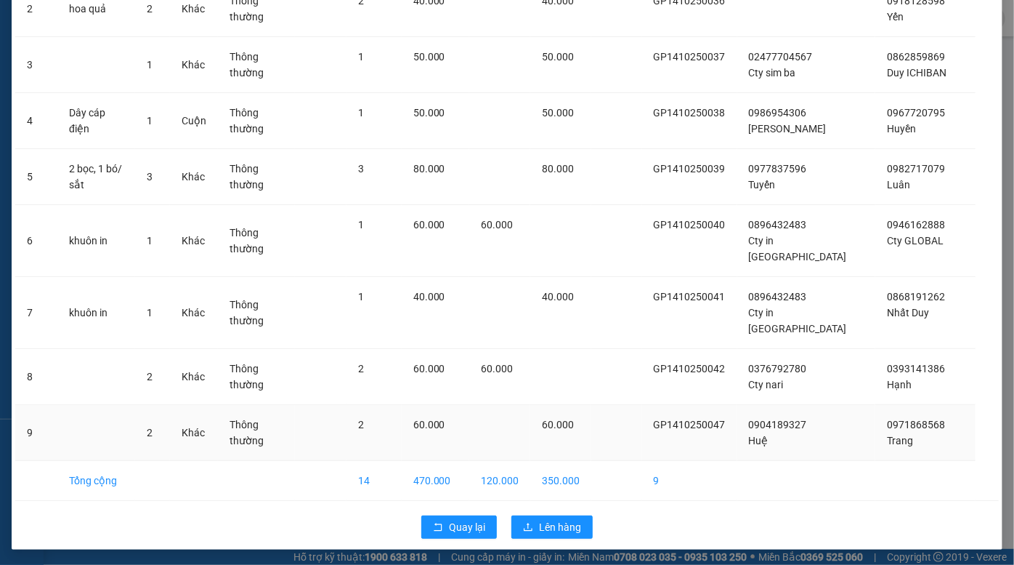
scroll to position [237, 0]
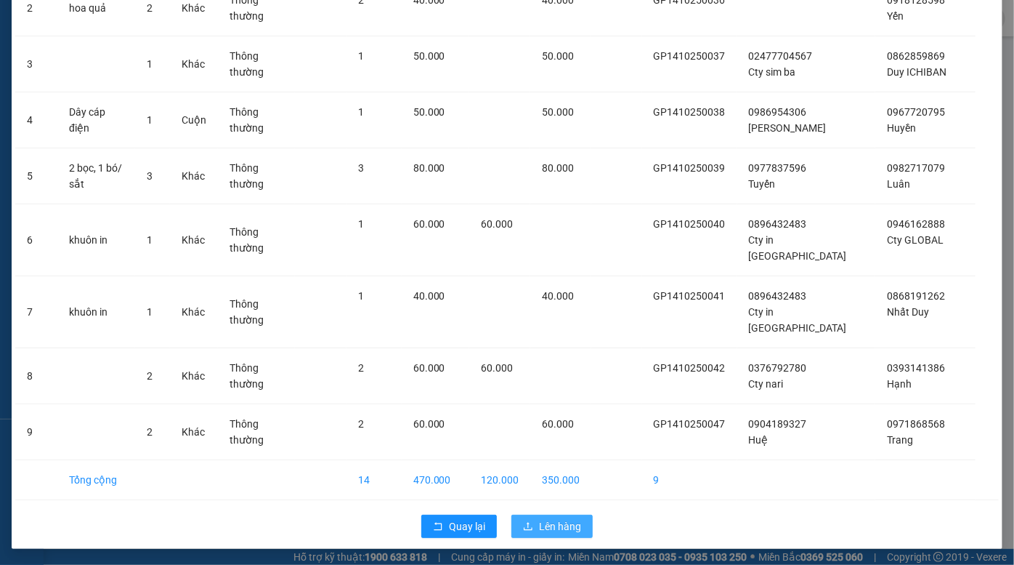
click at [556, 514] on button "Lên hàng" at bounding box center [552, 525] width 81 height 23
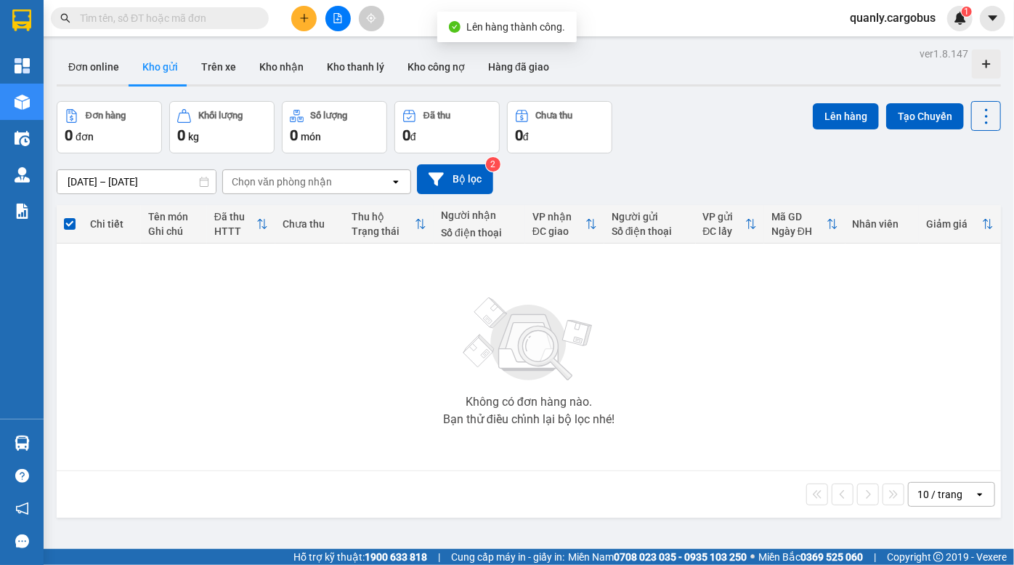
click at [339, 23] on icon "file-add" at bounding box center [338, 18] width 8 height 10
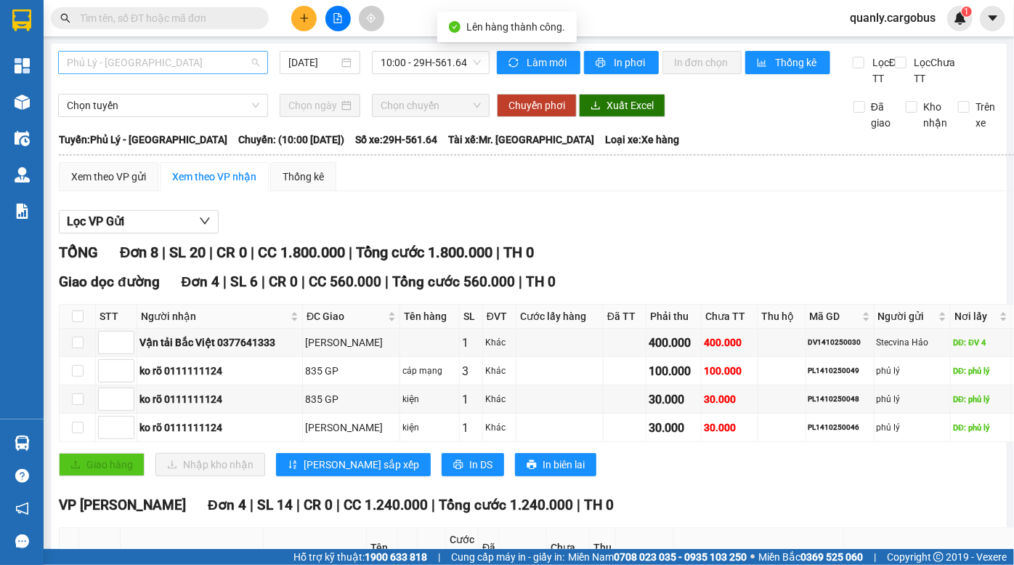
click at [156, 58] on span "Phủ Lý - [GEOGRAPHIC_DATA]" at bounding box center [163, 63] width 193 height 22
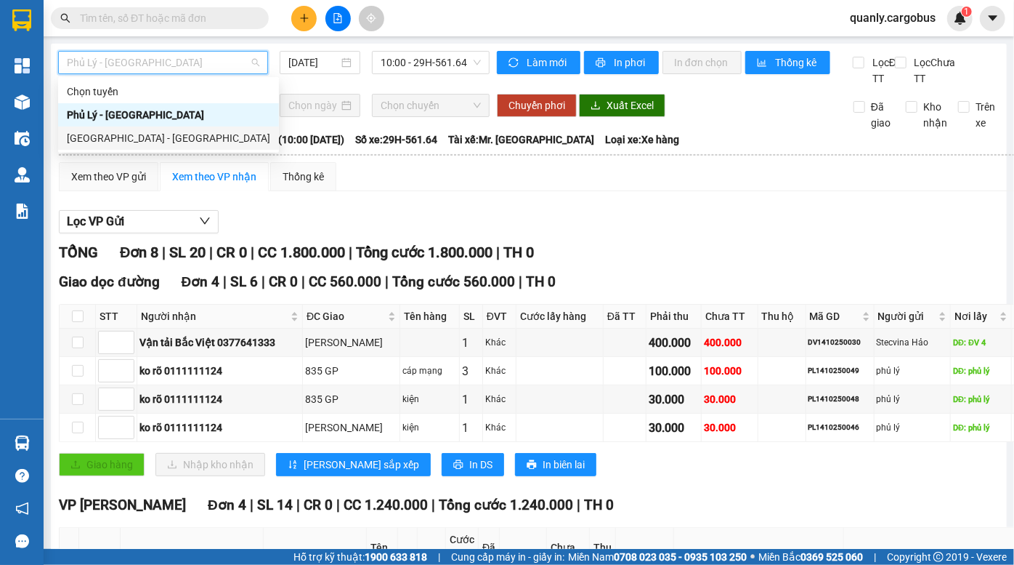
click at [137, 138] on div "[GEOGRAPHIC_DATA] - [GEOGRAPHIC_DATA]" at bounding box center [168, 138] width 203 height 16
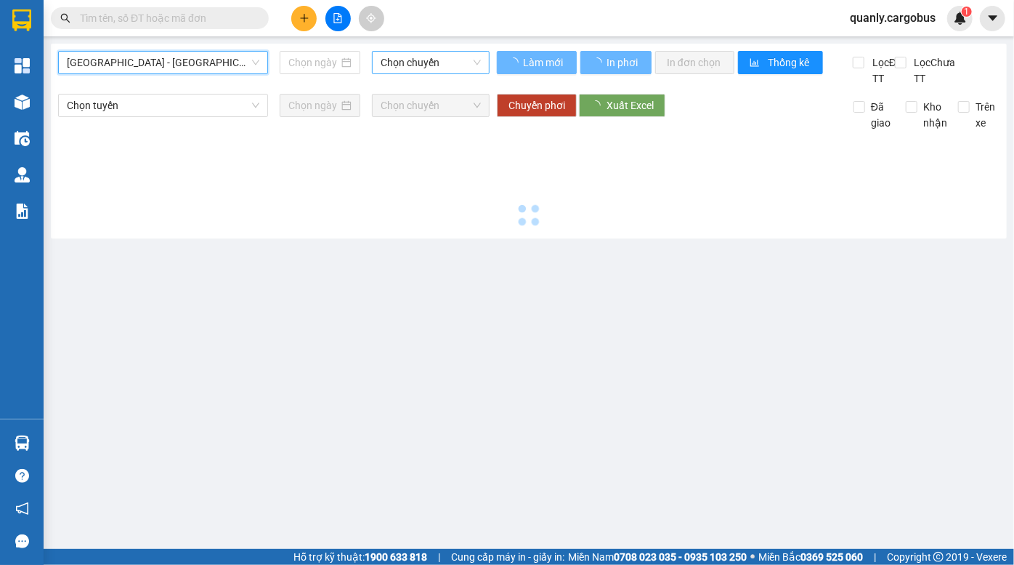
type input "[DATE]"
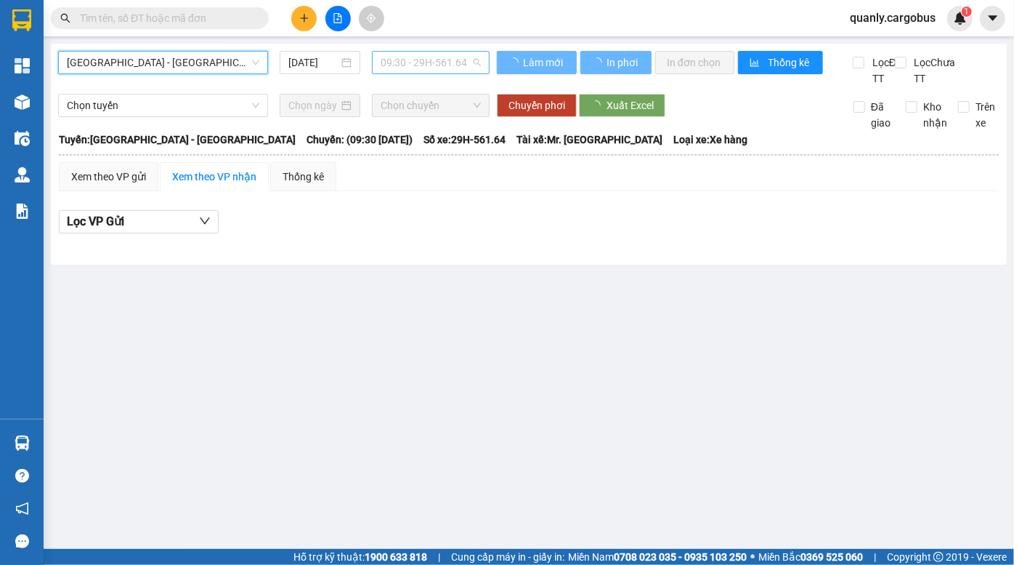
click at [408, 65] on span "09:30 - 29H-561.64" at bounding box center [431, 63] width 100 height 22
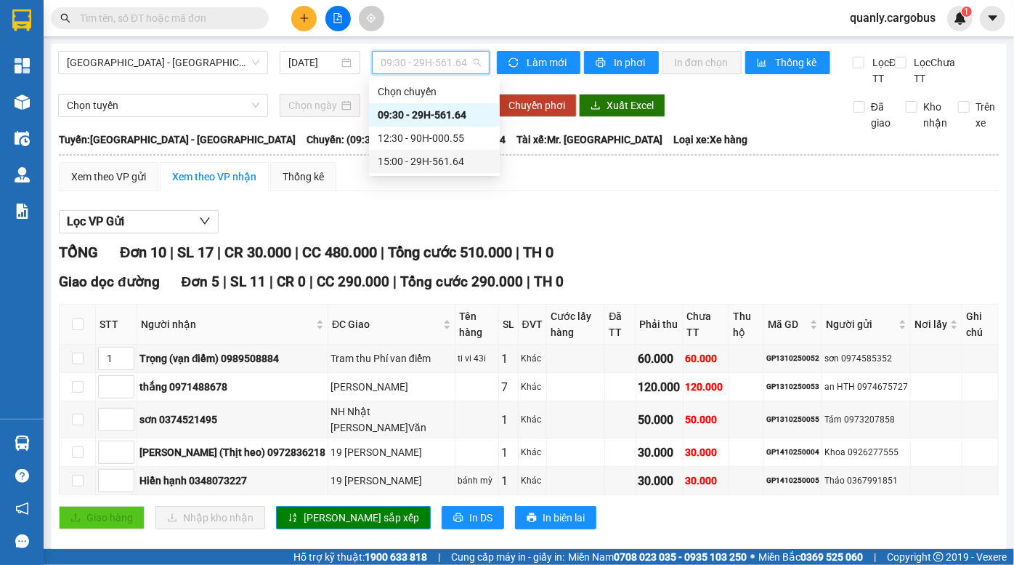
click at [421, 157] on div "15:00 - 29H-561.64" at bounding box center [434, 161] width 113 height 16
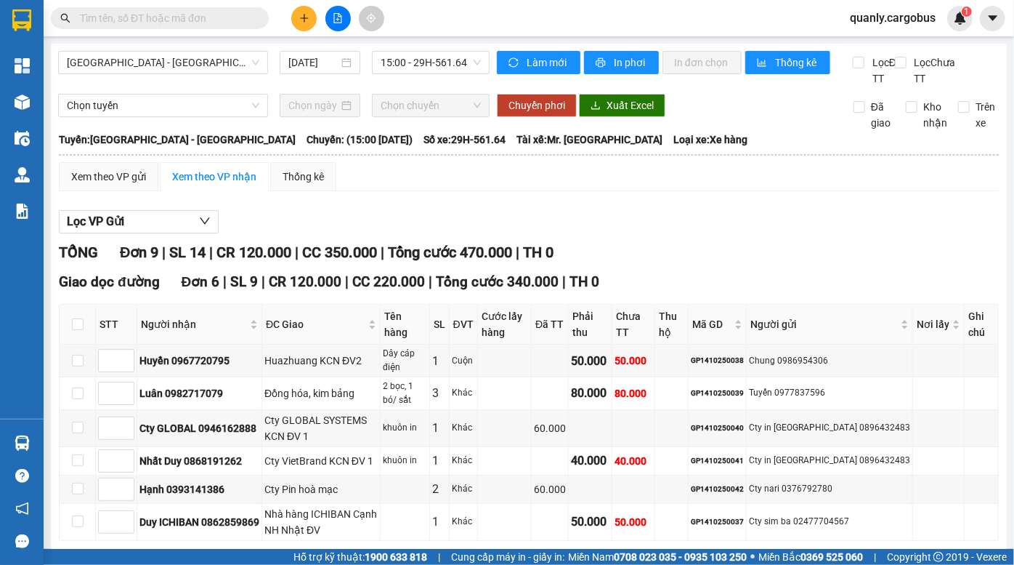
drag, startPoint x: 480, startPoint y: 277, endPoint x: 346, endPoint y: 217, distance: 146.4
click at [481, 283] on div "TỔNG Đơn 9 | SL 14 | CR 120.000 | CC 350.000 | Tổng cước 470.000 | TH 0 Giao dọ…" at bounding box center [529, 526] width 940 height 570
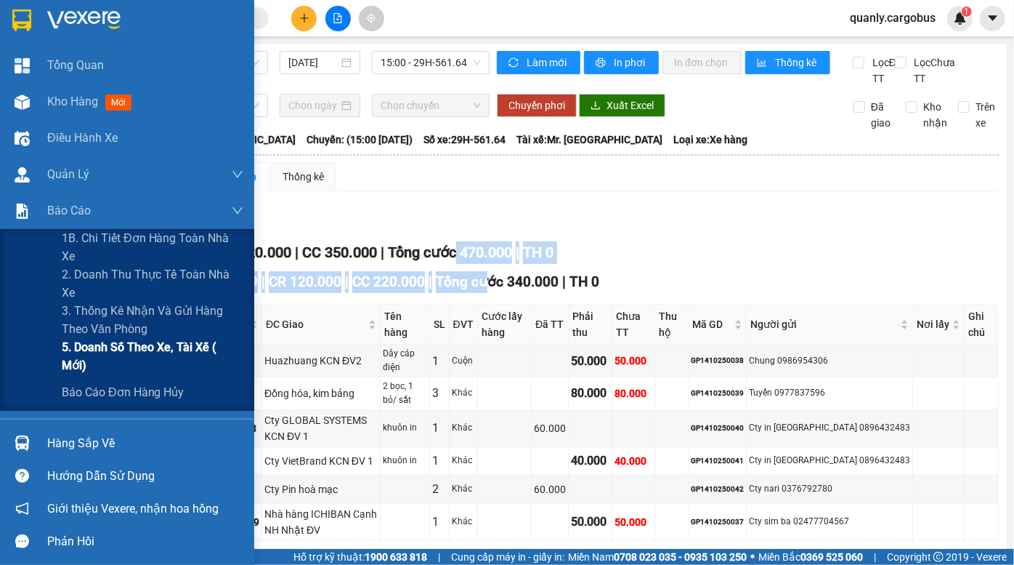
click at [130, 360] on span "5. Doanh số theo xe, tài xế ( mới)" at bounding box center [153, 356] width 182 height 36
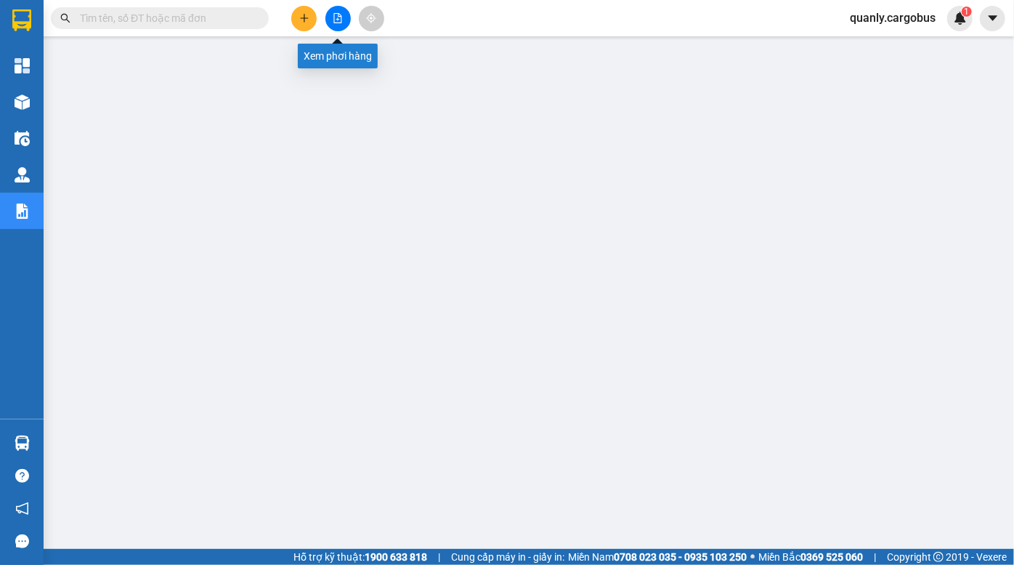
click at [338, 21] on icon "file-add" at bounding box center [338, 18] width 10 height 10
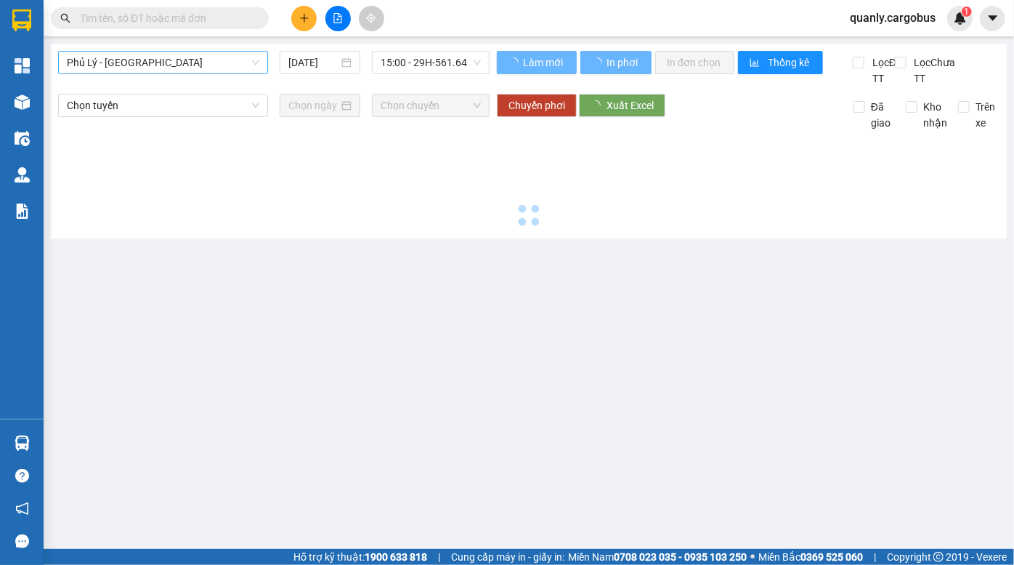
click at [189, 65] on span "Phủ Lý - [GEOGRAPHIC_DATA]" at bounding box center [163, 63] width 193 height 22
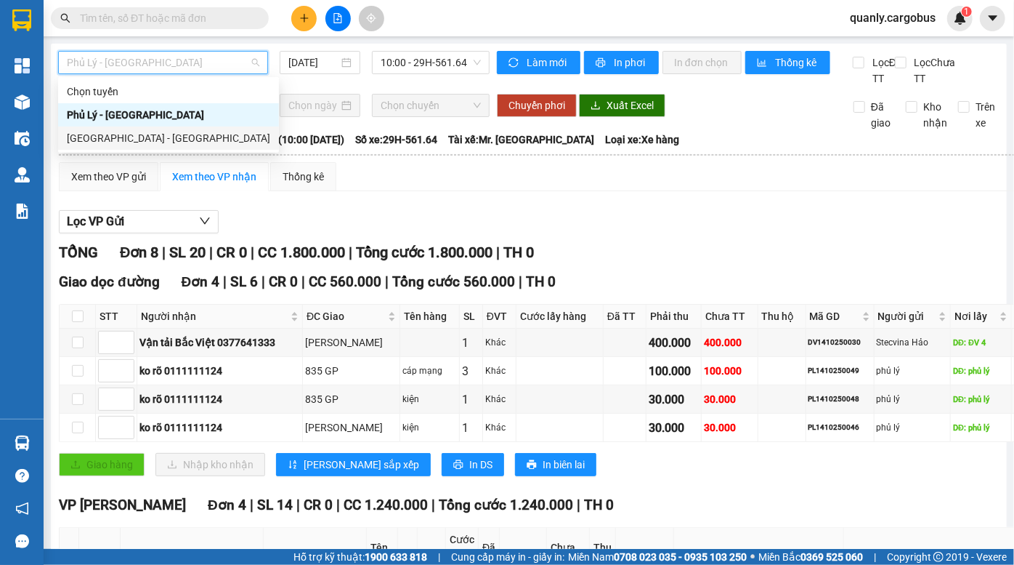
click at [145, 142] on div "[GEOGRAPHIC_DATA] - [GEOGRAPHIC_DATA]" at bounding box center [168, 138] width 203 height 16
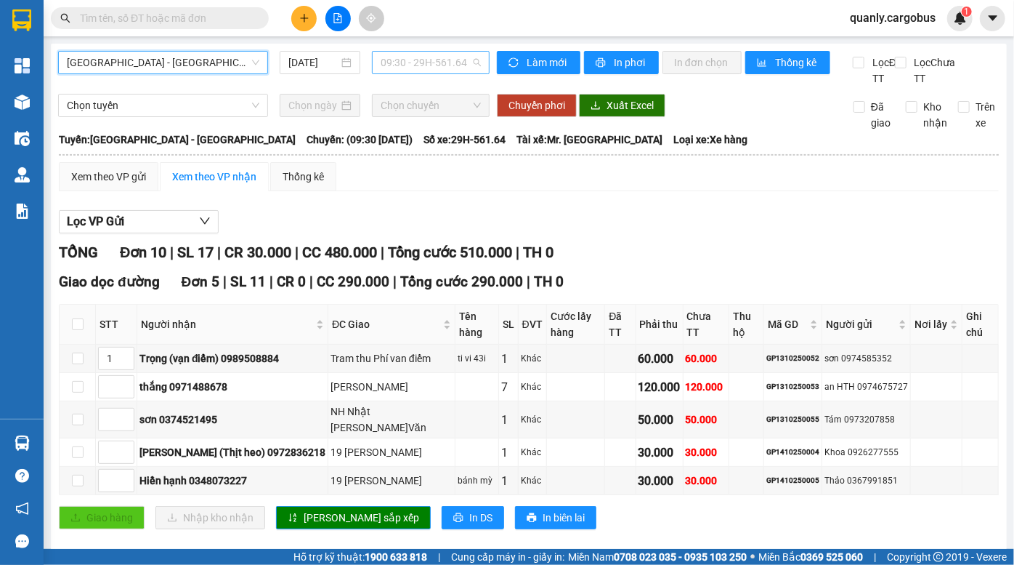
click at [405, 62] on span "09:30 - 29H-561.64" at bounding box center [431, 63] width 100 height 22
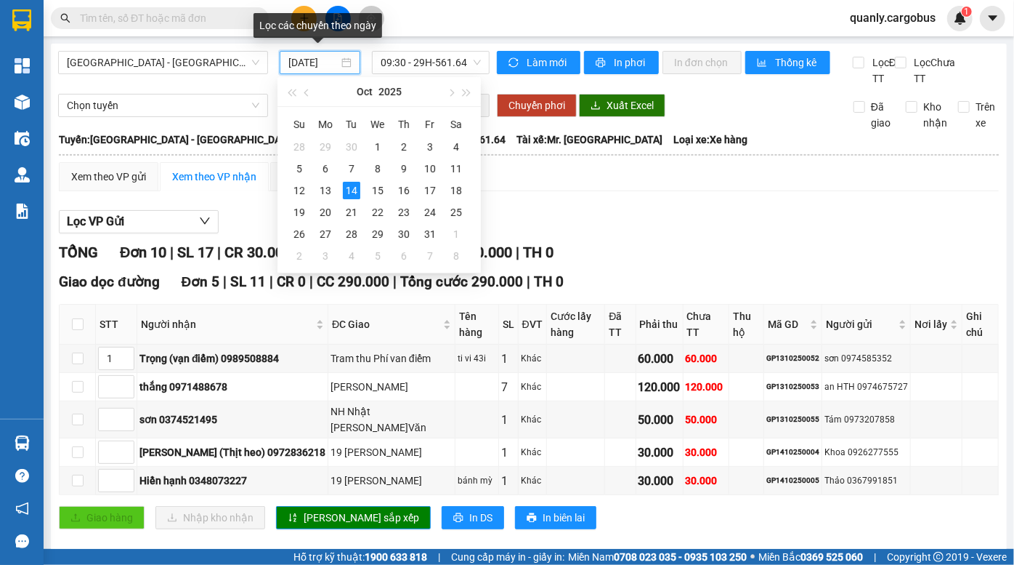
click at [296, 62] on input "[DATE]" at bounding box center [313, 62] width 50 height 16
click at [432, 171] on div "10" at bounding box center [429, 168] width 17 height 17
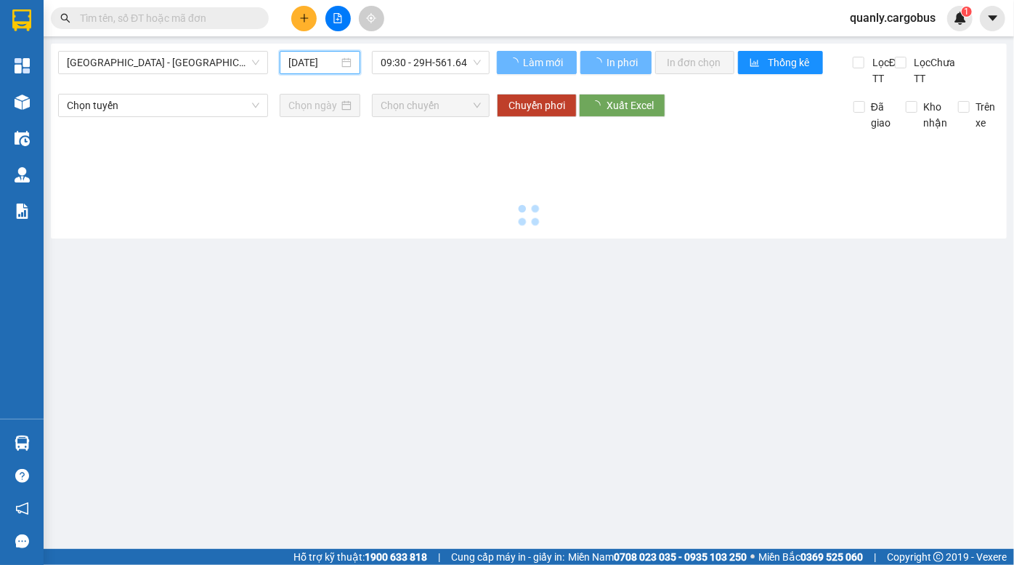
type input "[DATE]"
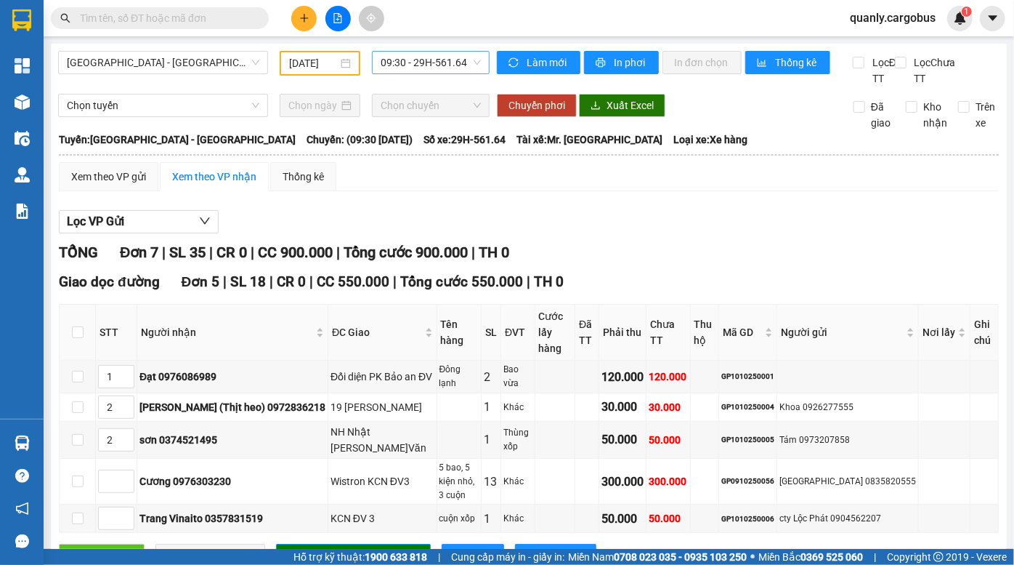
drag, startPoint x: 421, startPoint y: 50, endPoint x: 414, endPoint y: 73, distance: 24.2
click at [420, 50] on div "[GEOGRAPHIC_DATA] - [GEOGRAPHIC_DATA] [DATE] 09:30 - 29H-561.64 Làm mới In phơi…" at bounding box center [529, 405] width 956 height 723
drag, startPoint x: 418, startPoint y: 57, endPoint x: 412, endPoint y: 102, distance: 44.7
click at [417, 61] on span "09:30 - 29H-561.64" at bounding box center [431, 63] width 100 height 22
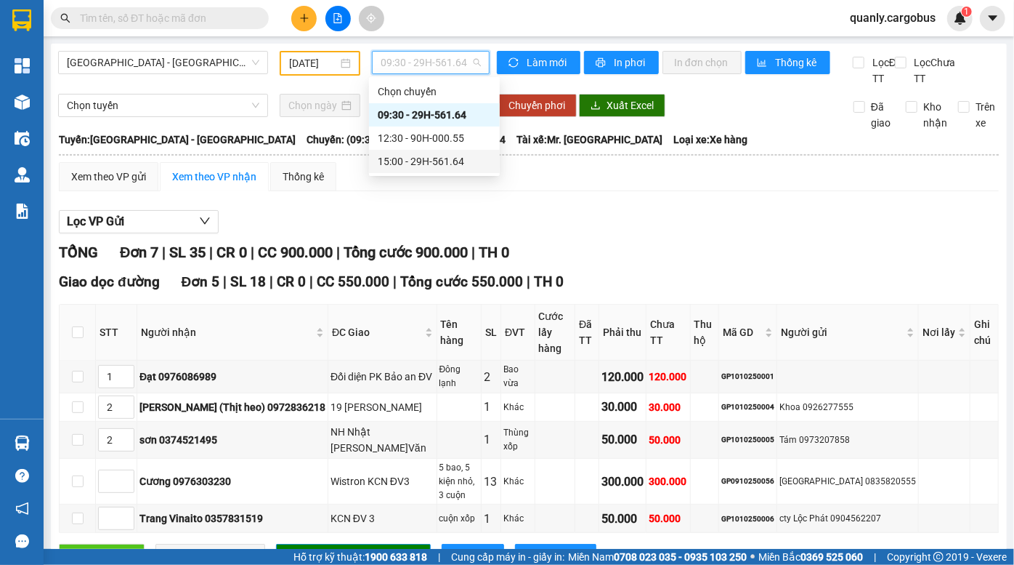
click at [413, 151] on div "15:00 - 29H-561.64" at bounding box center [434, 161] width 131 height 23
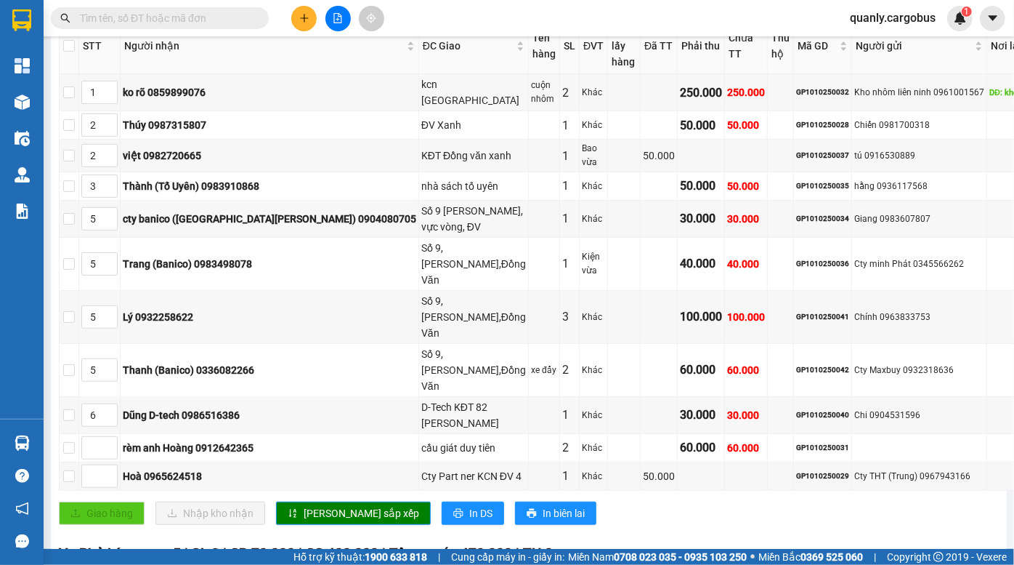
scroll to position [281, 0]
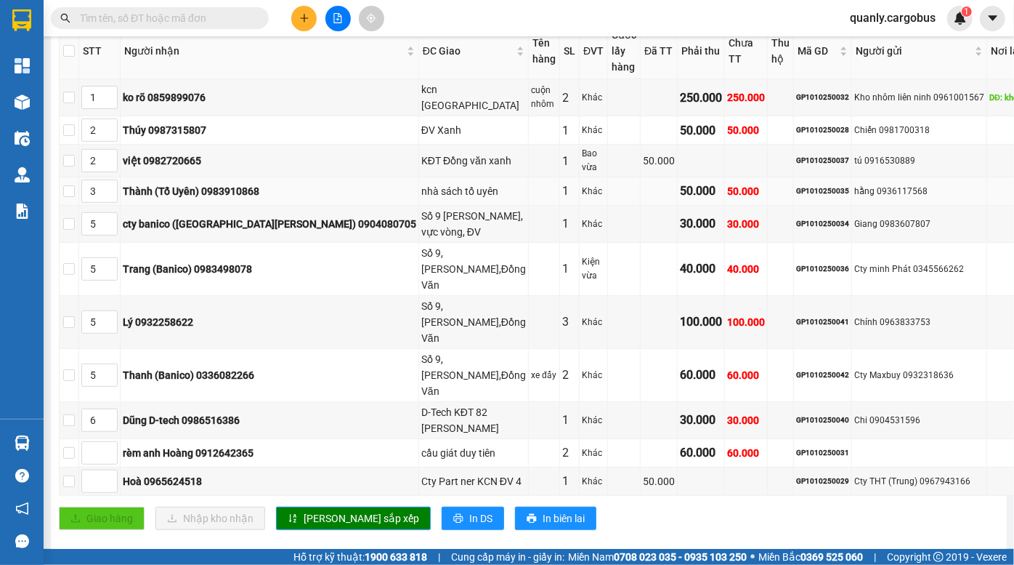
click at [854, 185] on div "hằng 0936117568" at bounding box center [919, 192] width 130 height 14
copy div "0936117568"
click at [130, 20] on input "text" at bounding box center [165, 18] width 171 height 16
paste input "0936117568"
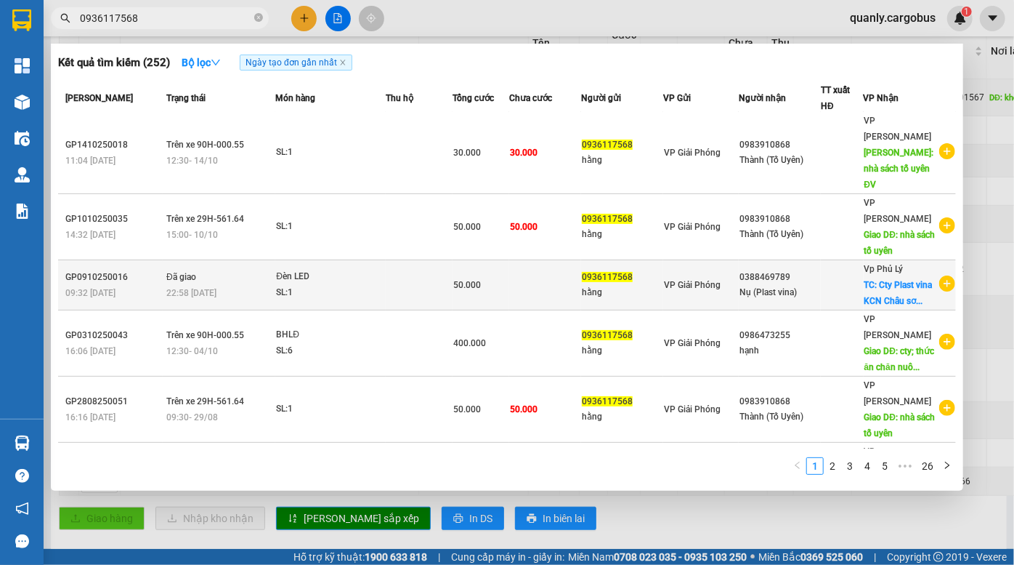
scroll to position [0, 0]
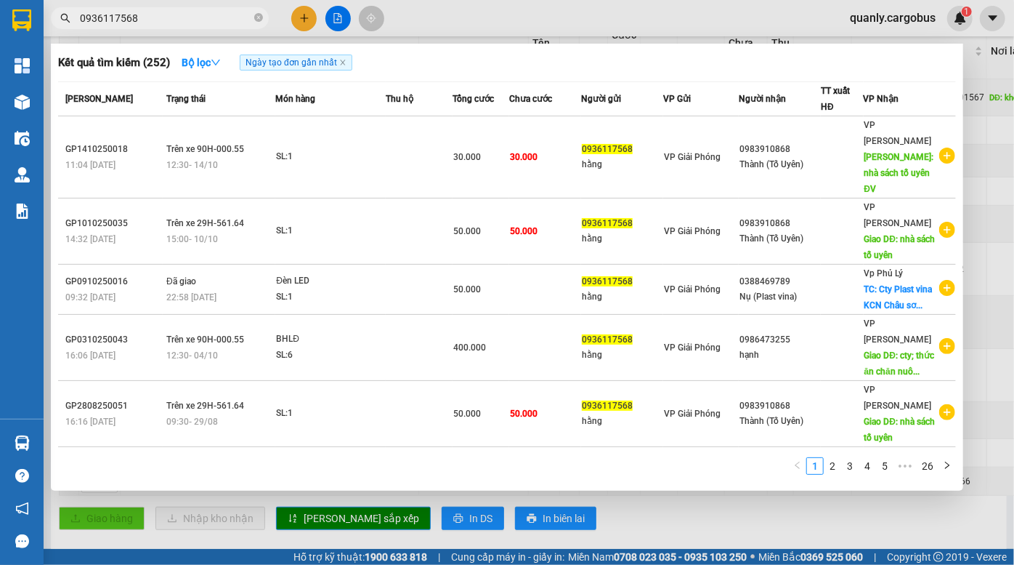
type input "0936117568"
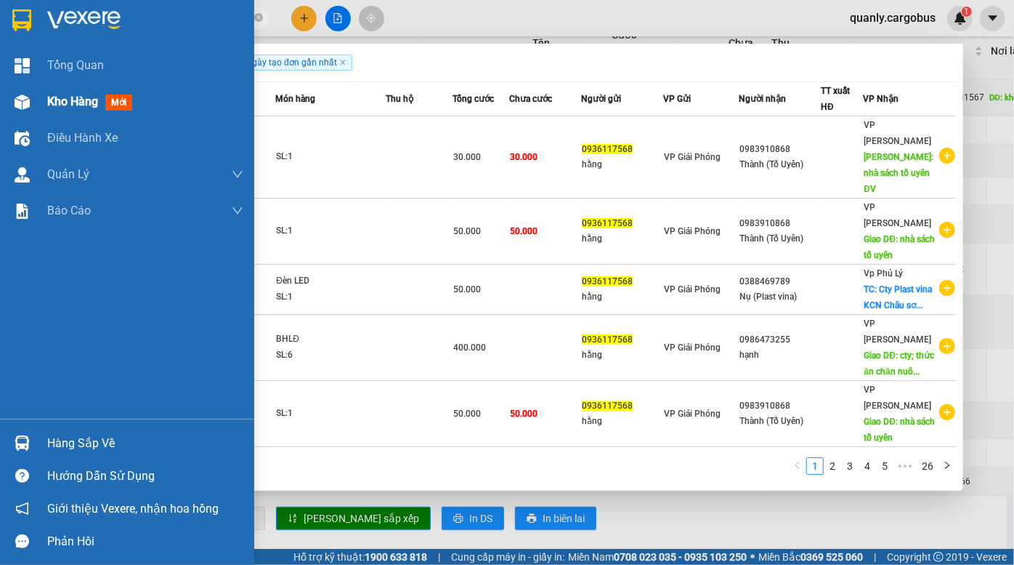
click at [17, 96] on img at bounding box center [22, 101] width 15 height 15
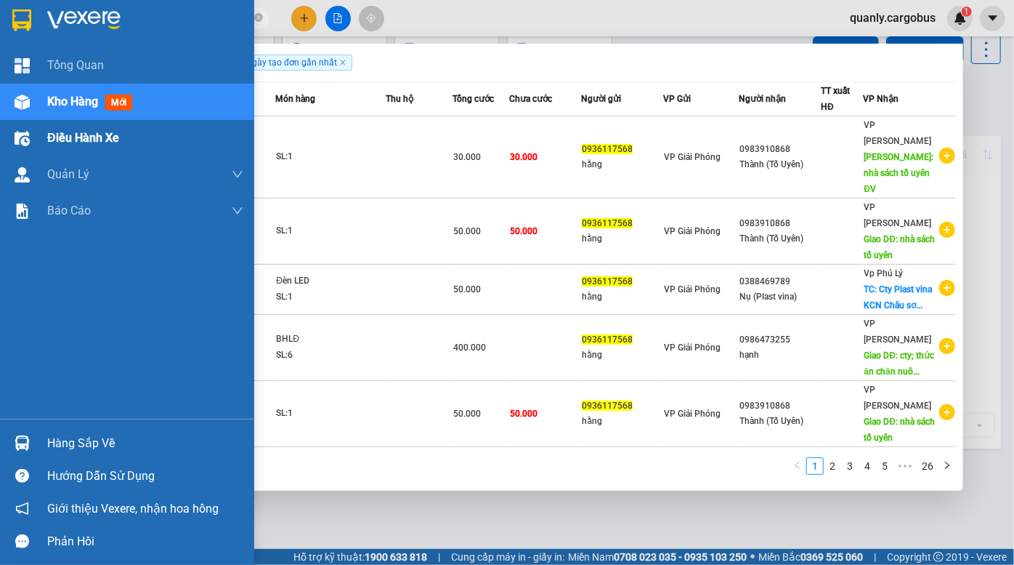
scroll to position [66, 0]
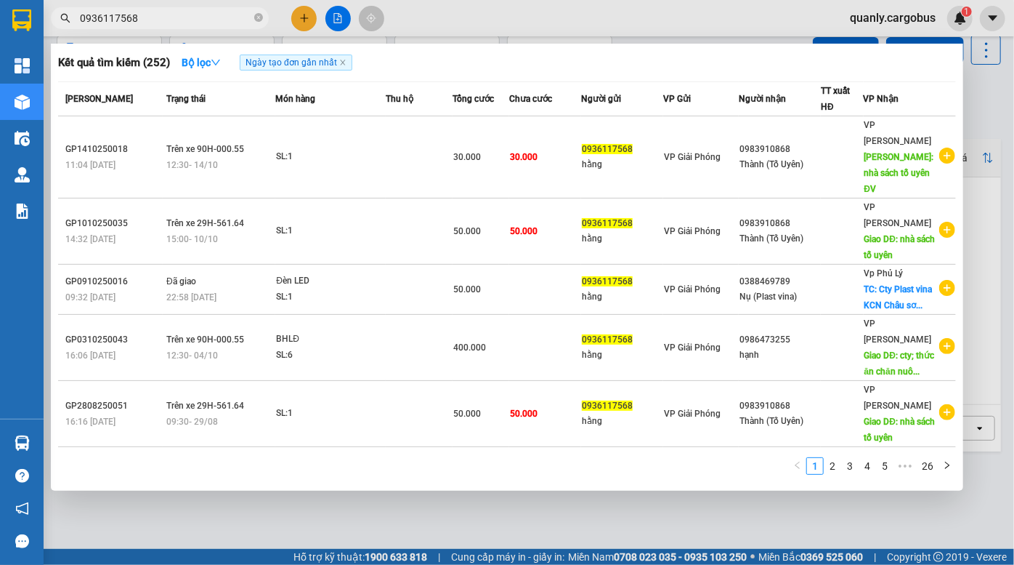
click at [259, 20] on icon "close-circle" at bounding box center [258, 17] width 9 height 9
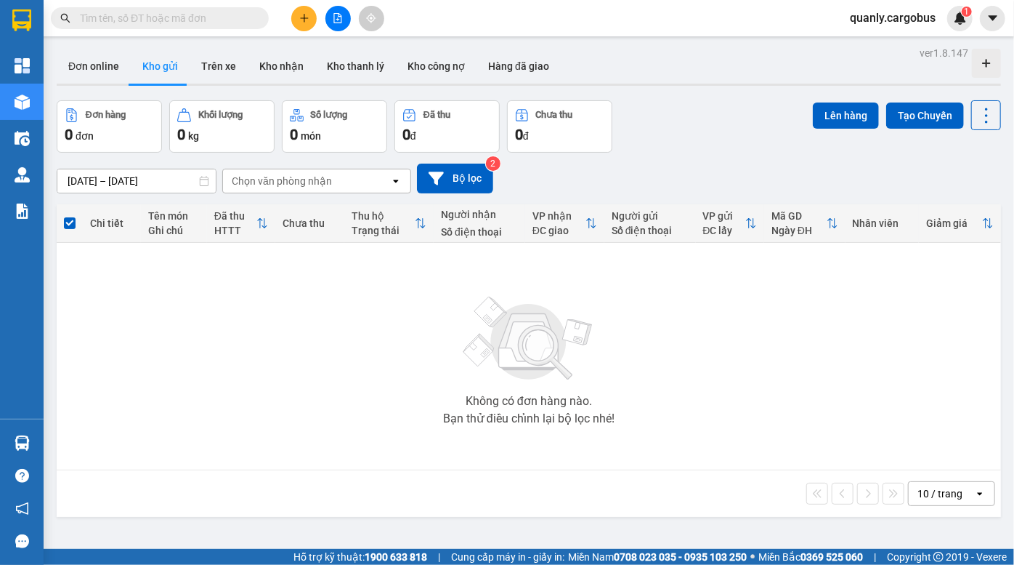
scroll to position [0, 0]
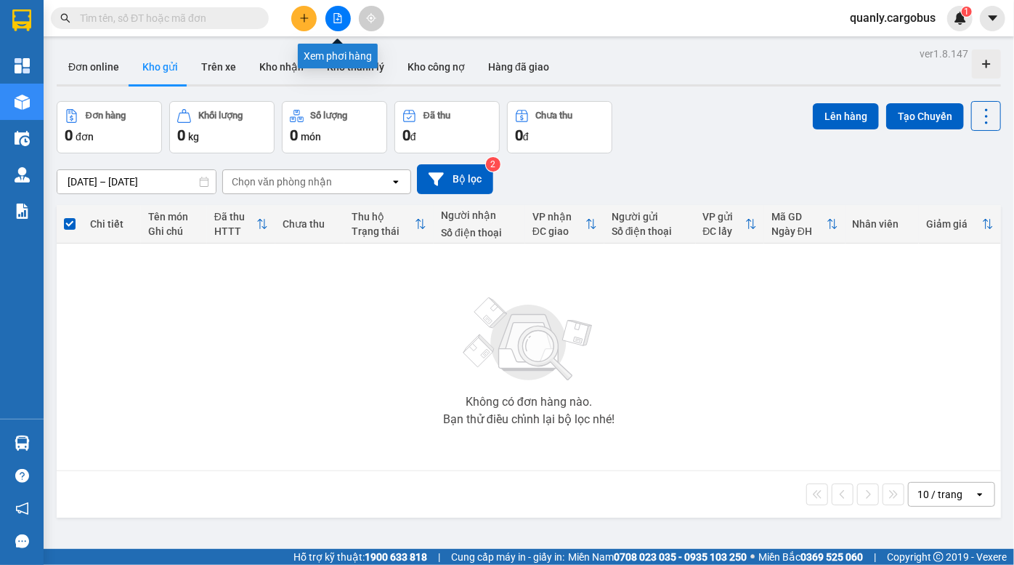
click at [336, 23] on icon "file-add" at bounding box center [338, 18] width 8 height 10
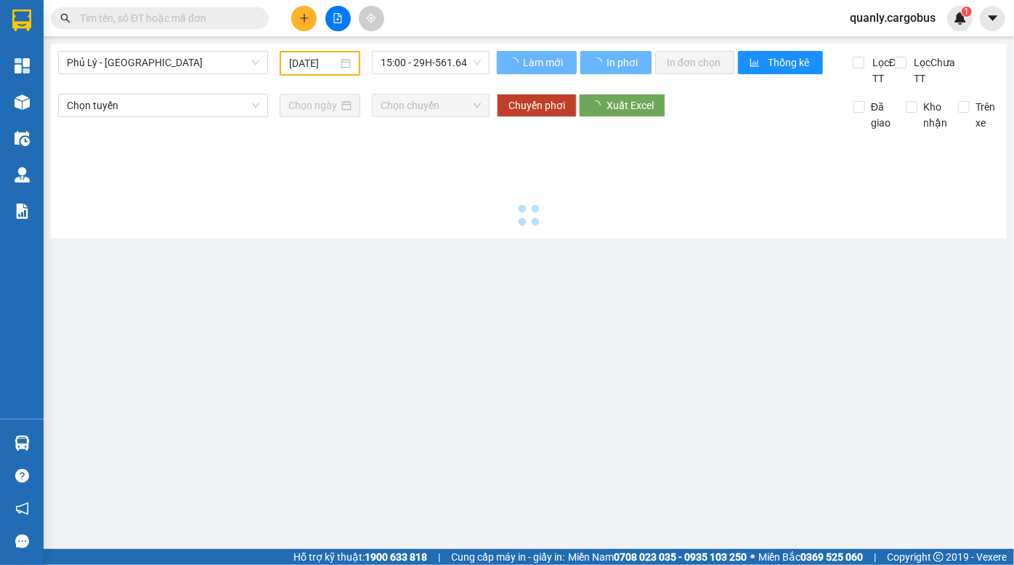
click at [163, 66] on span "Phủ Lý - [GEOGRAPHIC_DATA]" at bounding box center [163, 63] width 193 height 22
type input "[DATE]"
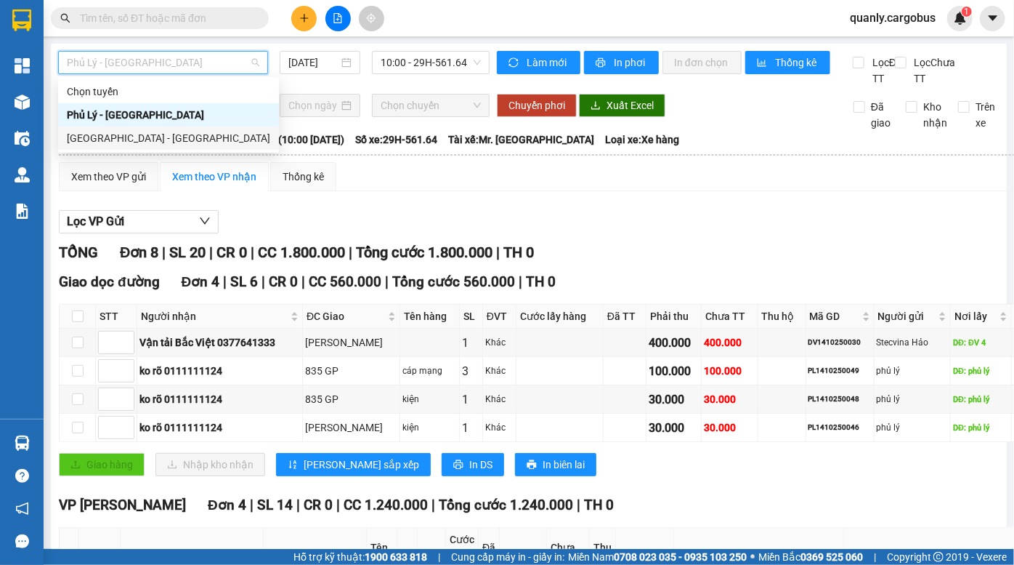
click at [145, 130] on div "[GEOGRAPHIC_DATA] - [GEOGRAPHIC_DATA]" at bounding box center [168, 138] width 203 height 16
type input "[DATE]"
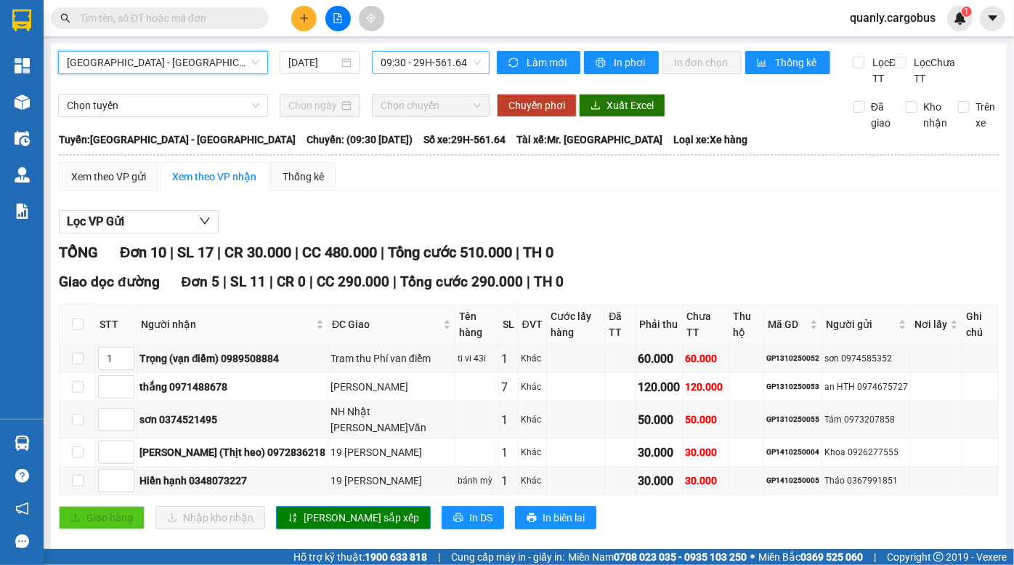
click at [444, 64] on span "09:30 - 29H-561.64" at bounding box center [431, 63] width 100 height 22
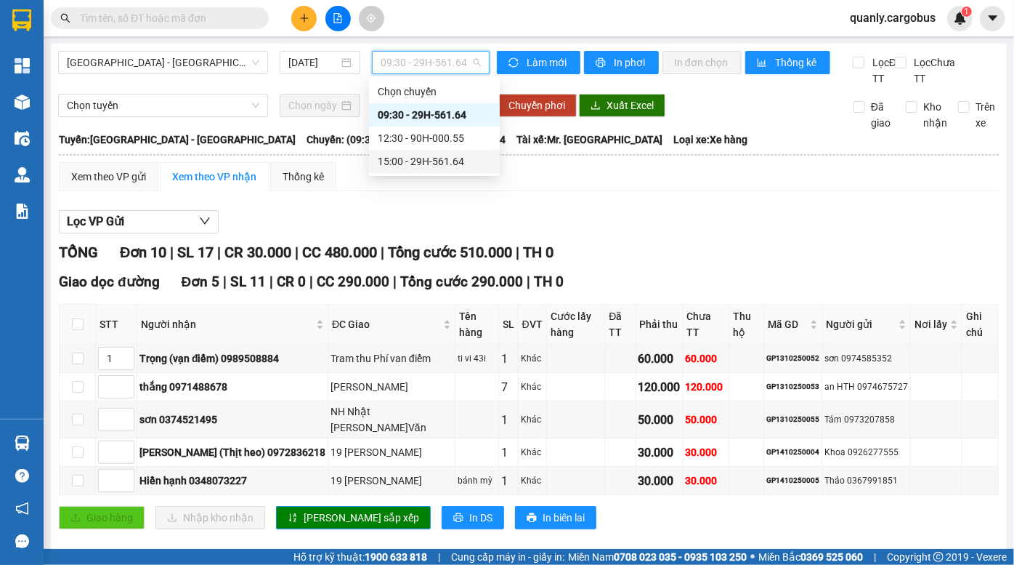
click at [436, 164] on div "15:00 - 29H-561.64" at bounding box center [434, 161] width 113 height 16
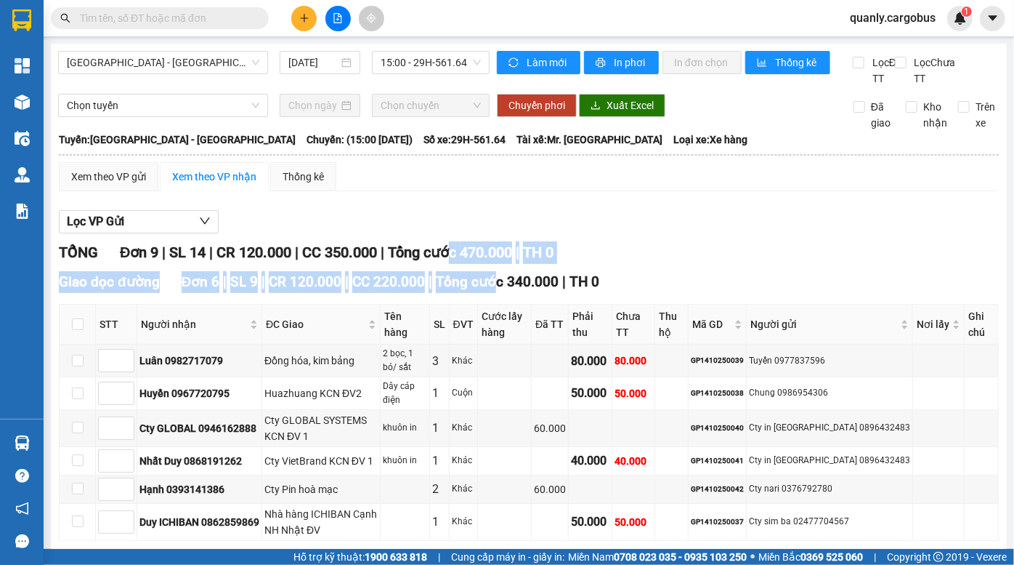
drag, startPoint x: 463, startPoint y: 262, endPoint x: 509, endPoint y: 283, distance: 50.7
click at [509, 283] on div "TỔNG Đơn 9 | SL 14 | CR 120.000 | CC 350.000 | Tổng cước 470.000 | TH 0 Giao dọ…" at bounding box center [529, 526] width 940 height 570
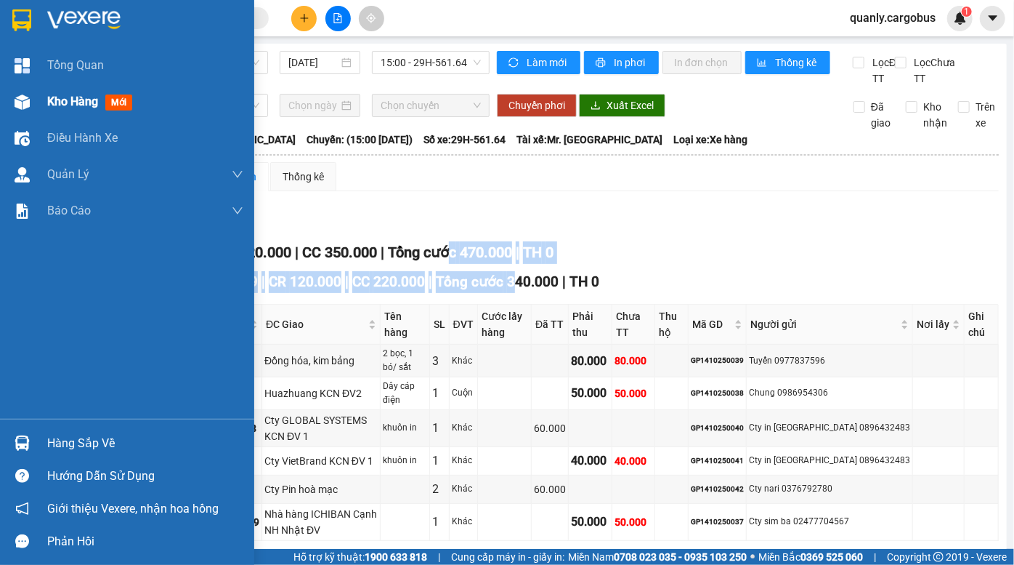
click at [24, 106] on img at bounding box center [22, 101] width 15 height 15
